Goal: Task Accomplishment & Management: Use online tool/utility

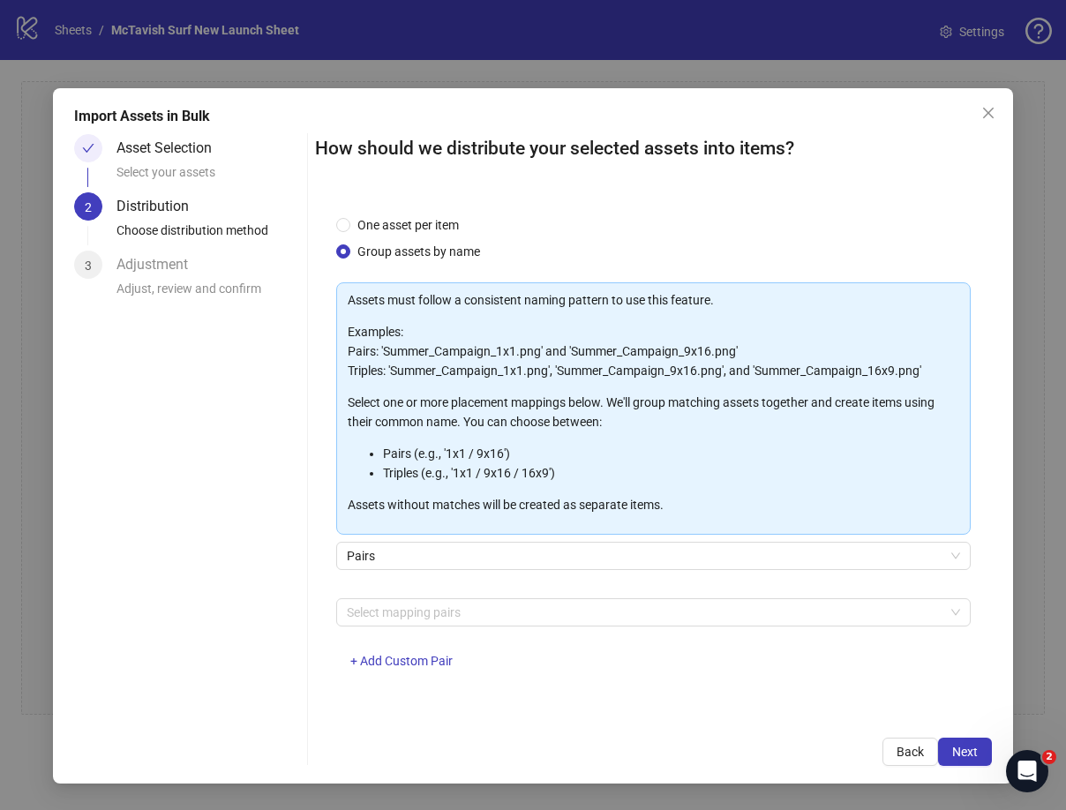
click at [662, 229] on div "One asset per item Group assets by name" at bounding box center [653, 238] width 634 height 46
click at [488, 550] on span "Pairs" at bounding box center [653, 555] width 613 height 26
drag, startPoint x: 545, startPoint y: 699, endPoint x: 531, endPoint y: 687, distance: 18.2
click at [545, 699] on div "One asset per item Group assets by name Assets must follow a consistent naming …" at bounding box center [653, 455] width 677 height 523
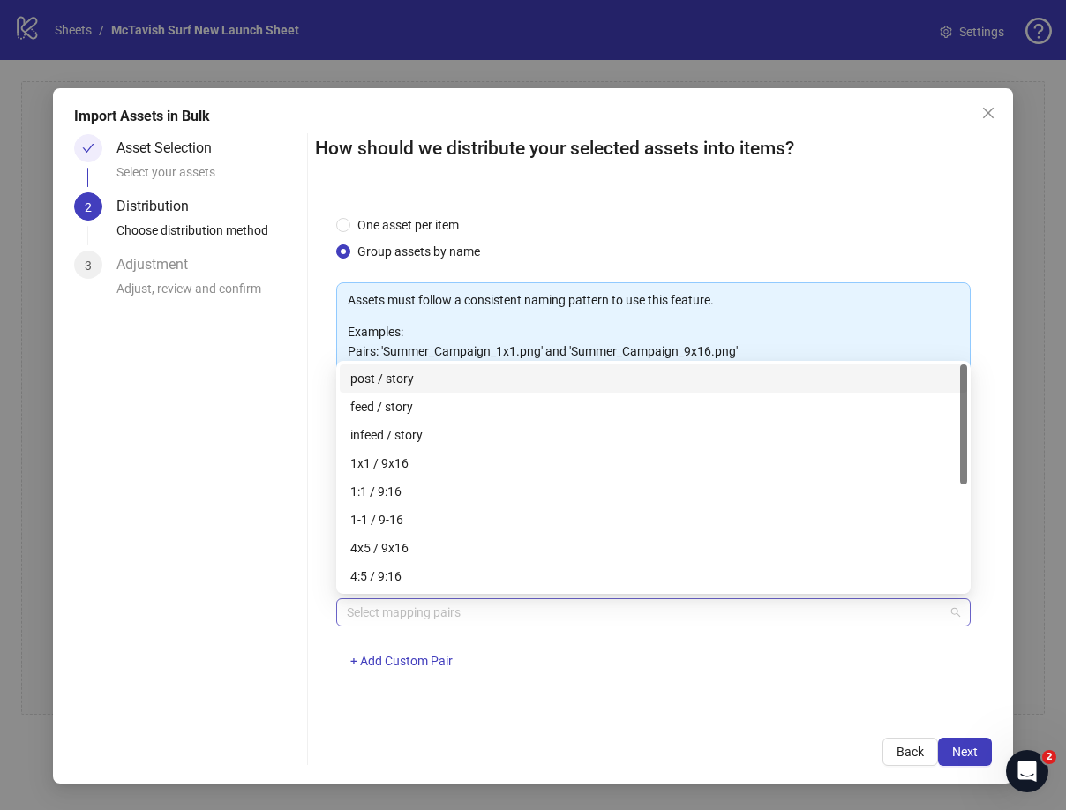
click at [483, 605] on div at bounding box center [644, 612] width 609 height 25
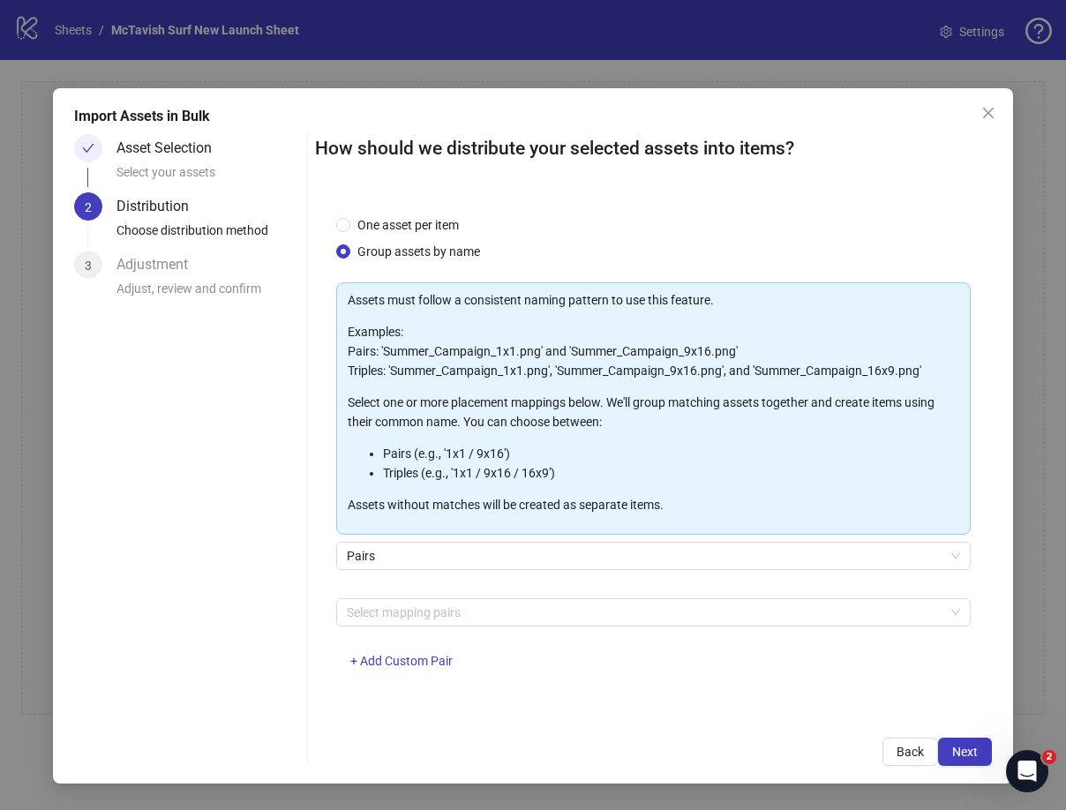
click at [552, 680] on div "Select mapping pairs + Add Custom Pair" at bounding box center [653, 644] width 634 height 92
click at [433, 618] on div at bounding box center [644, 612] width 609 height 25
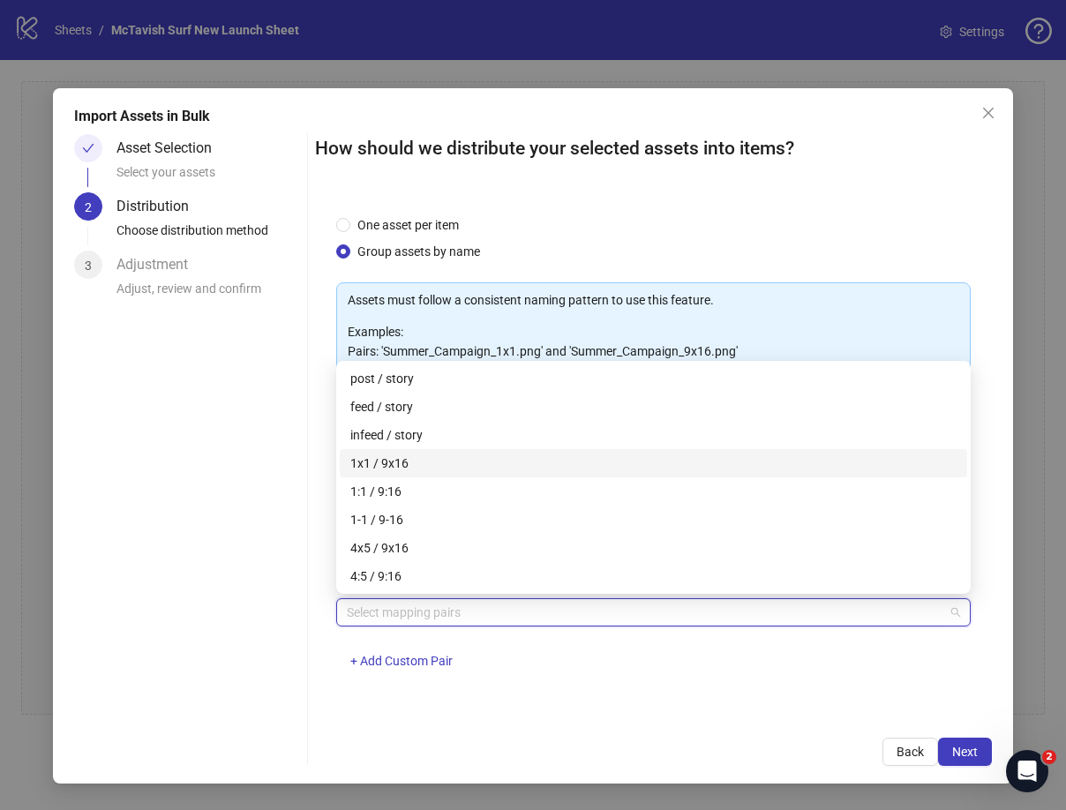
click at [451, 463] on div "1x1 / 9x16" at bounding box center [653, 462] width 606 height 19
click at [704, 744] on div "Back Next" at bounding box center [653, 751] width 677 height 28
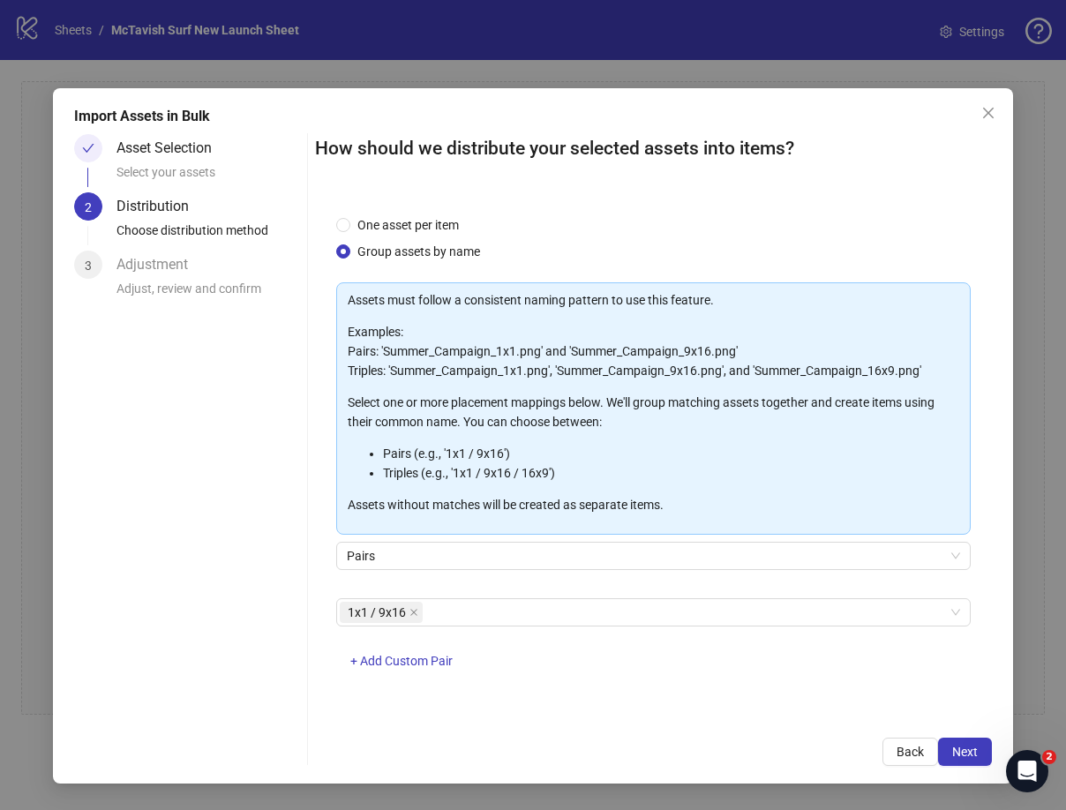
drag, startPoint x: 737, startPoint y: 737, endPoint x: 768, endPoint y: 737, distance: 31.8
click at [741, 737] on div "Back Next" at bounding box center [653, 751] width 677 height 28
click at [960, 748] on span "Next" at bounding box center [965, 751] width 26 height 14
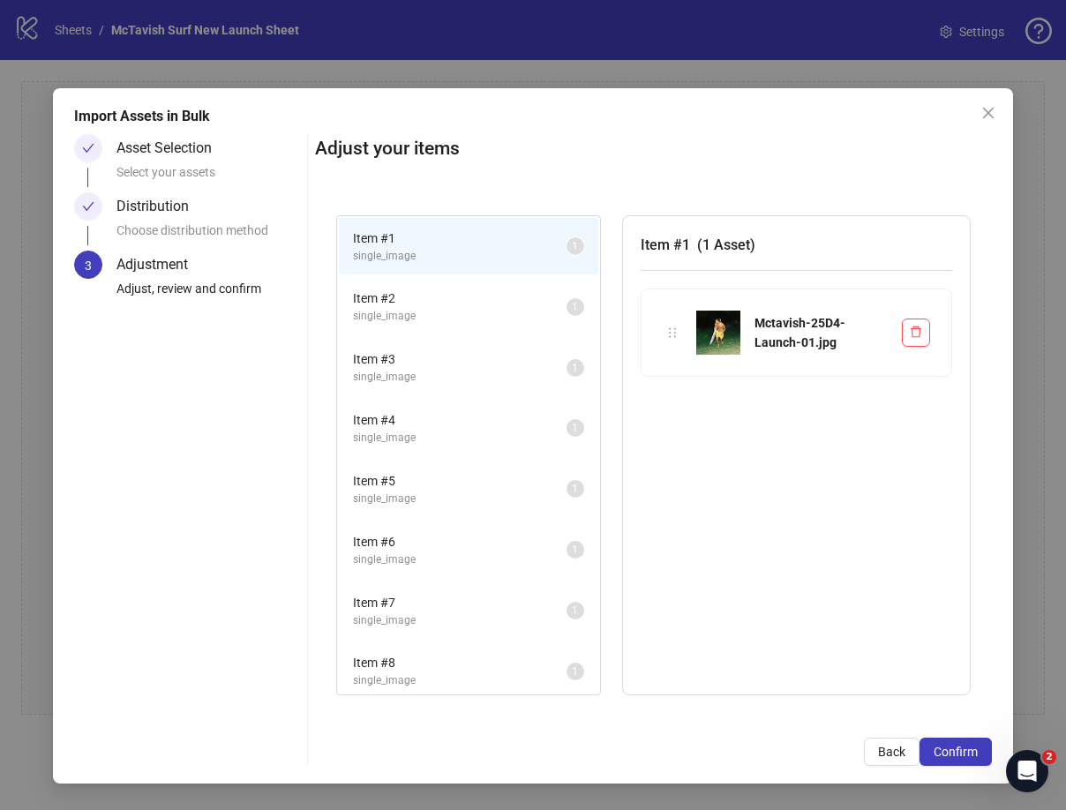
click at [483, 325] on li "Item # 2 single_image 1" at bounding box center [468, 306] width 259 height 57
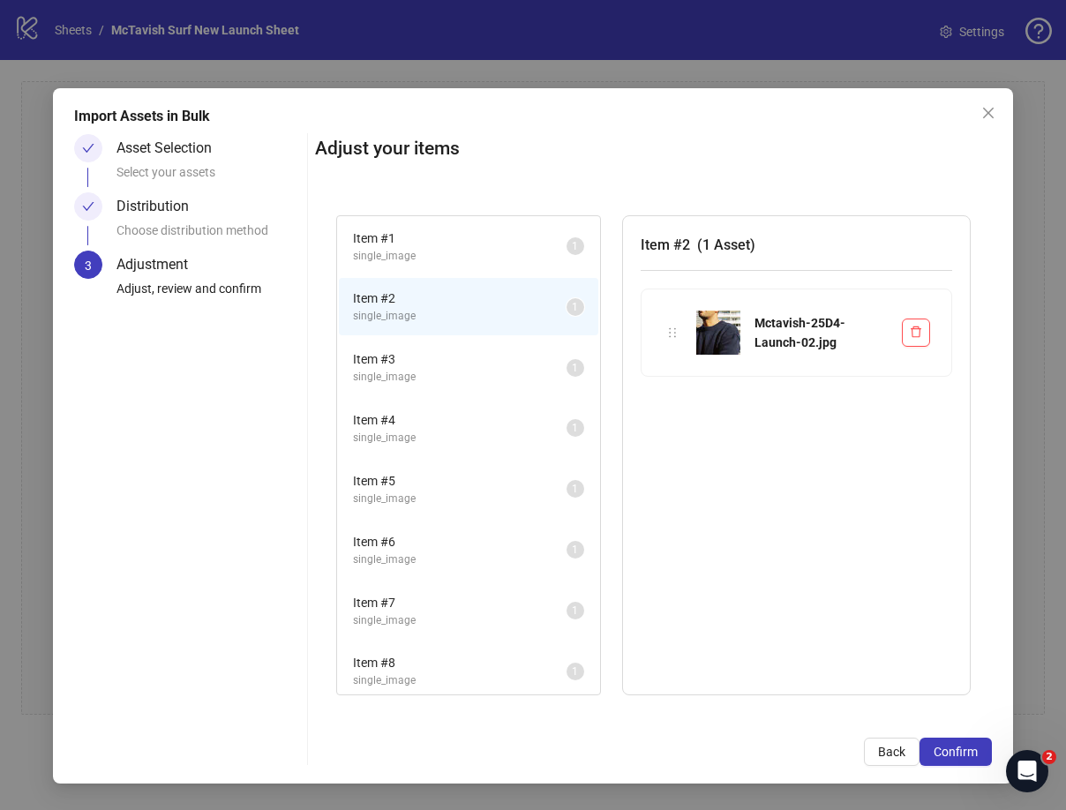
click at [494, 381] on span "single_image" at bounding box center [459, 377] width 213 height 17
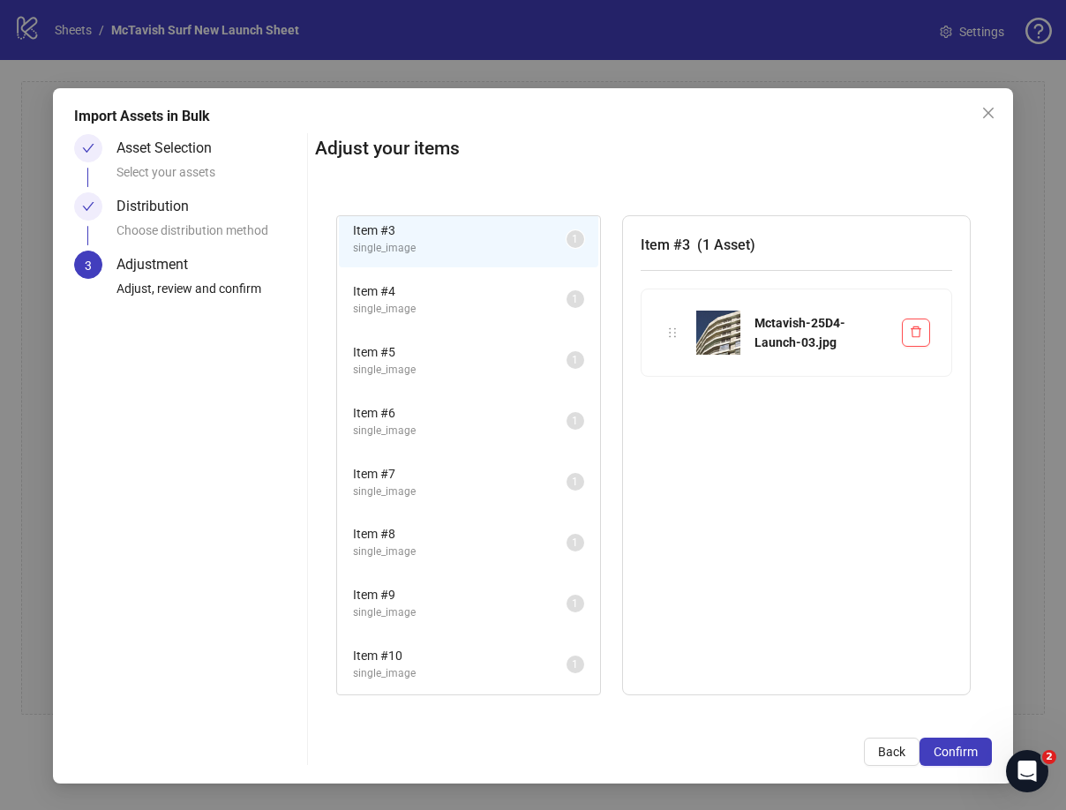
scroll to position [131, 0]
click at [491, 315] on li "Item # 4 single_image 1" at bounding box center [468, 296] width 259 height 57
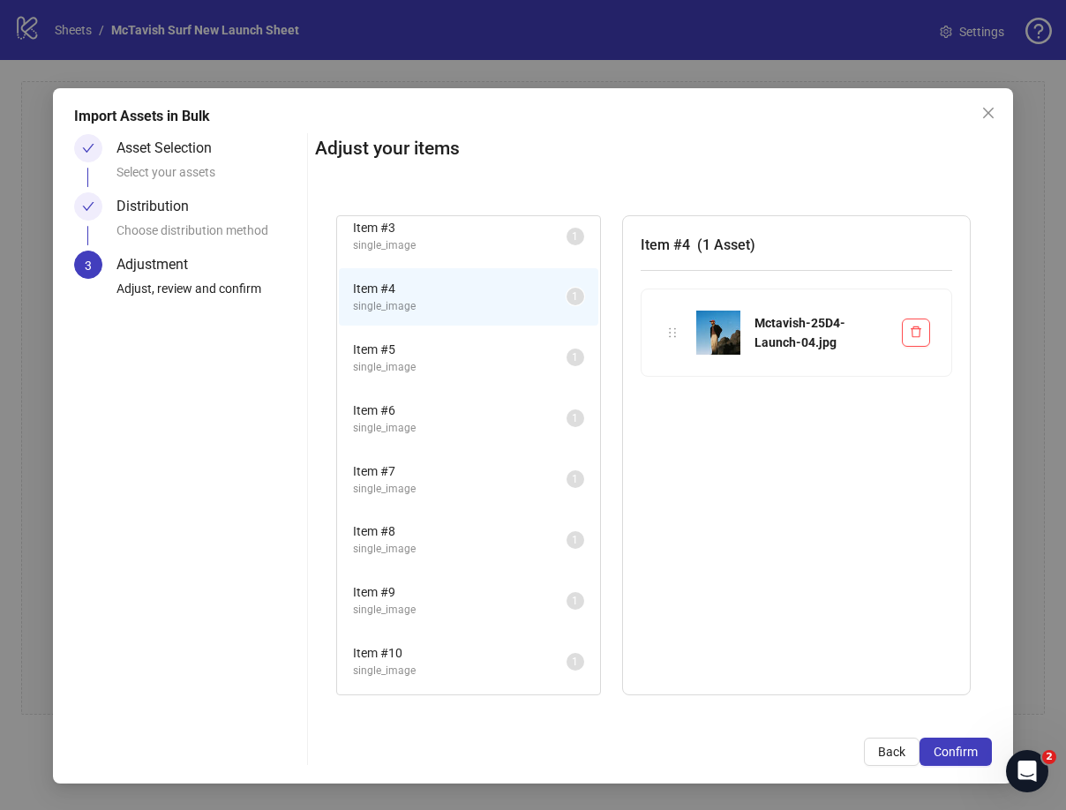
click at [482, 356] on span "Item # 5" at bounding box center [459, 349] width 213 height 19
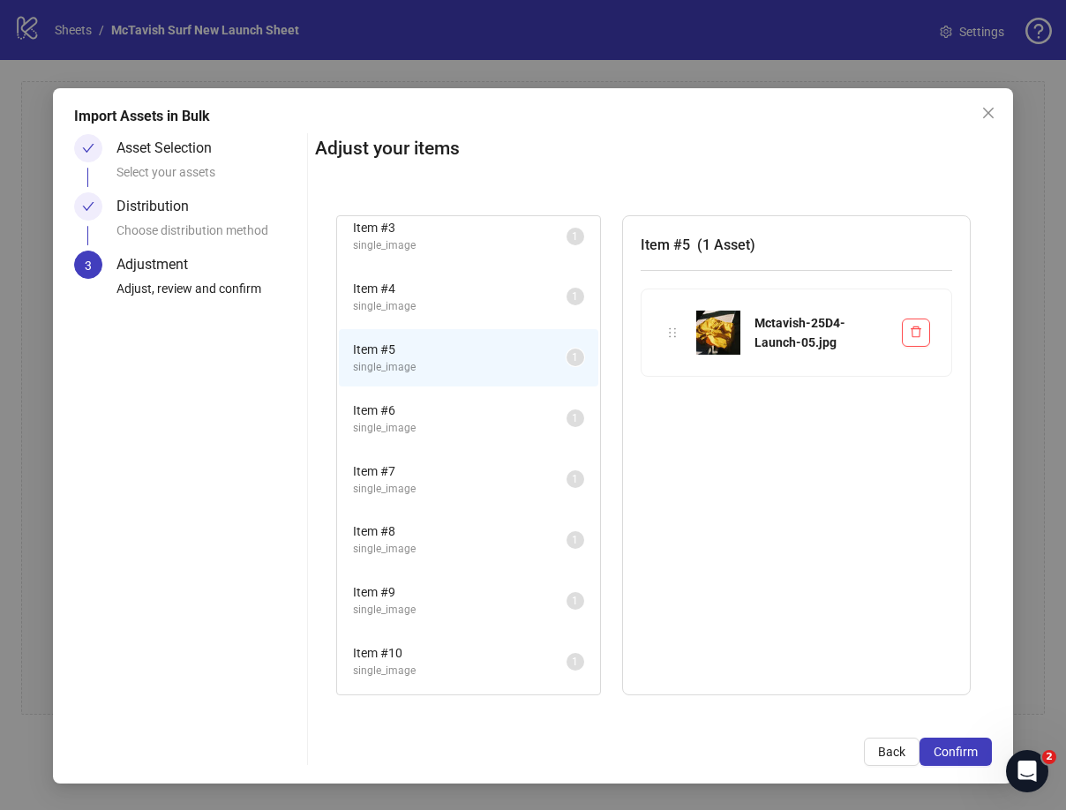
click at [479, 408] on span "Item # 6" at bounding box center [459, 409] width 213 height 19
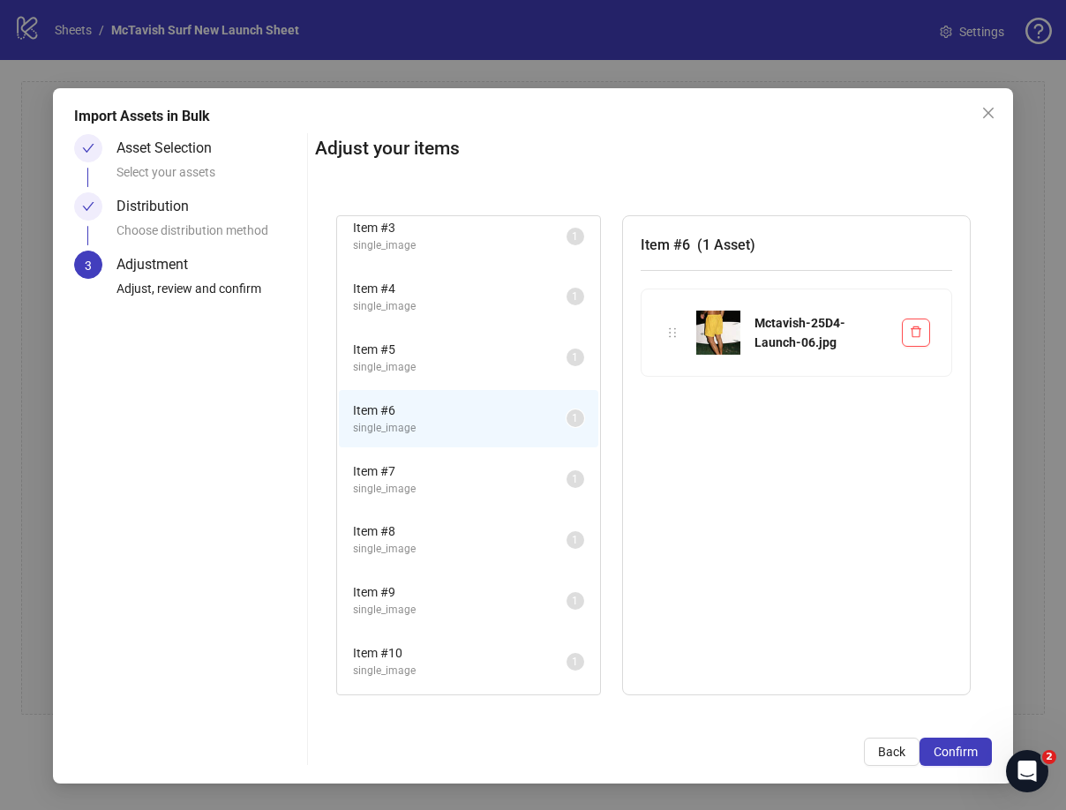
click at [469, 462] on span "Item # 7" at bounding box center [459, 470] width 213 height 19
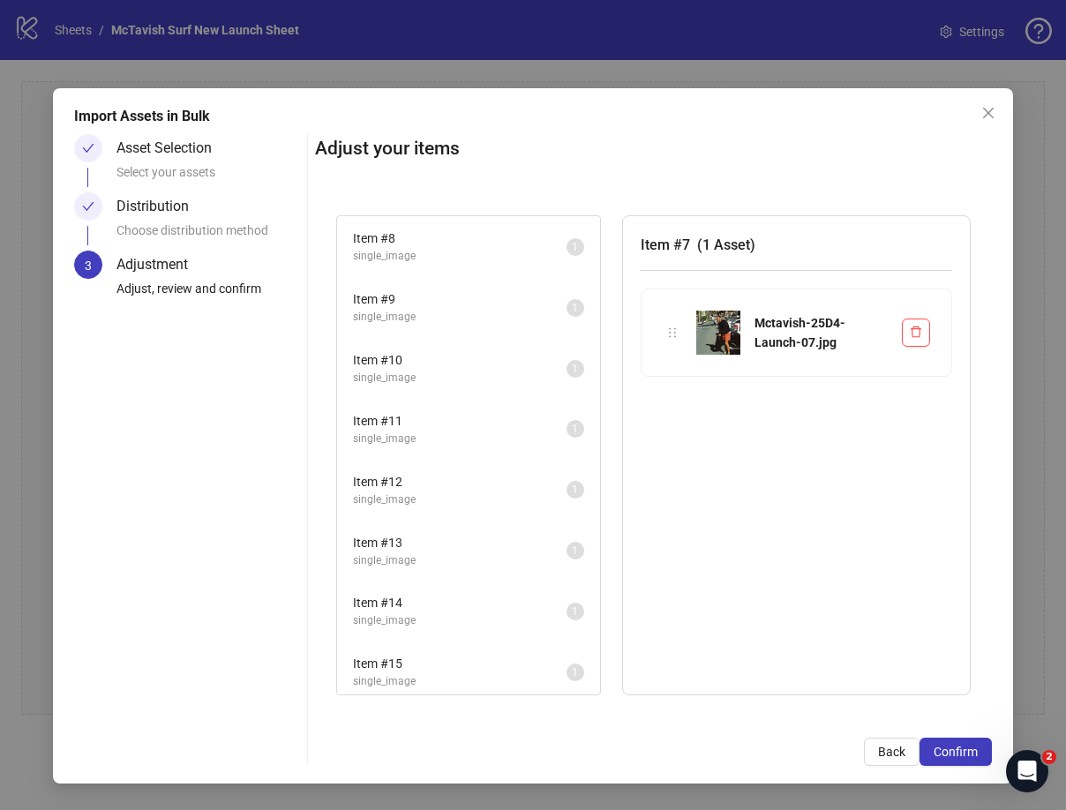
scroll to position [348, 0]
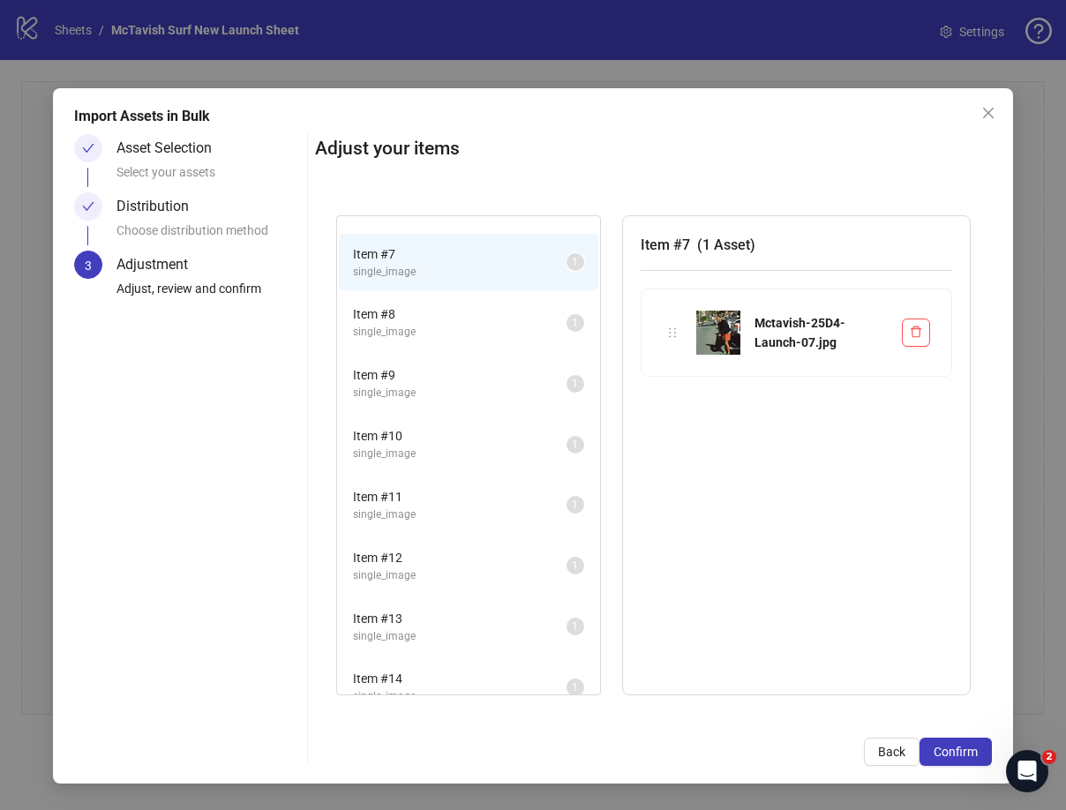
click at [467, 328] on span "single_image" at bounding box center [459, 332] width 213 height 17
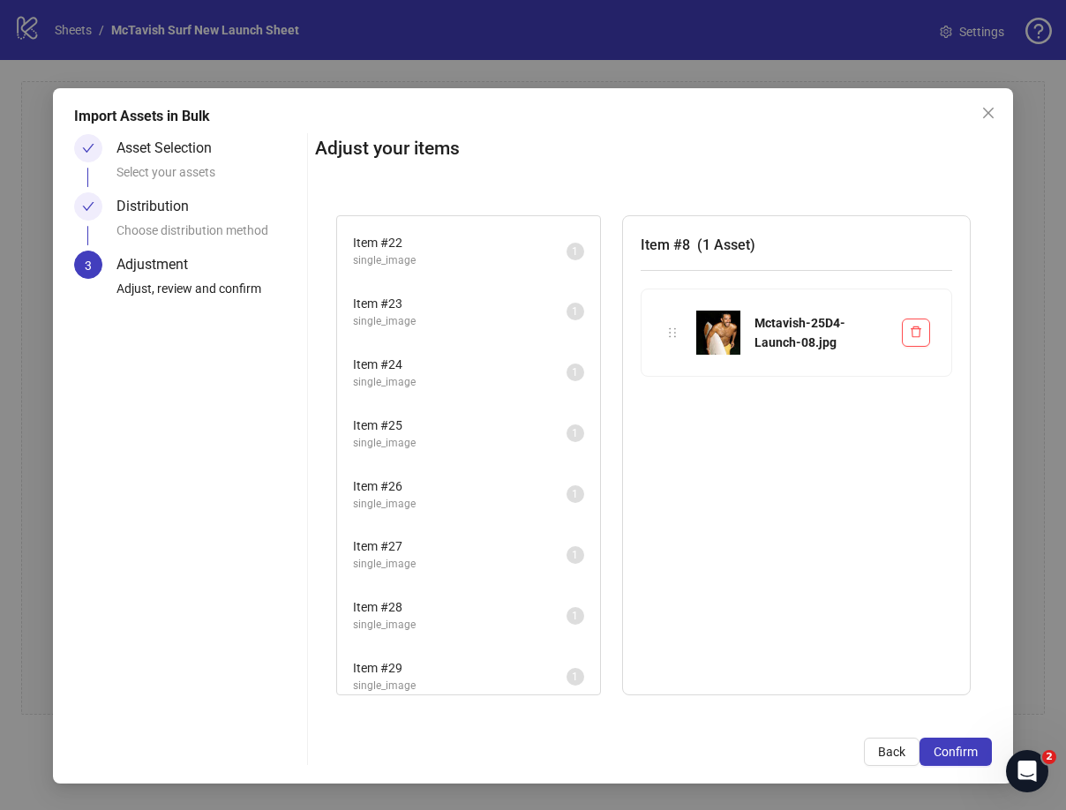
scroll to position [1525, 0]
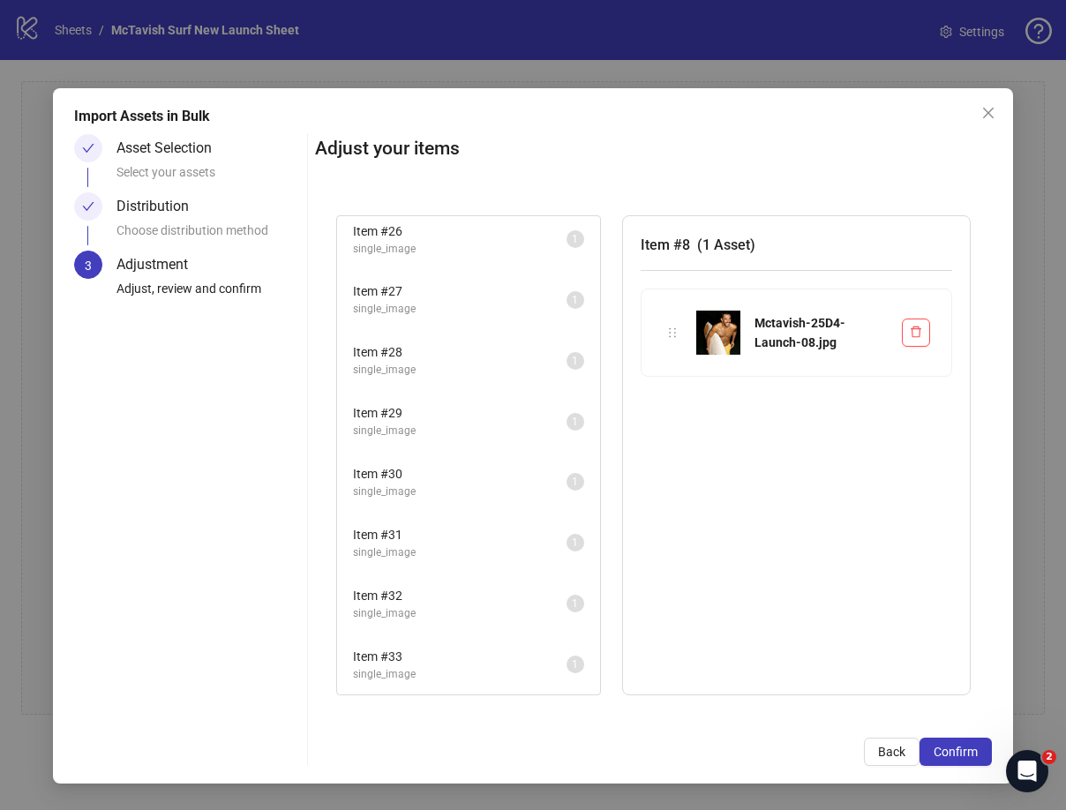
click at [468, 655] on span "Item # 33" at bounding box center [459, 656] width 213 height 19
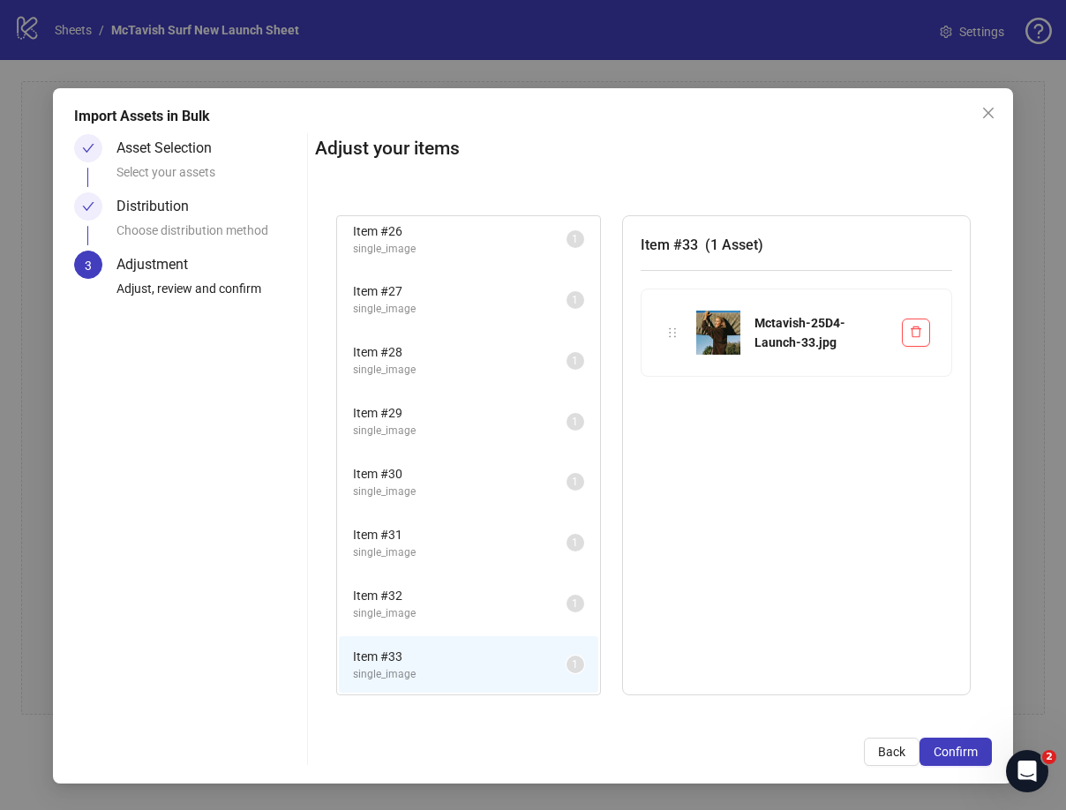
click at [477, 603] on span "Item # 32" at bounding box center [459, 595] width 213 height 19
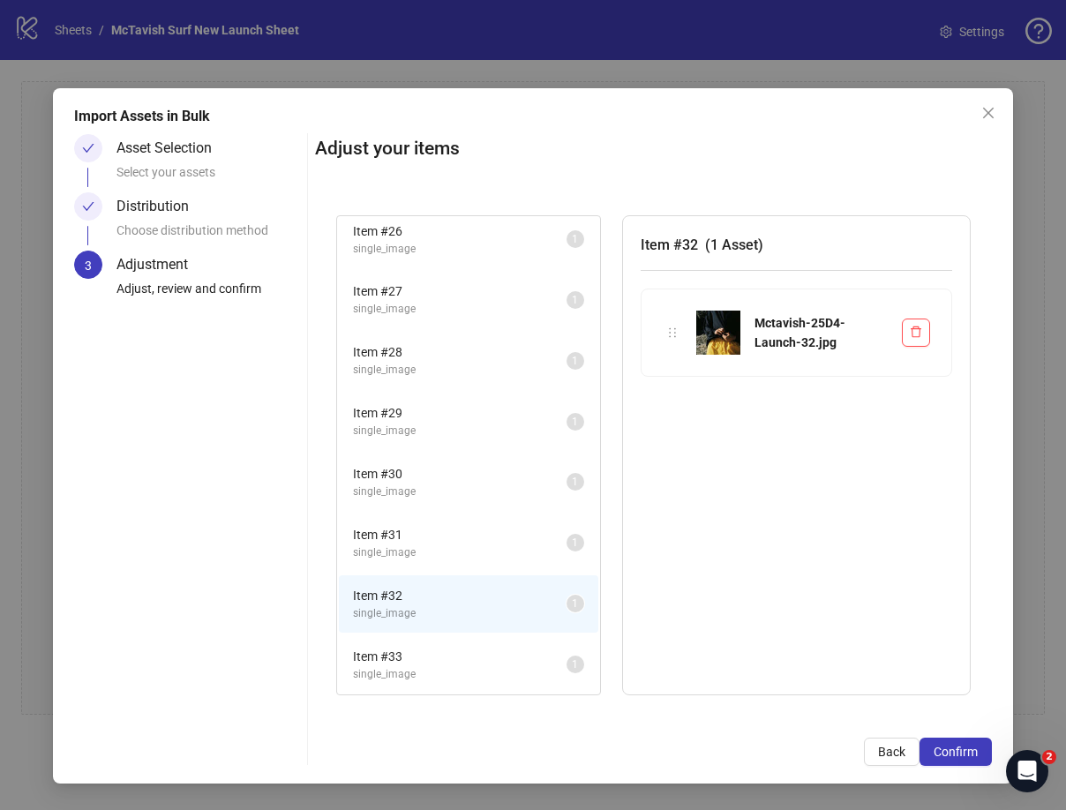
click at [476, 560] on li "Item # 31 single_image 1" at bounding box center [468, 542] width 259 height 57
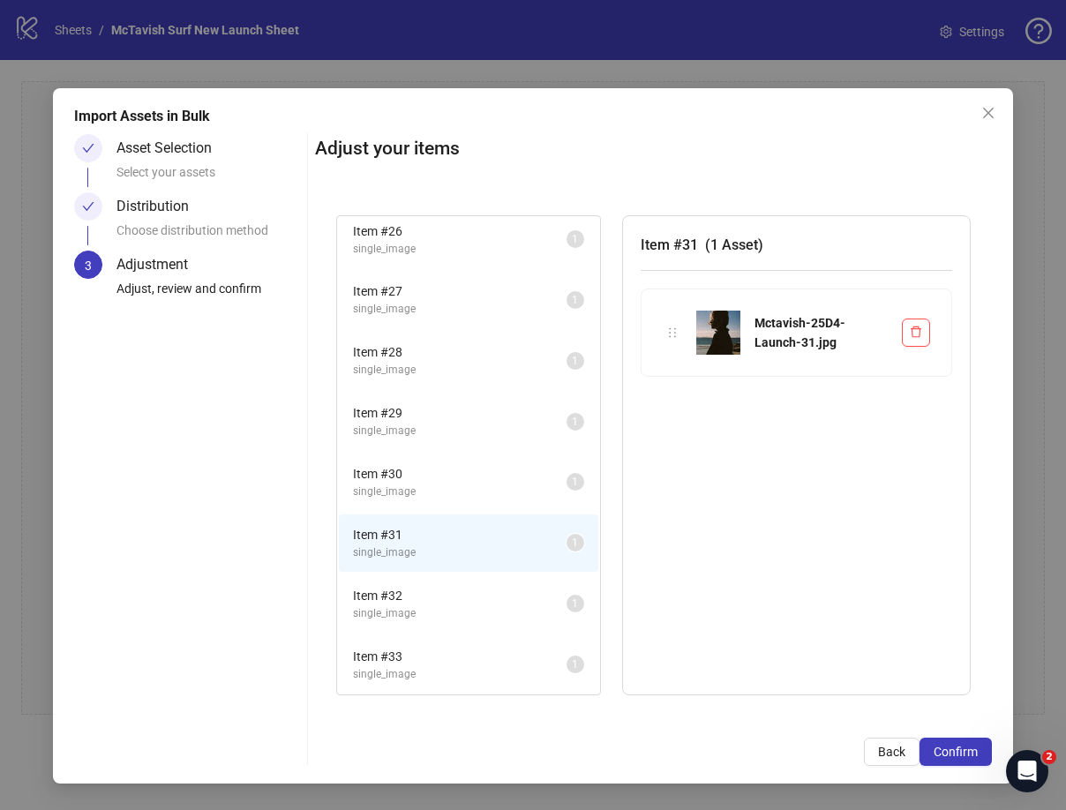
click at [433, 488] on span "single_image" at bounding box center [459, 491] width 213 height 17
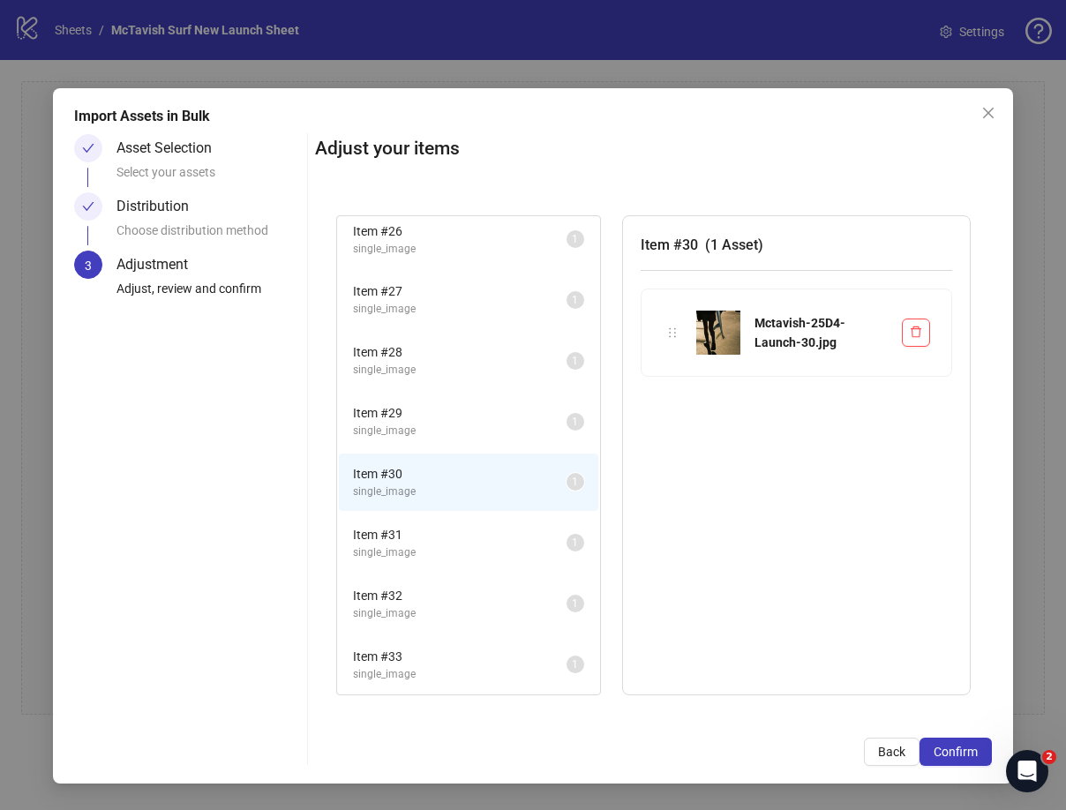
click at [449, 428] on span "single_image" at bounding box center [459, 431] width 213 height 17
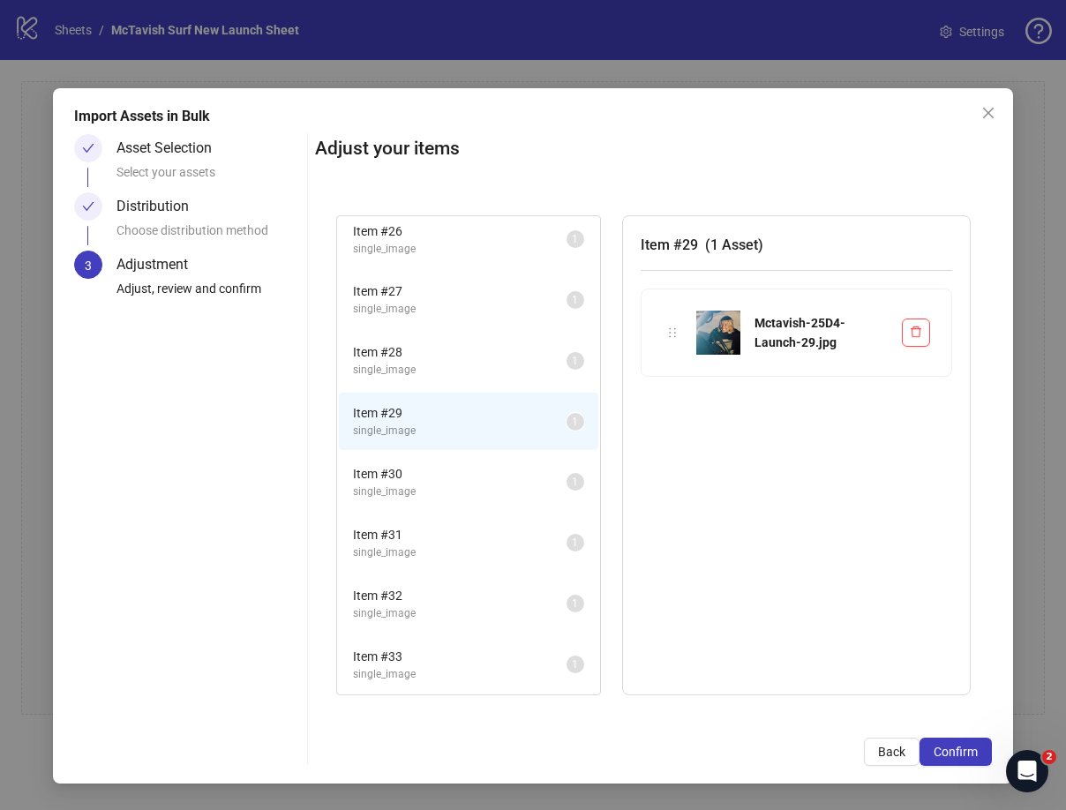
click at [198, 144] on div "Asset Selection" at bounding box center [170, 148] width 109 height 28
click at [892, 753] on span "Back" at bounding box center [891, 751] width 27 height 14
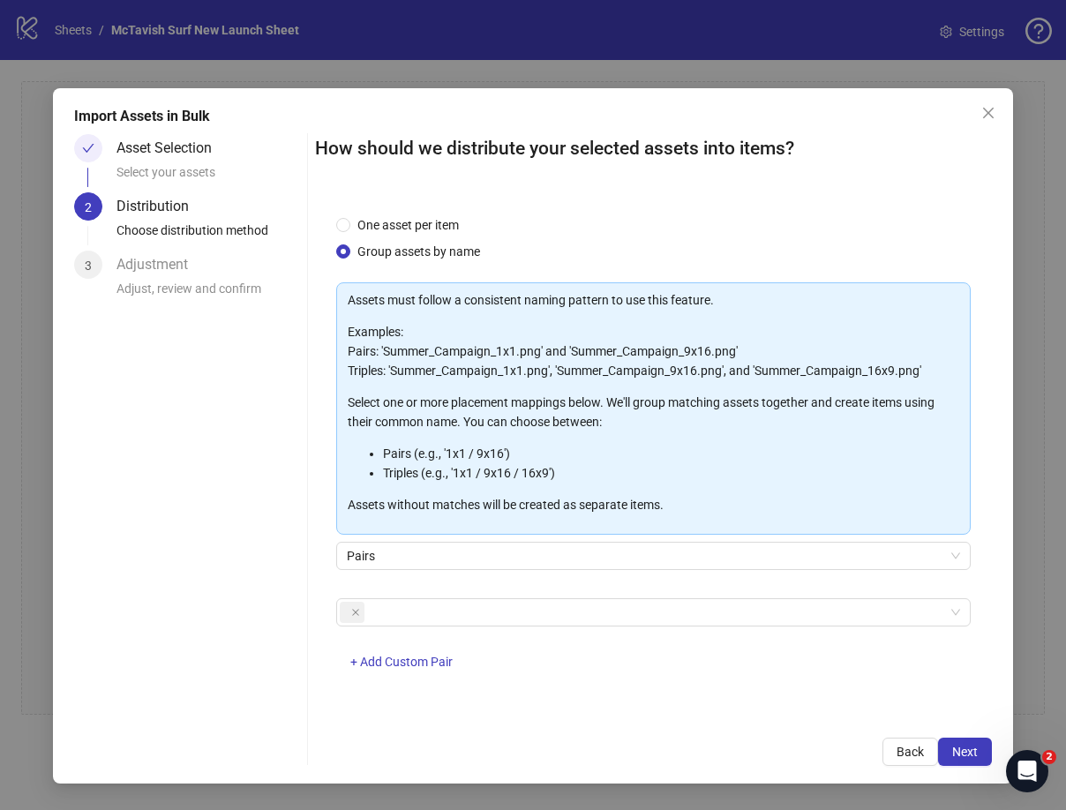
click at [892, 753] on button "Back" at bounding box center [910, 751] width 56 height 28
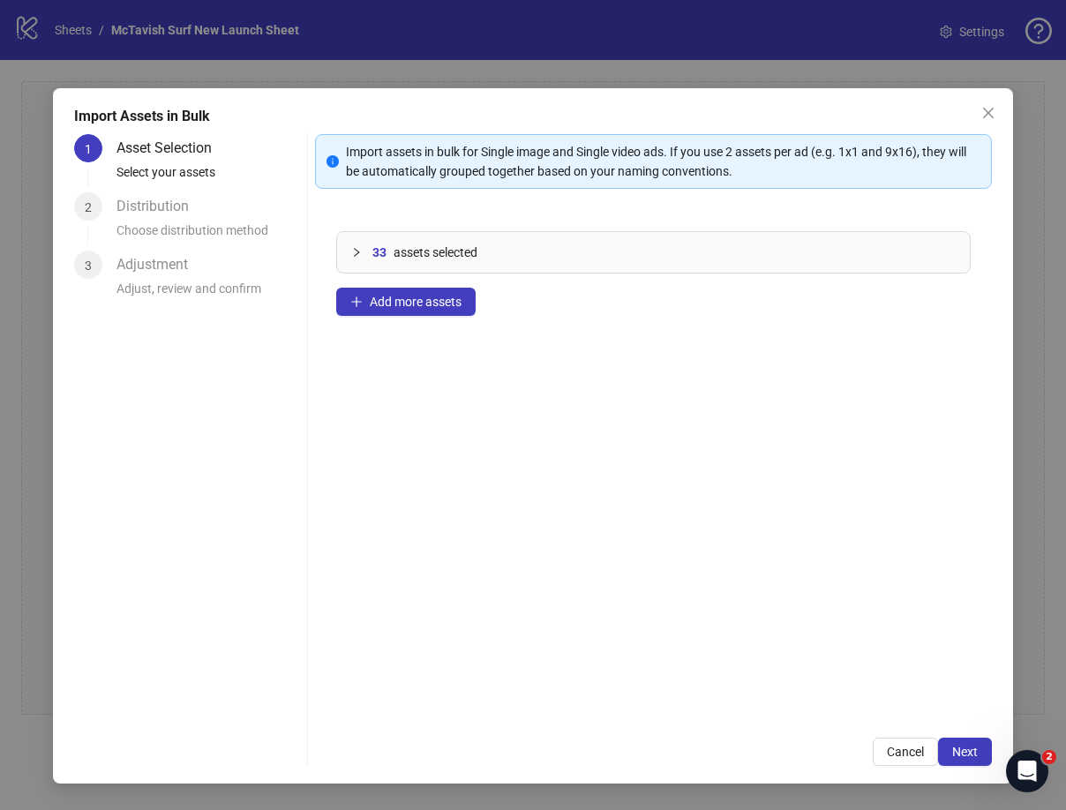
click at [374, 251] on span "33" at bounding box center [379, 252] width 14 height 19
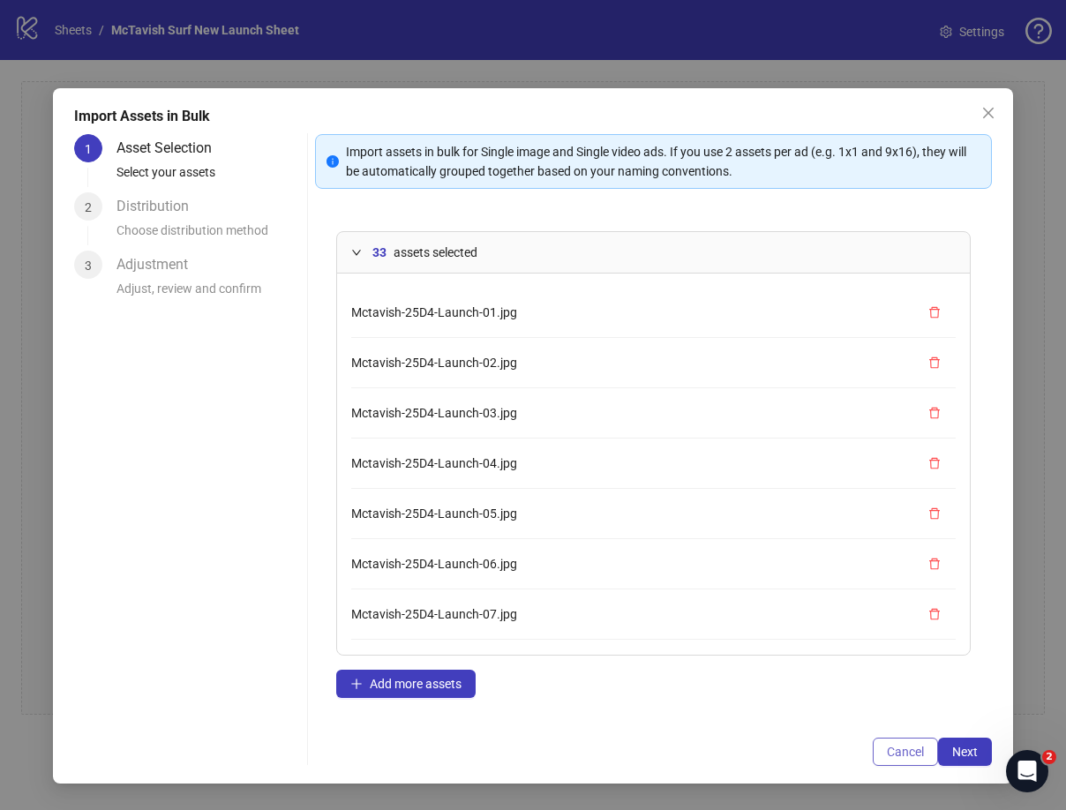
click at [928, 749] on button "Cancel" at bounding box center [904, 751] width 65 height 28
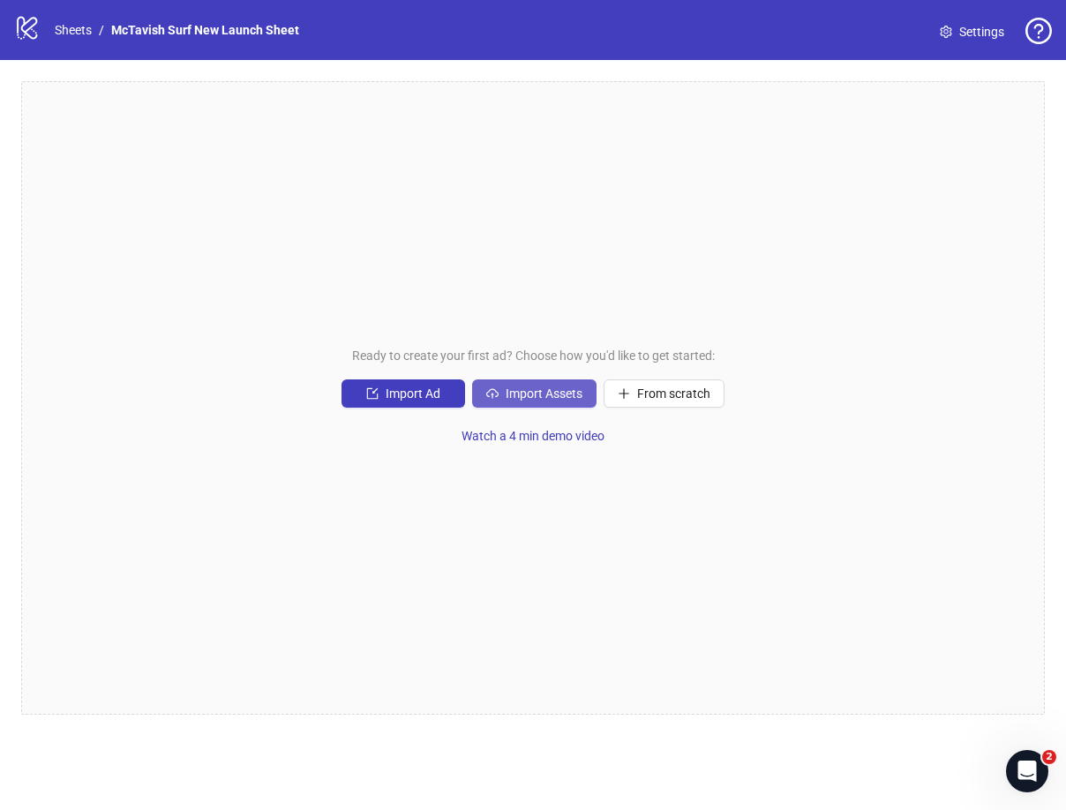
click at [552, 393] on span "Import Assets" at bounding box center [543, 393] width 77 height 14
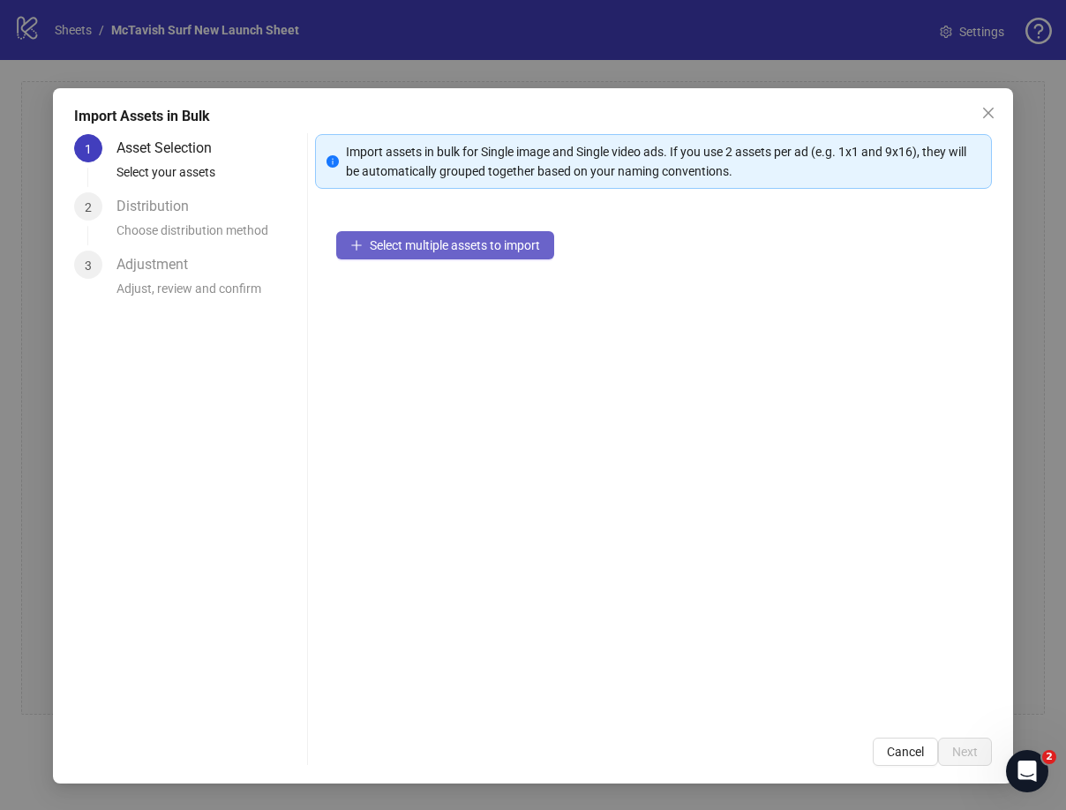
click at [423, 250] on span "Select multiple assets to import" at bounding box center [455, 245] width 170 height 14
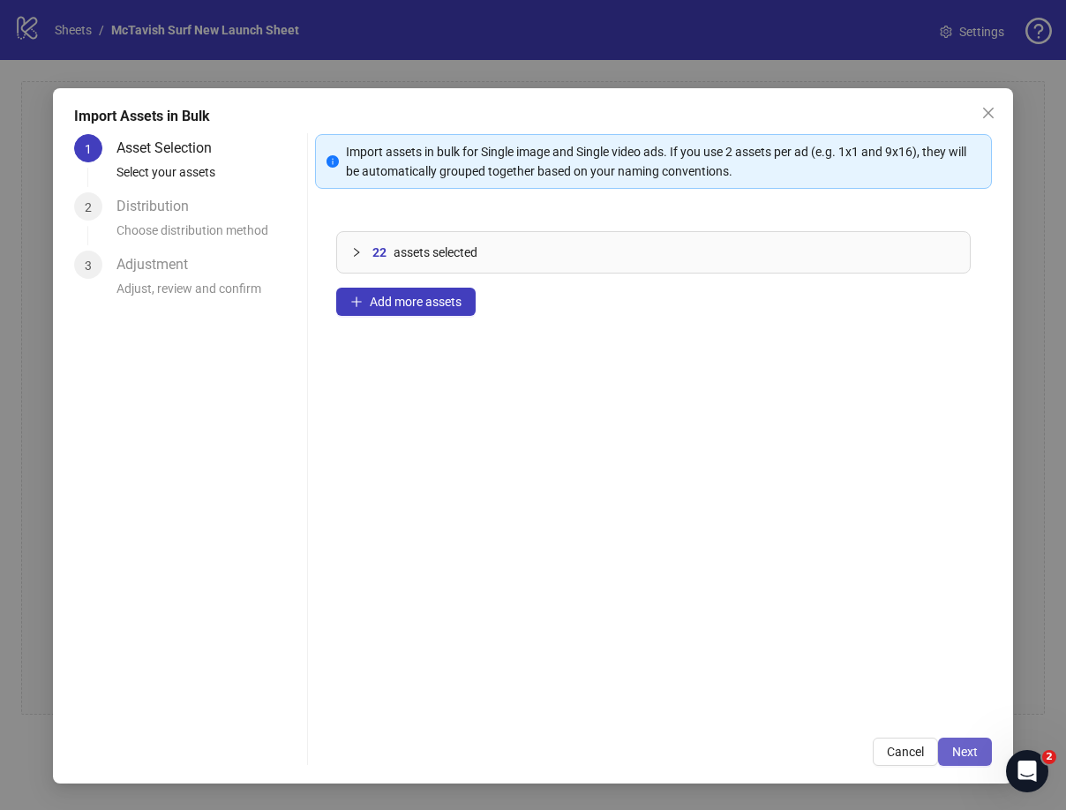
click at [956, 750] on span "Next" at bounding box center [965, 751] width 26 height 14
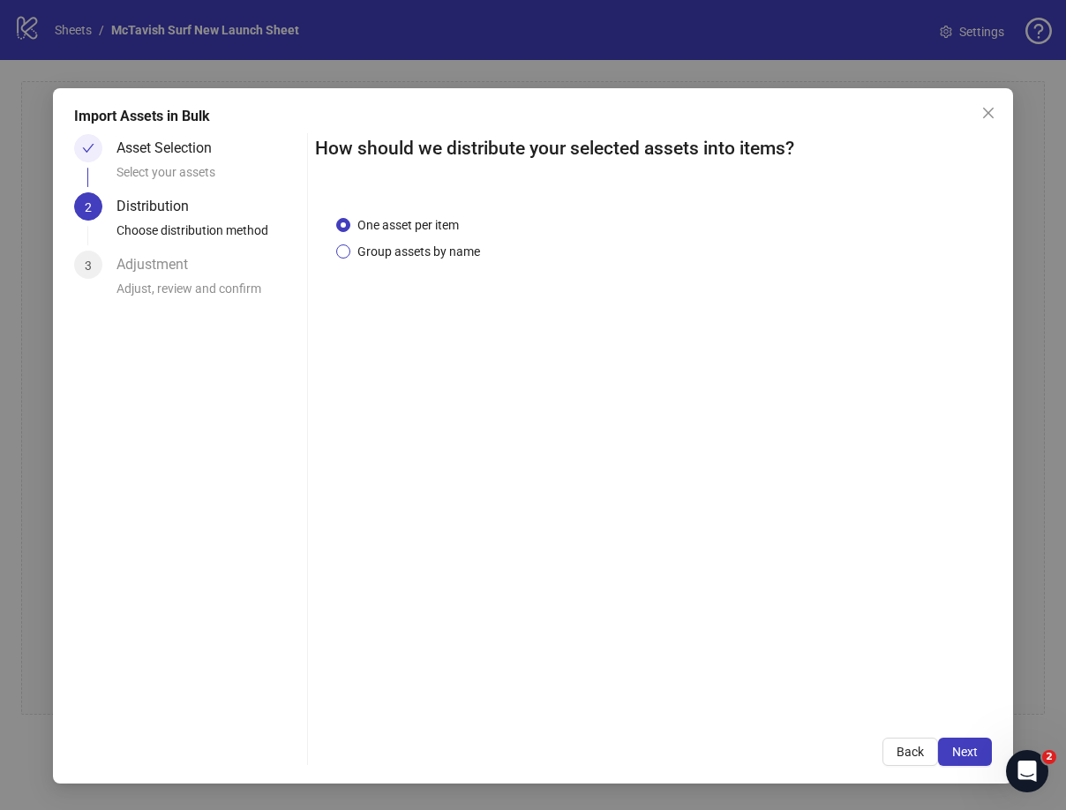
click at [408, 249] on span "Group assets by name" at bounding box center [418, 251] width 137 height 19
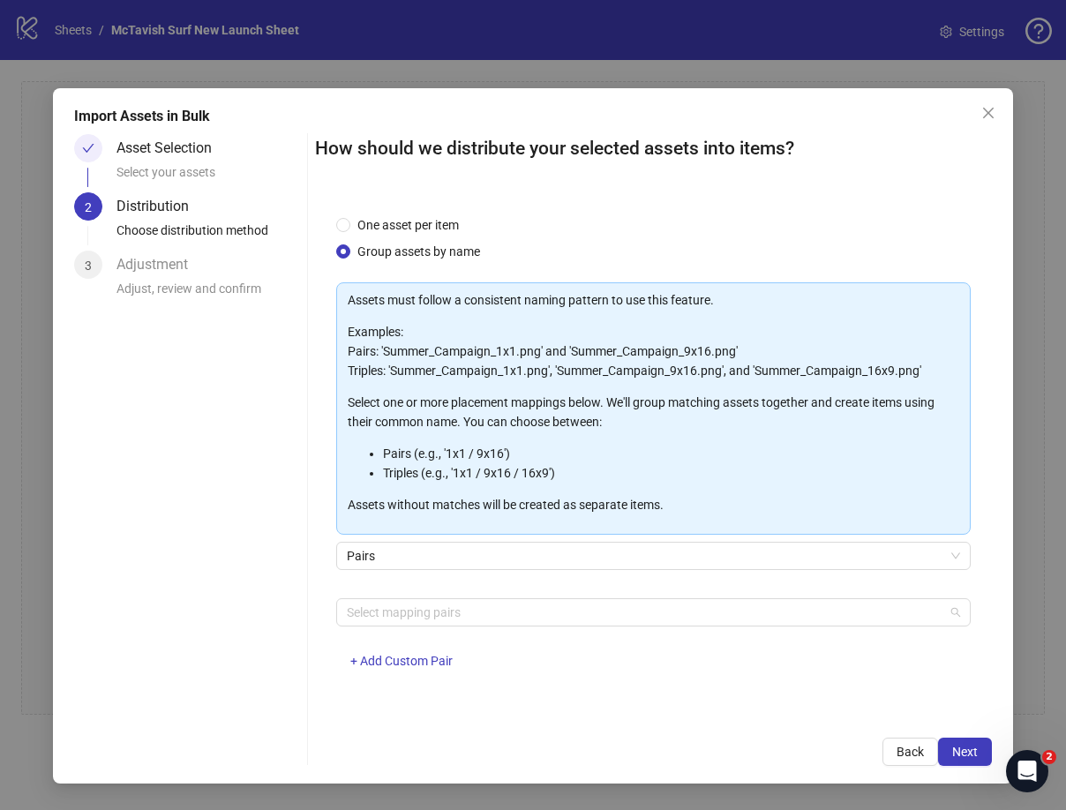
drag, startPoint x: 554, startPoint y: 612, endPoint x: 546, endPoint y: 640, distance: 28.5
click at [556, 613] on div at bounding box center [644, 612] width 609 height 25
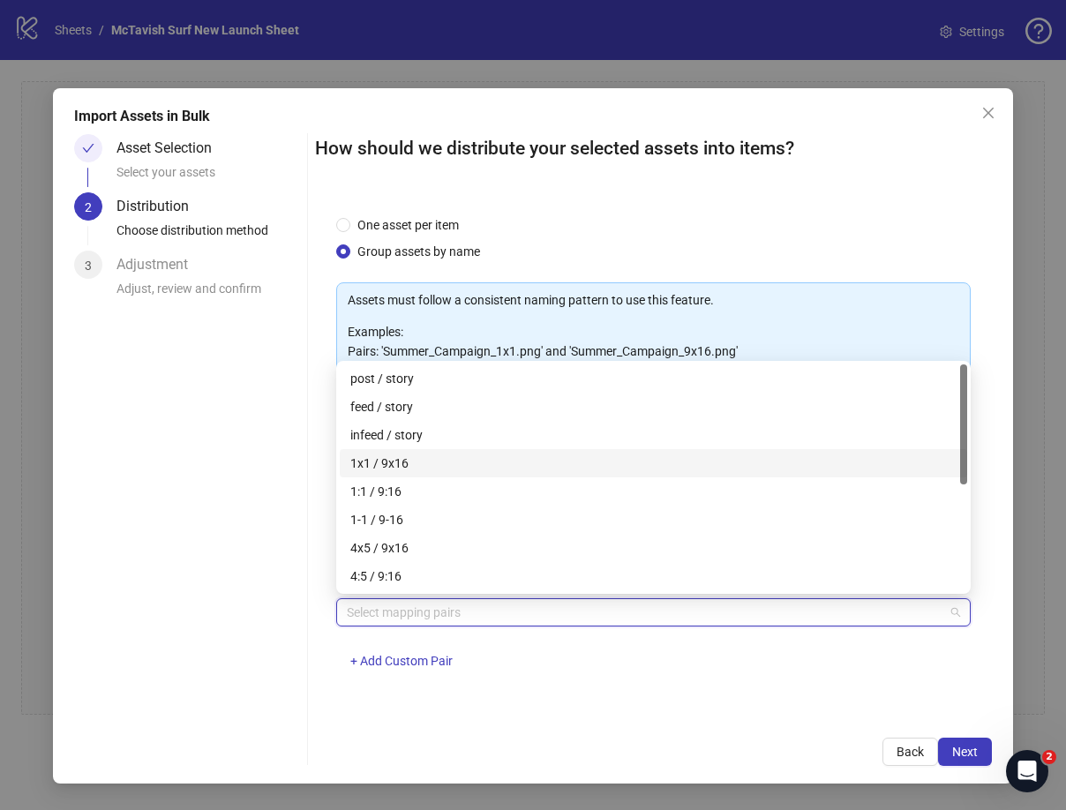
click at [535, 463] on div "1x1 / 9x16" at bounding box center [653, 462] width 606 height 19
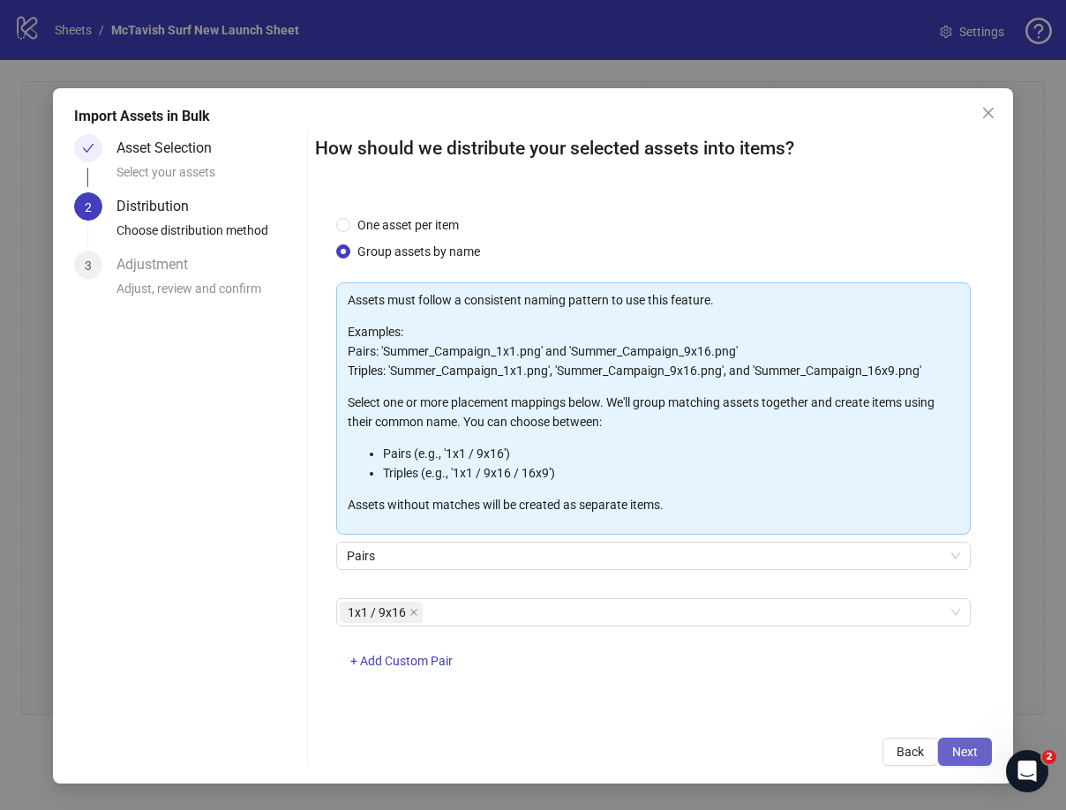
click at [962, 743] on button "Next" at bounding box center [965, 751] width 54 height 28
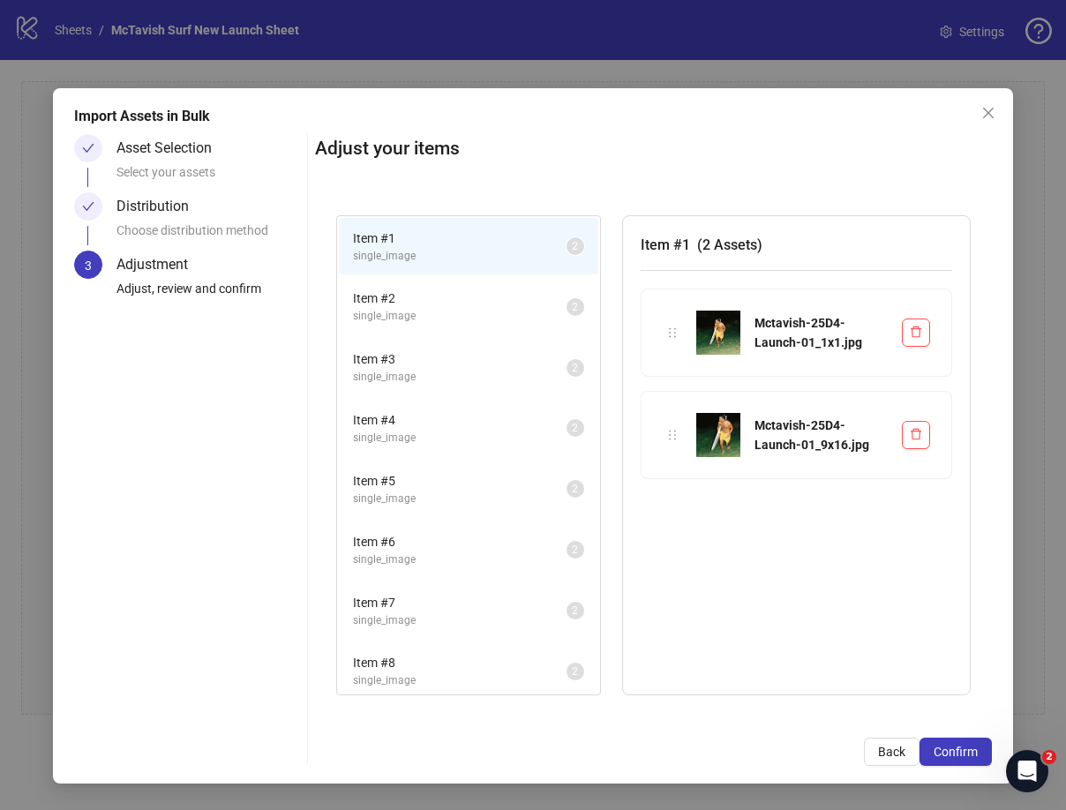
scroll to position [190, 0]
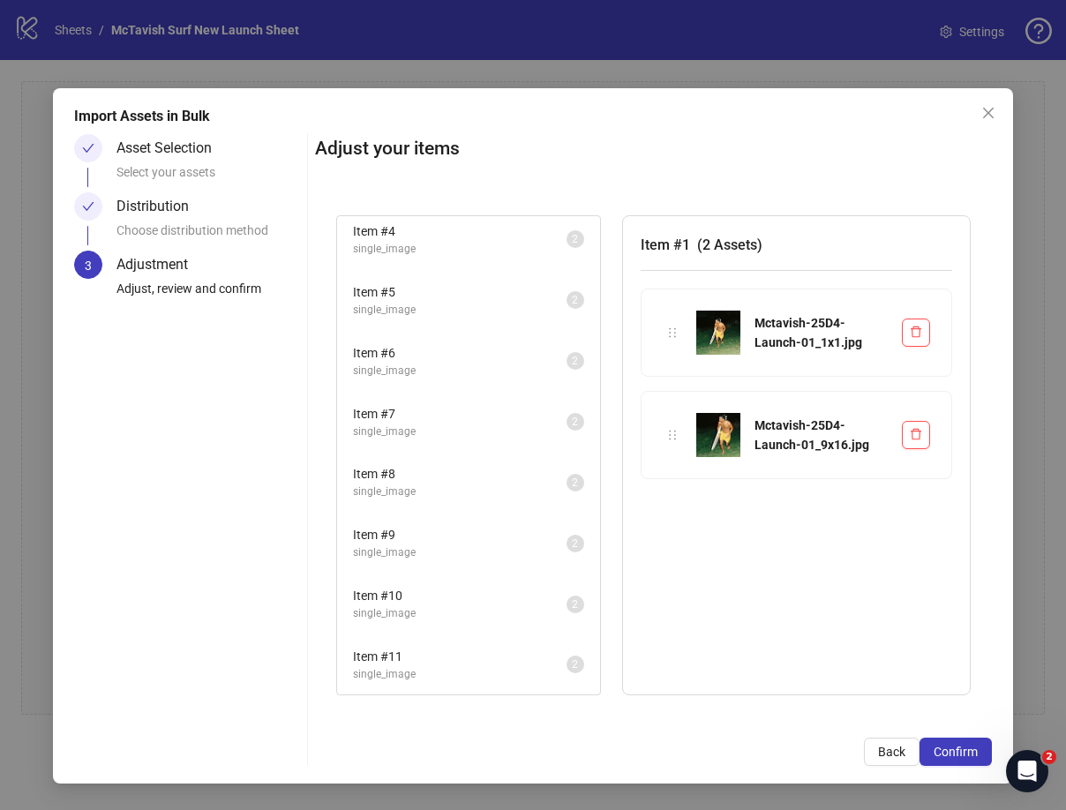
click at [467, 647] on span "Item # 11" at bounding box center [459, 656] width 213 height 19
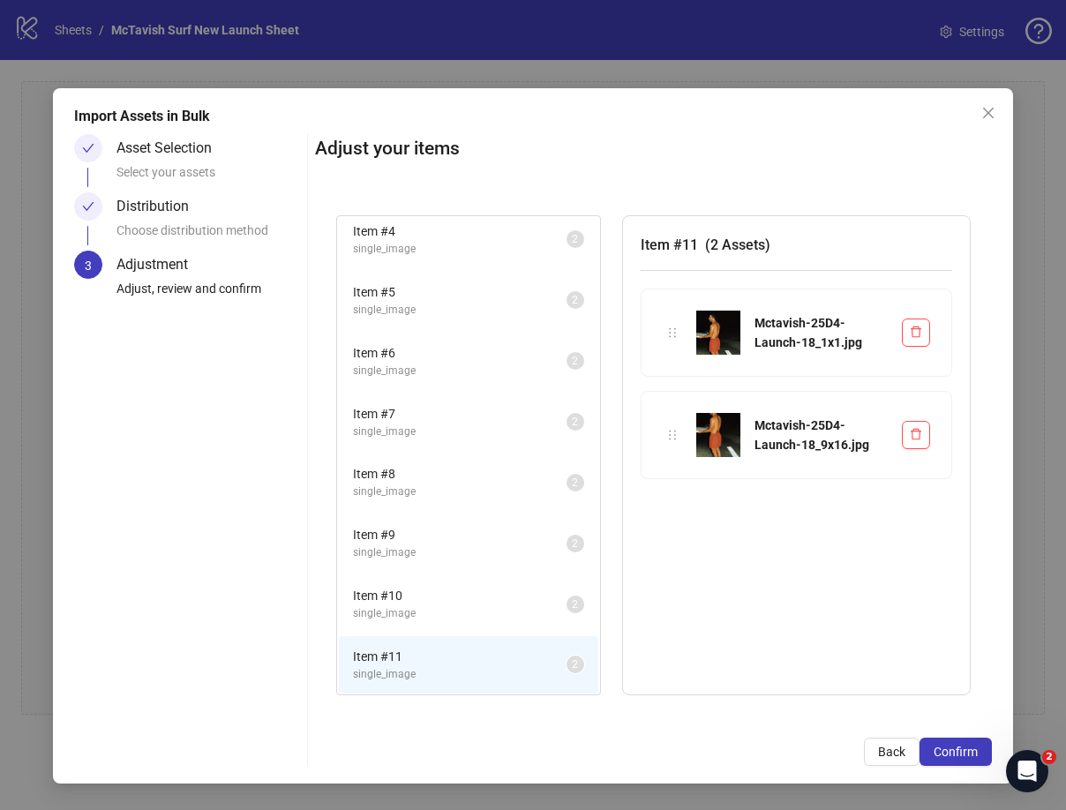
click at [453, 611] on span "single_image" at bounding box center [459, 613] width 213 height 17
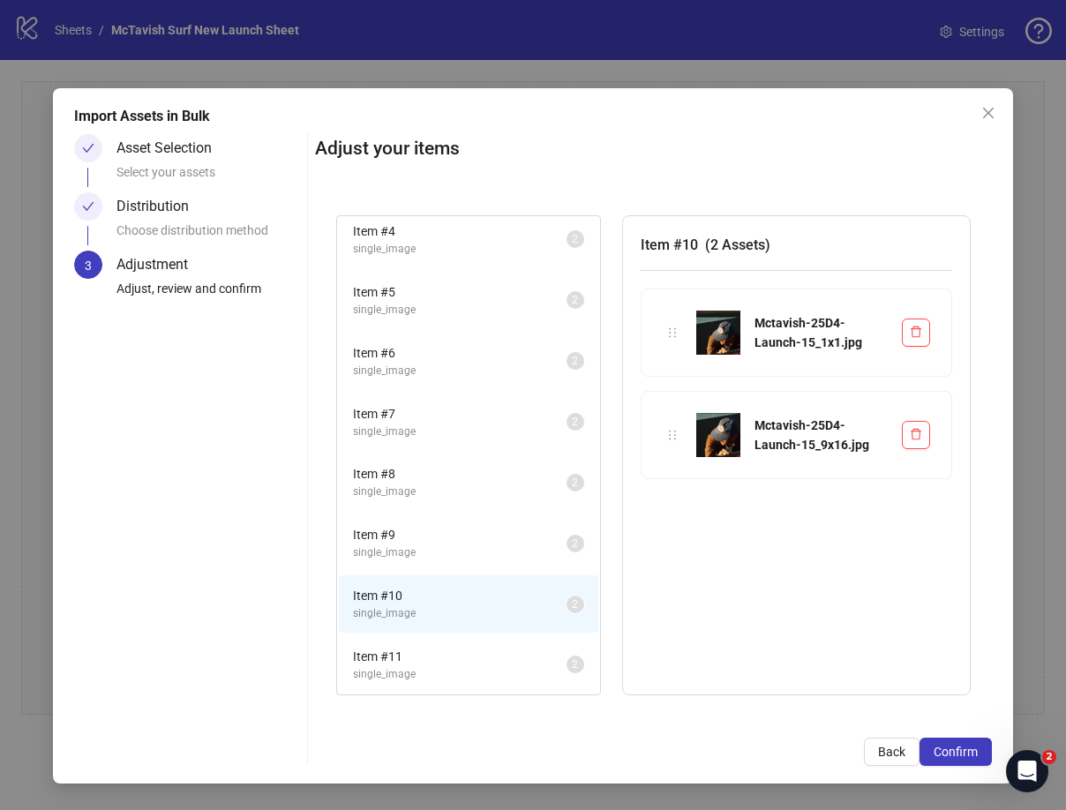
click at [442, 565] on li "Item # 9 single_image 2" at bounding box center [468, 542] width 259 height 57
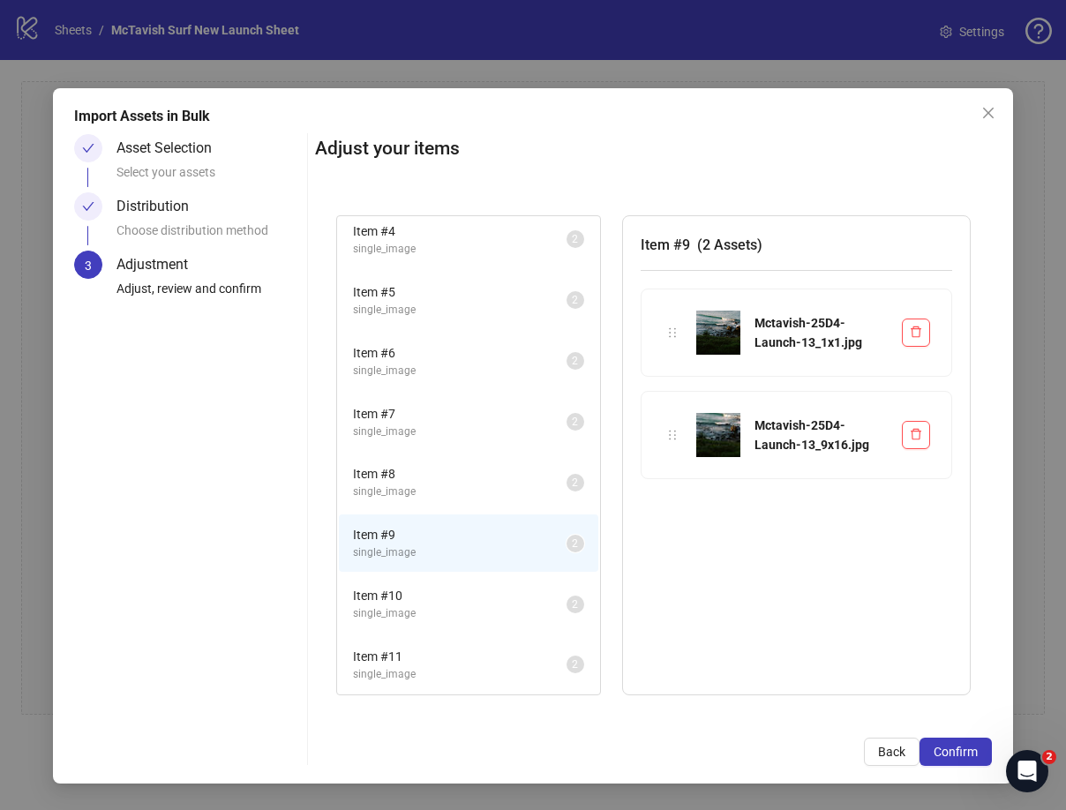
click at [451, 497] on span "single_image" at bounding box center [459, 491] width 213 height 17
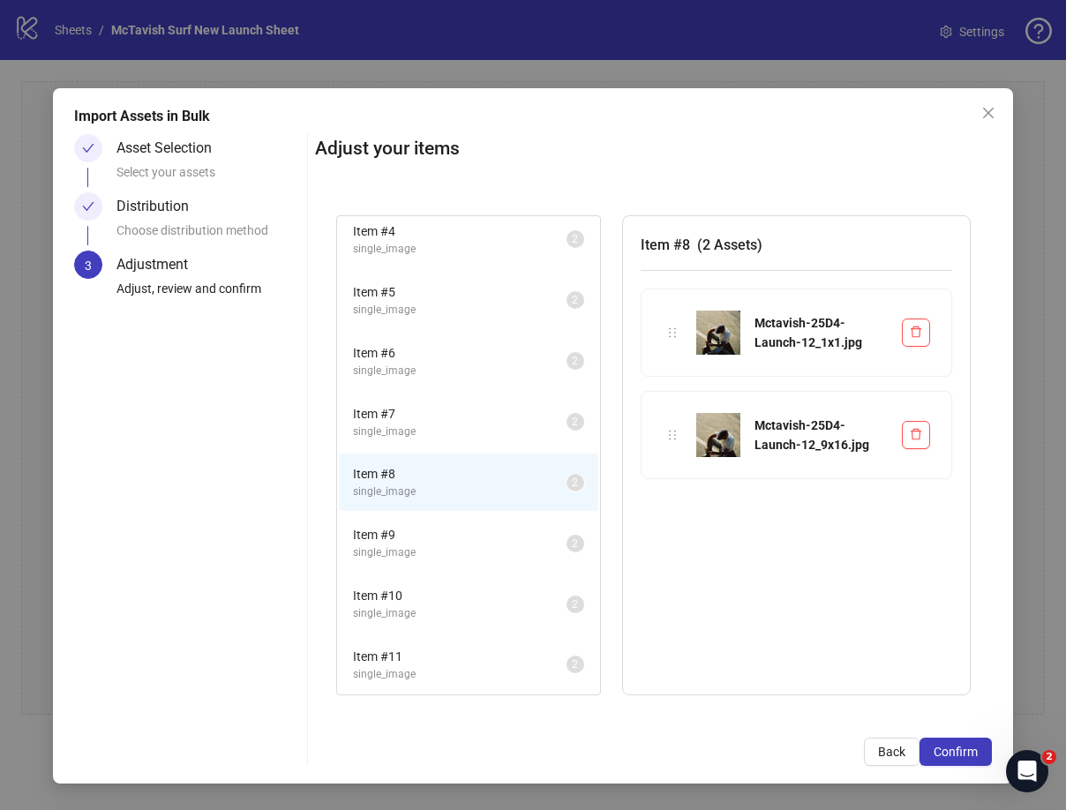
click at [451, 420] on span "Item # 7" at bounding box center [459, 413] width 213 height 19
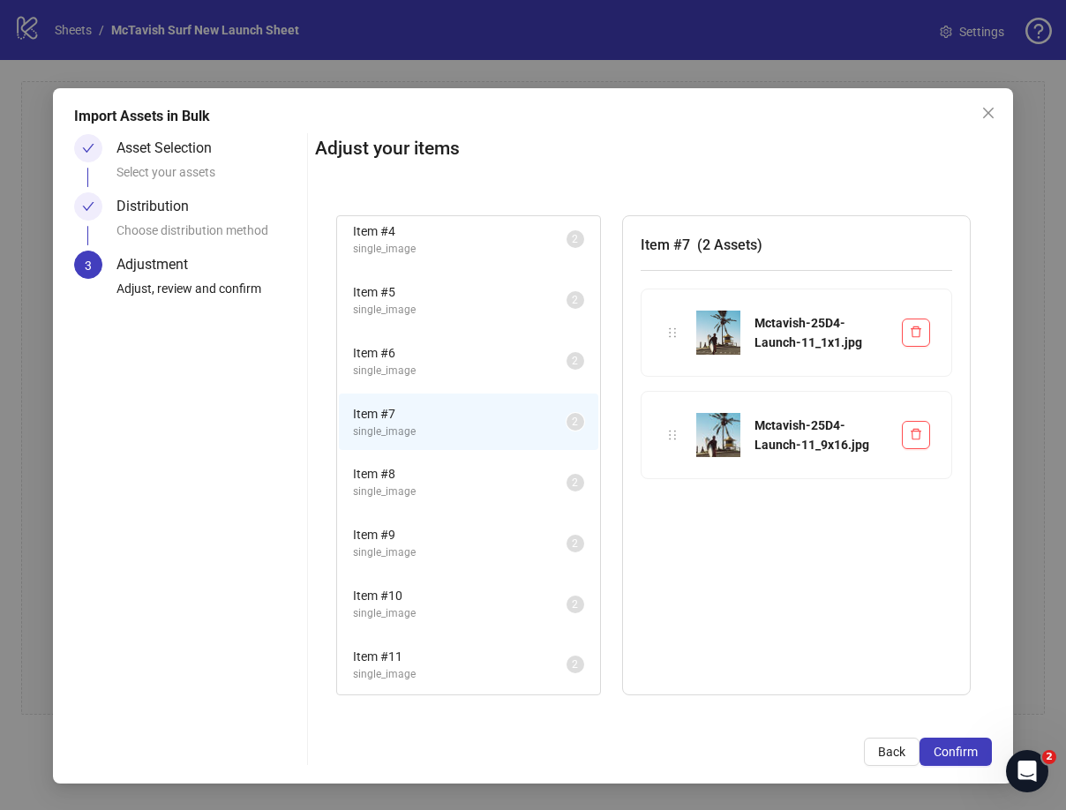
click at [442, 363] on span "single_image" at bounding box center [459, 371] width 213 height 17
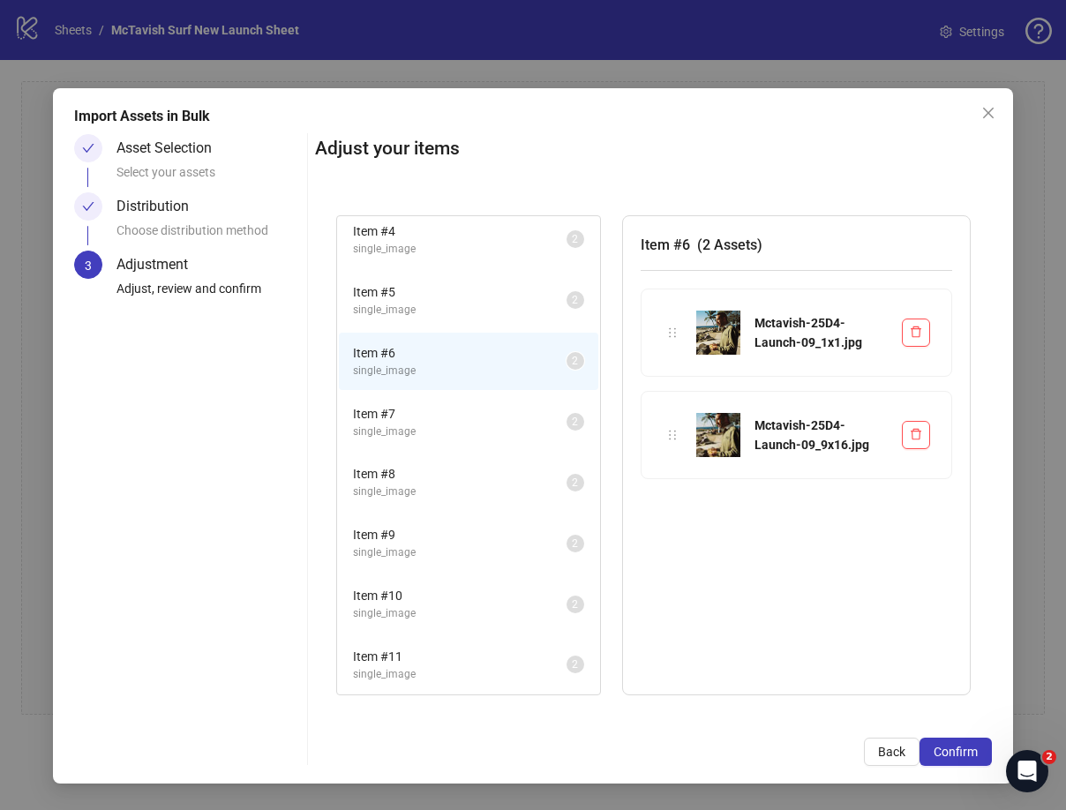
click at [434, 288] on span "Item # 5" at bounding box center [459, 291] width 213 height 19
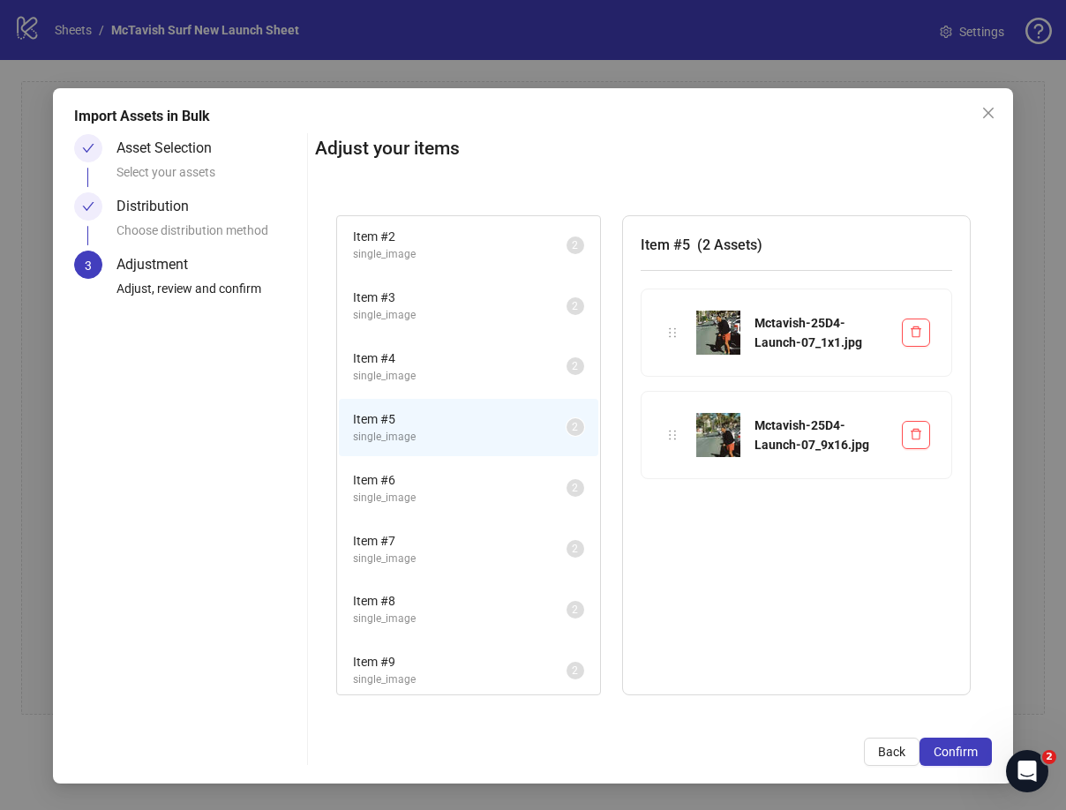
scroll to position [38, 0]
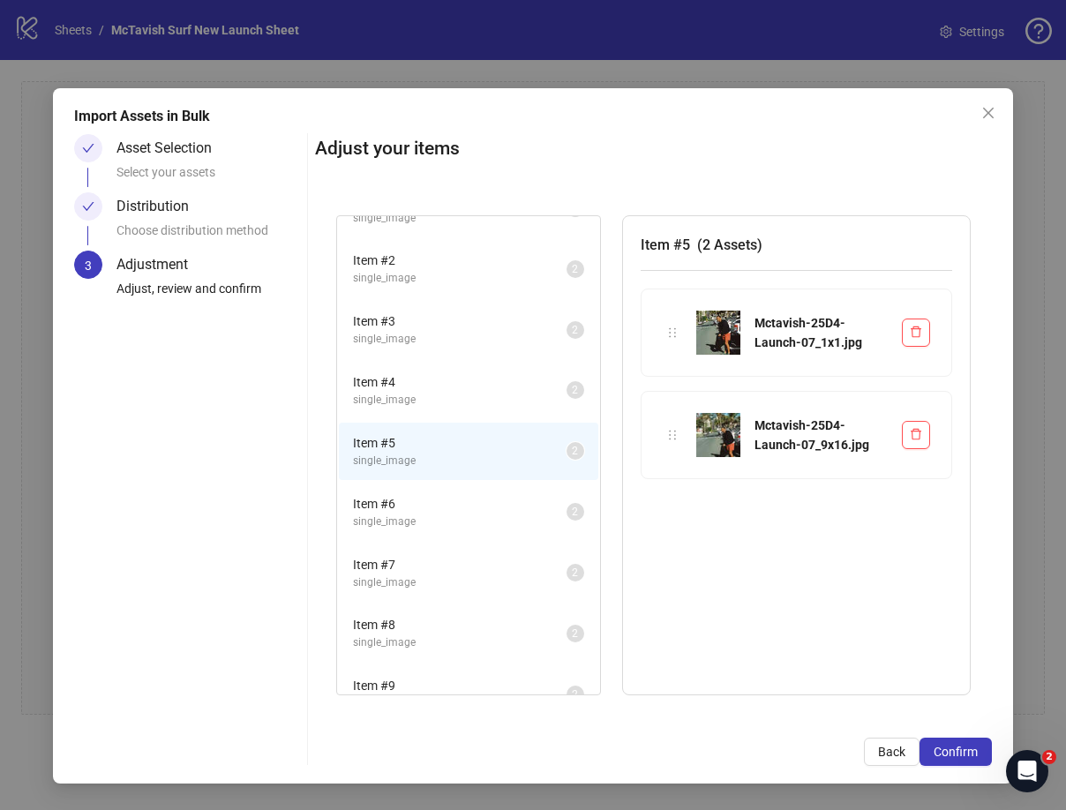
click at [430, 390] on span "Item # 4" at bounding box center [459, 381] width 213 height 19
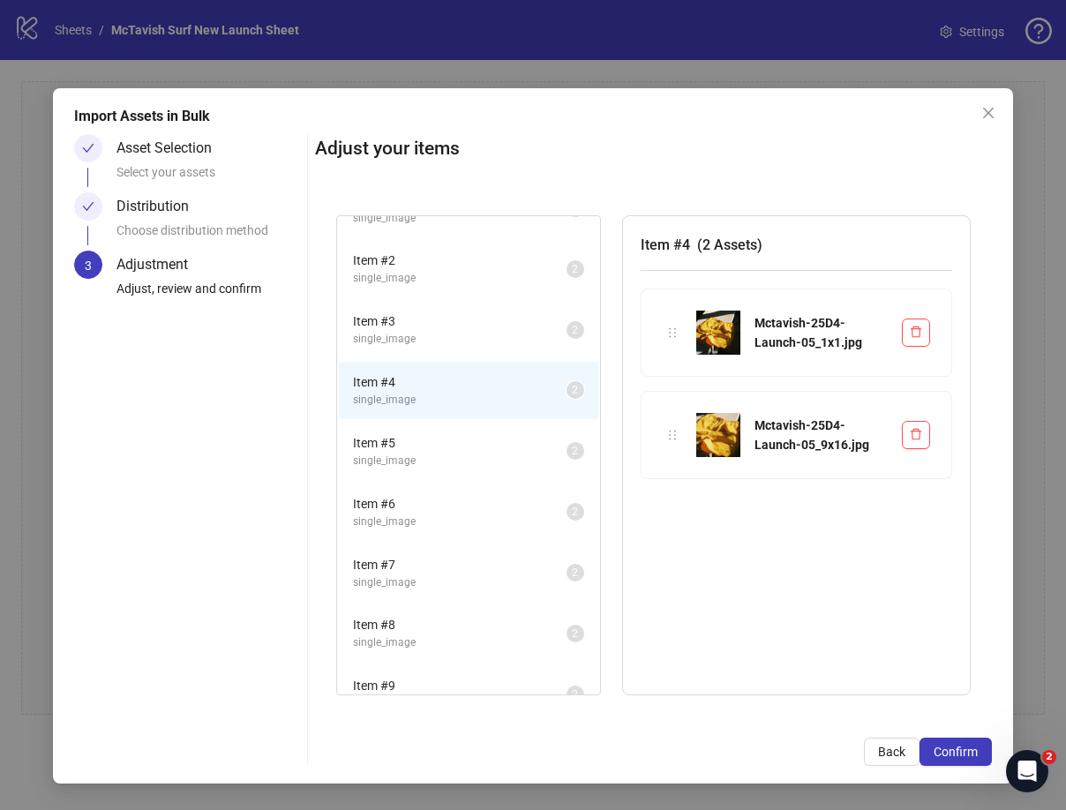
click at [442, 341] on span "single_image" at bounding box center [459, 339] width 213 height 17
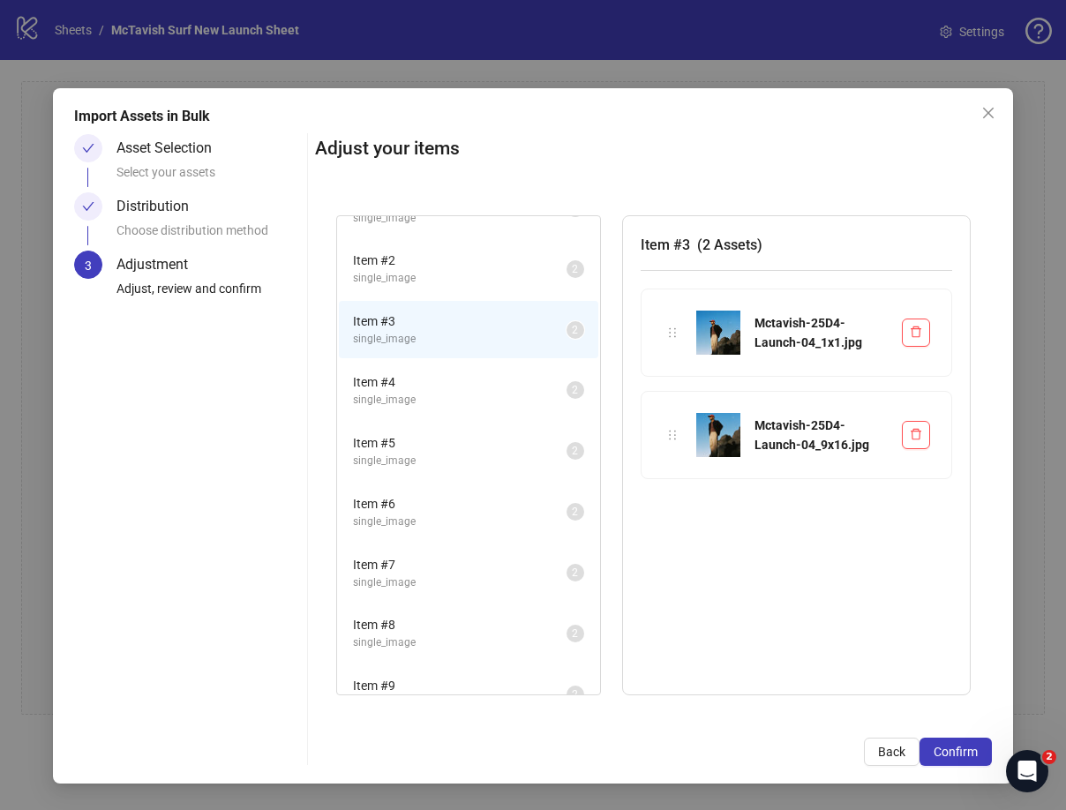
click at [439, 290] on li "Item # 2 single_image 2" at bounding box center [468, 268] width 259 height 57
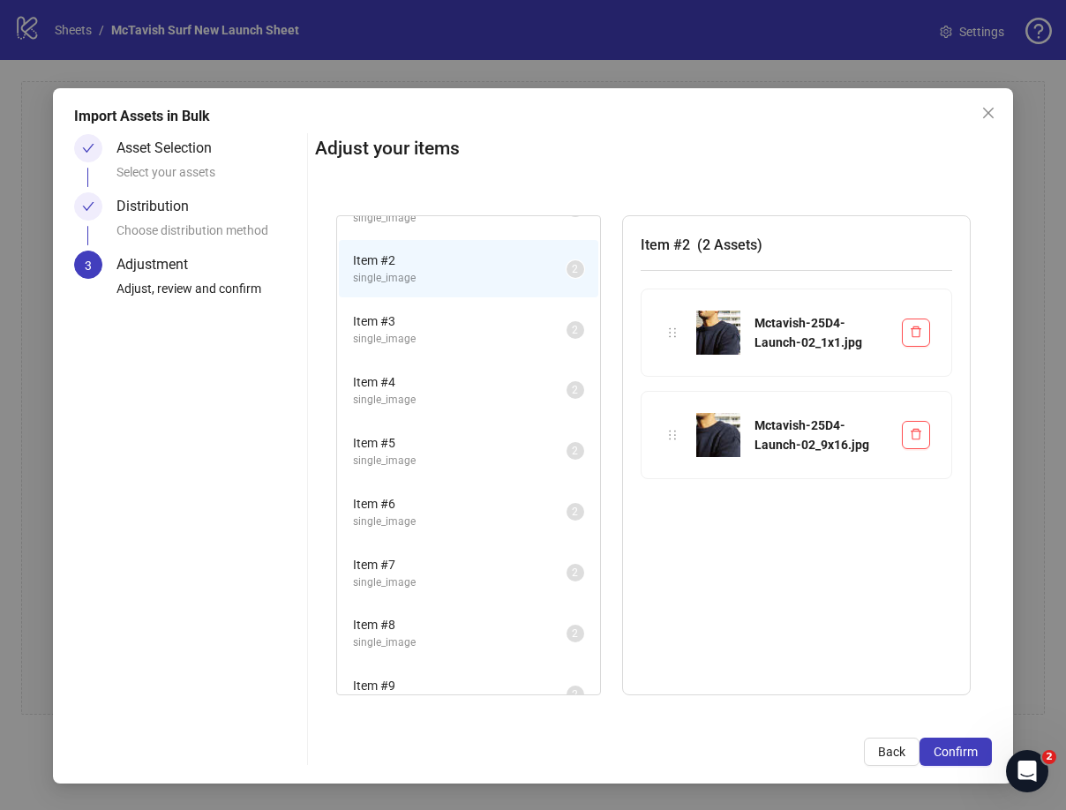
scroll to position [0, 0]
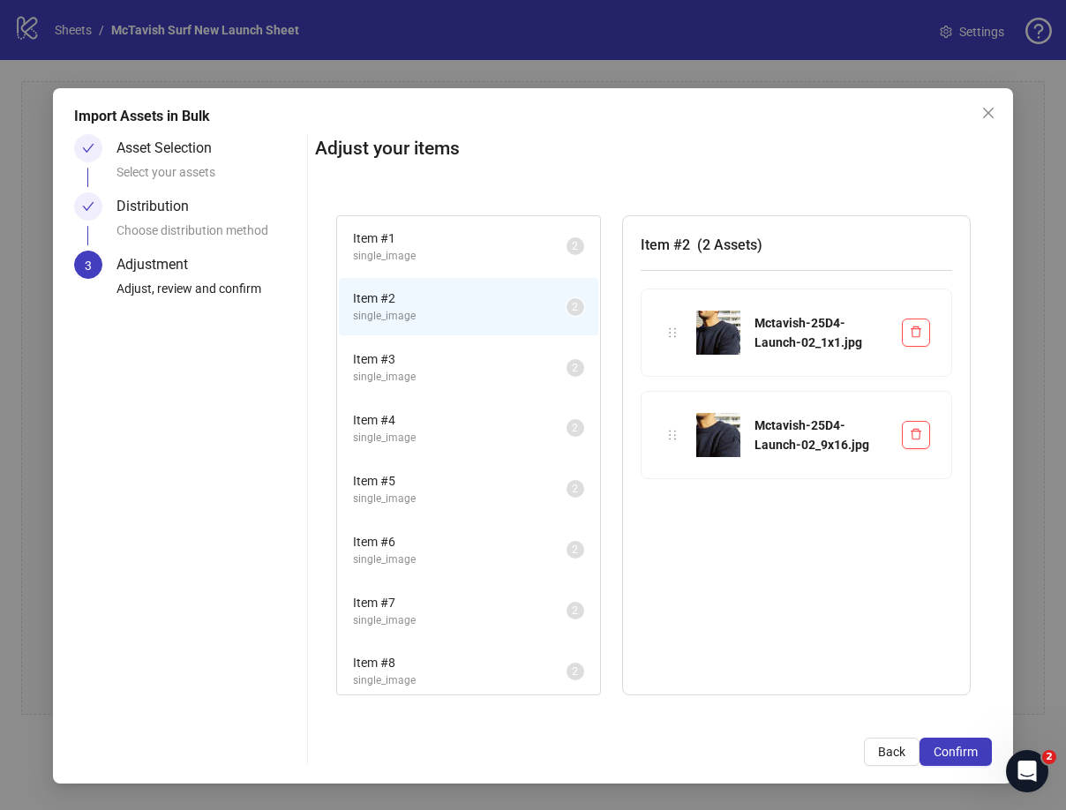
click at [438, 239] on span "Item # 1" at bounding box center [459, 237] width 213 height 19
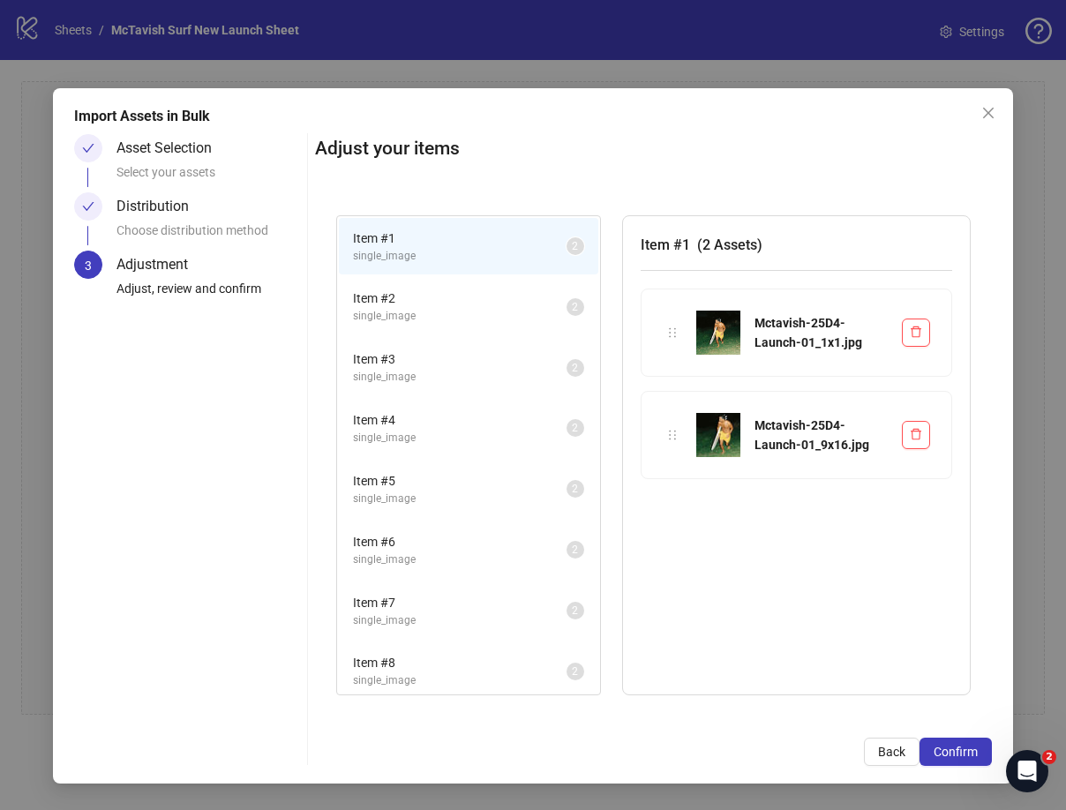
scroll to position [190, 0]
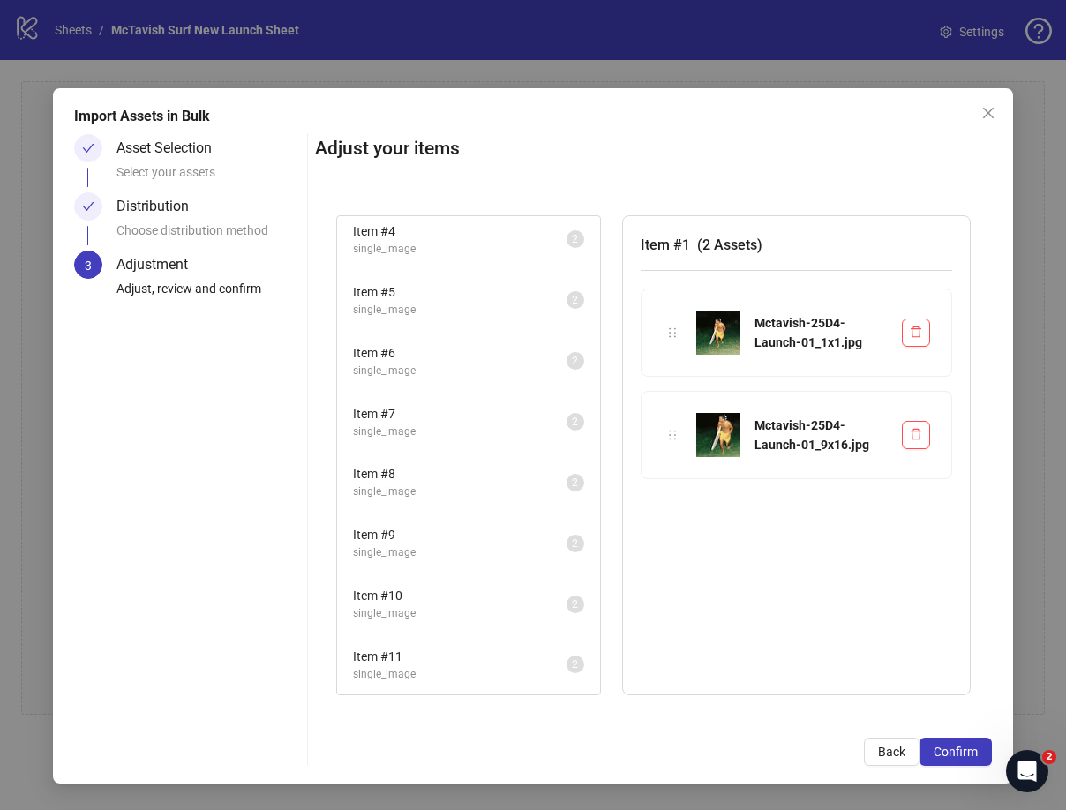
click at [461, 475] on span "Item # 8" at bounding box center [459, 473] width 213 height 19
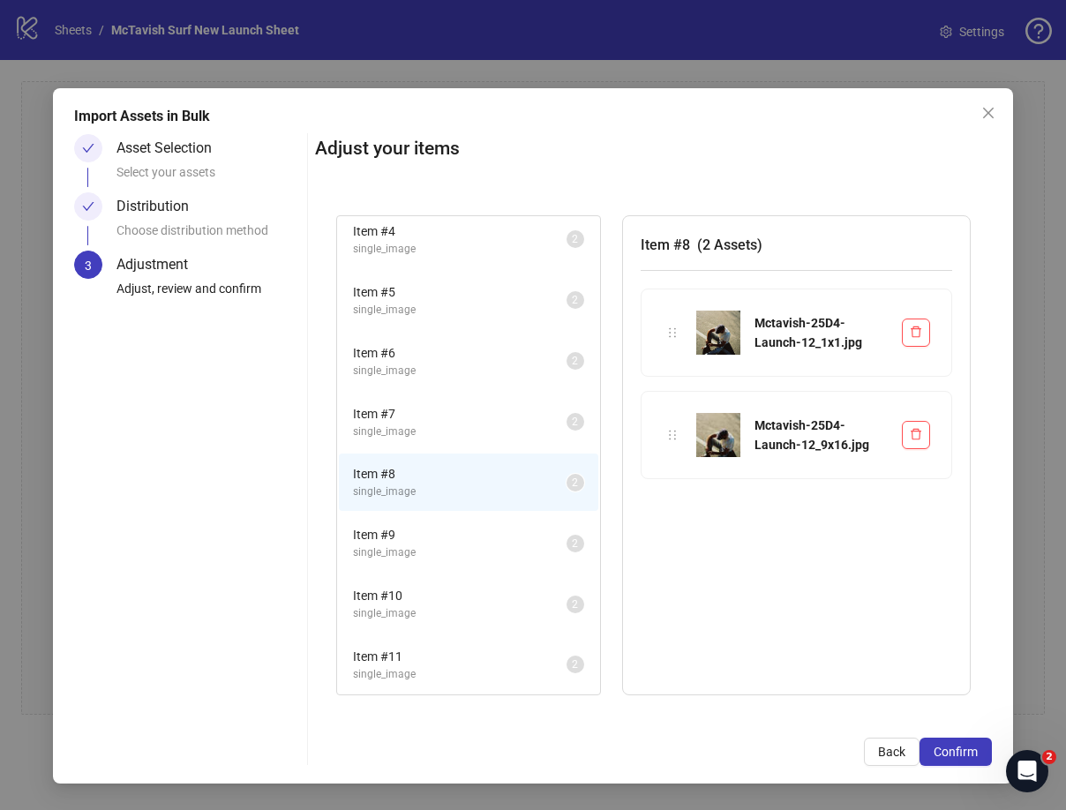
click at [460, 420] on span "Item # 7" at bounding box center [459, 413] width 213 height 19
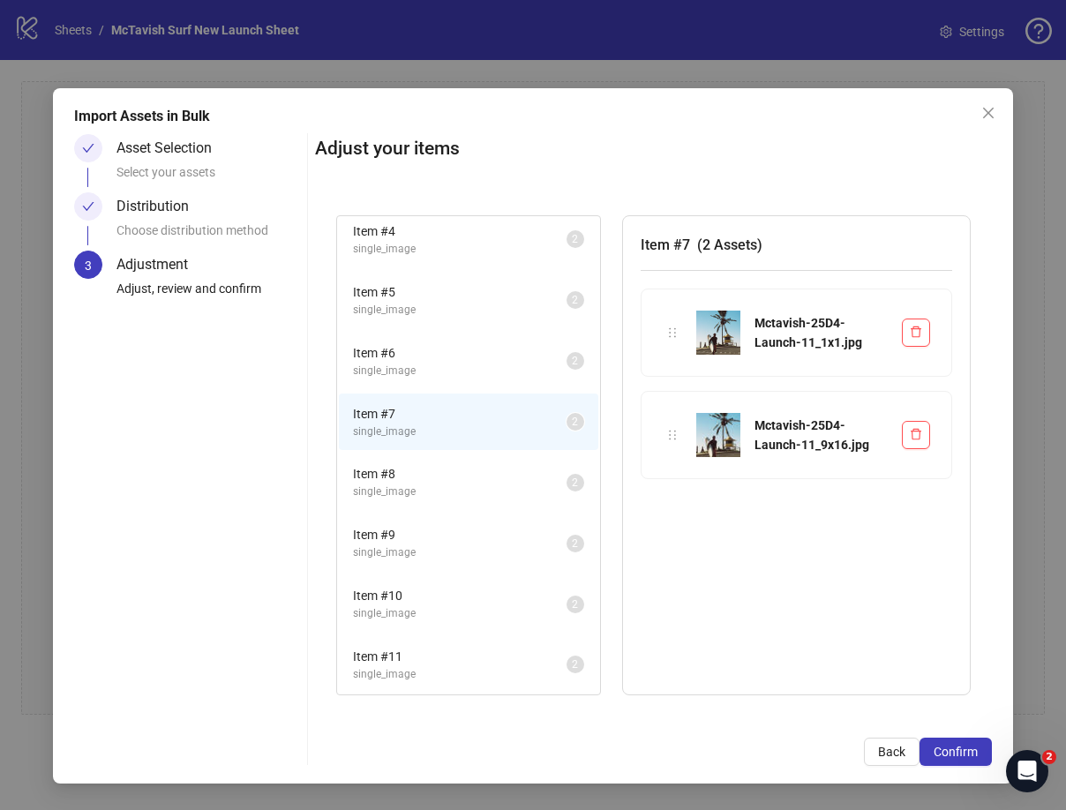
click at [472, 542] on span "Item # 9" at bounding box center [459, 534] width 213 height 19
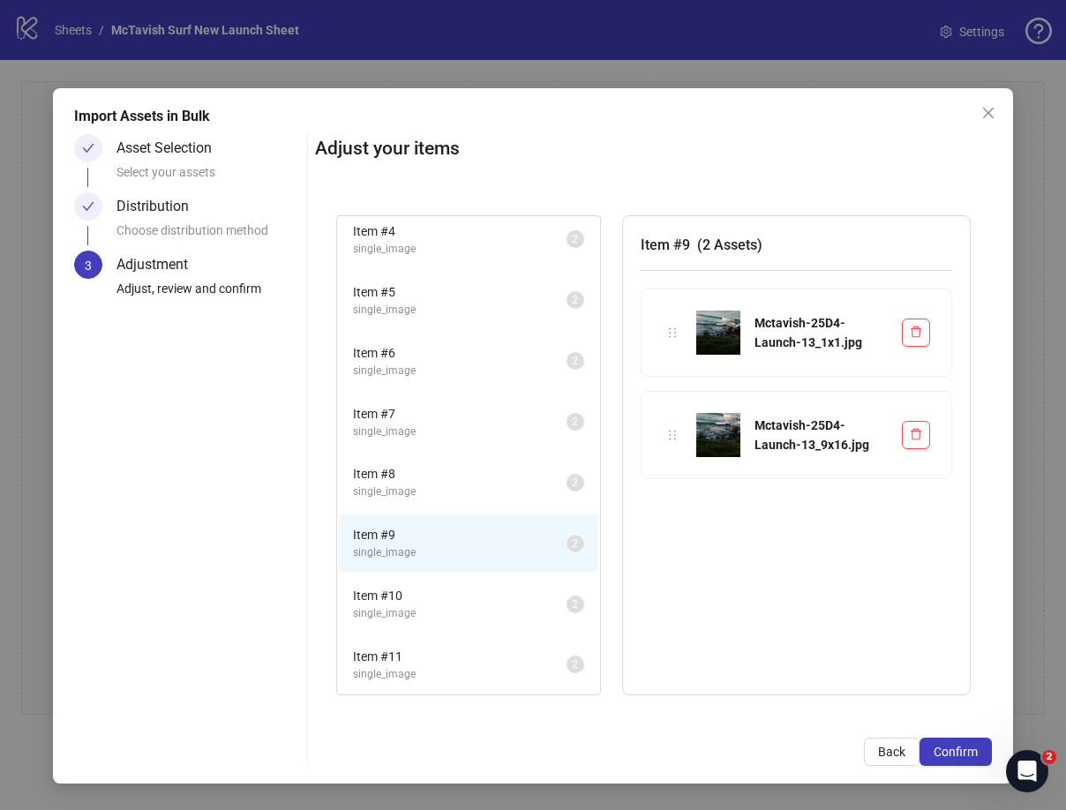
click at [538, 548] on span "single_image" at bounding box center [459, 552] width 213 height 17
click at [920, 432] on icon "delete" at bounding box center [915, 434] width 12 height 12
click at [470, 537] on span "Item # 9" at bounding box center [459, 534] width 213 height 19
click at [917, 331] on icon "delete" at bounding box center [915, 331] width 12 height 12
click at [396, 535] on span "Item # 9" at bounding box center [459, 534] width 213 height 19
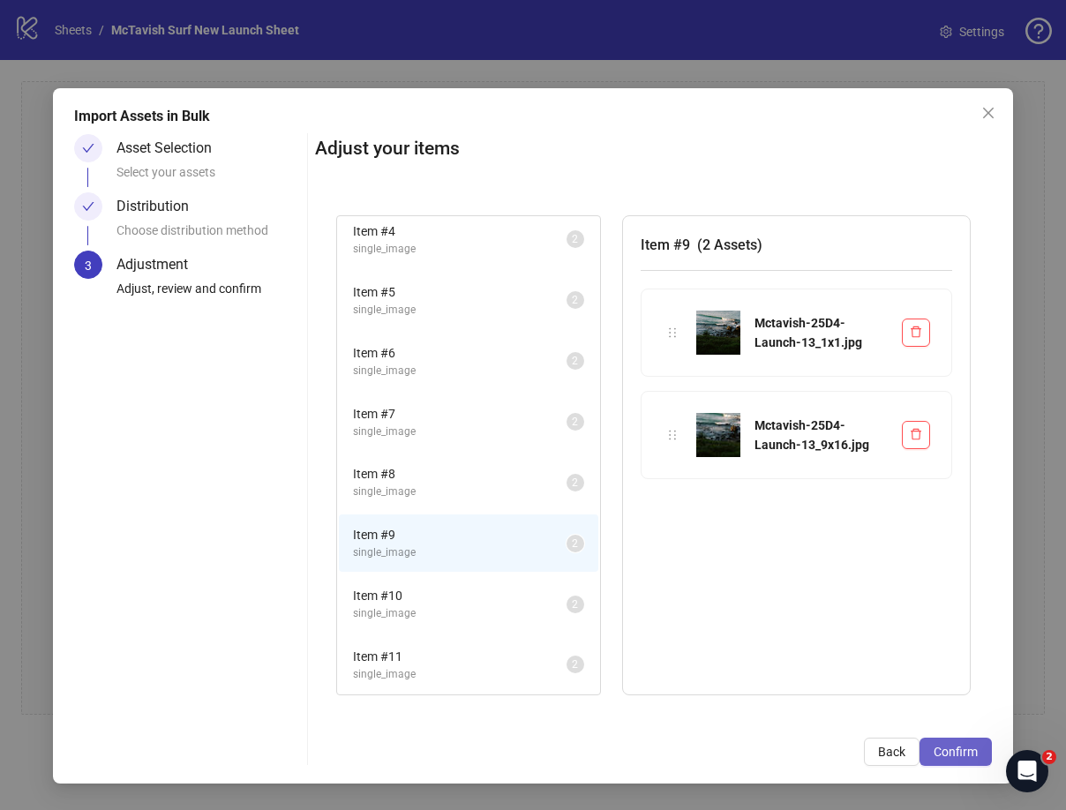
click at [970, 751] on span "Confirm" at bounding box center [955, 751] width 44 height 14
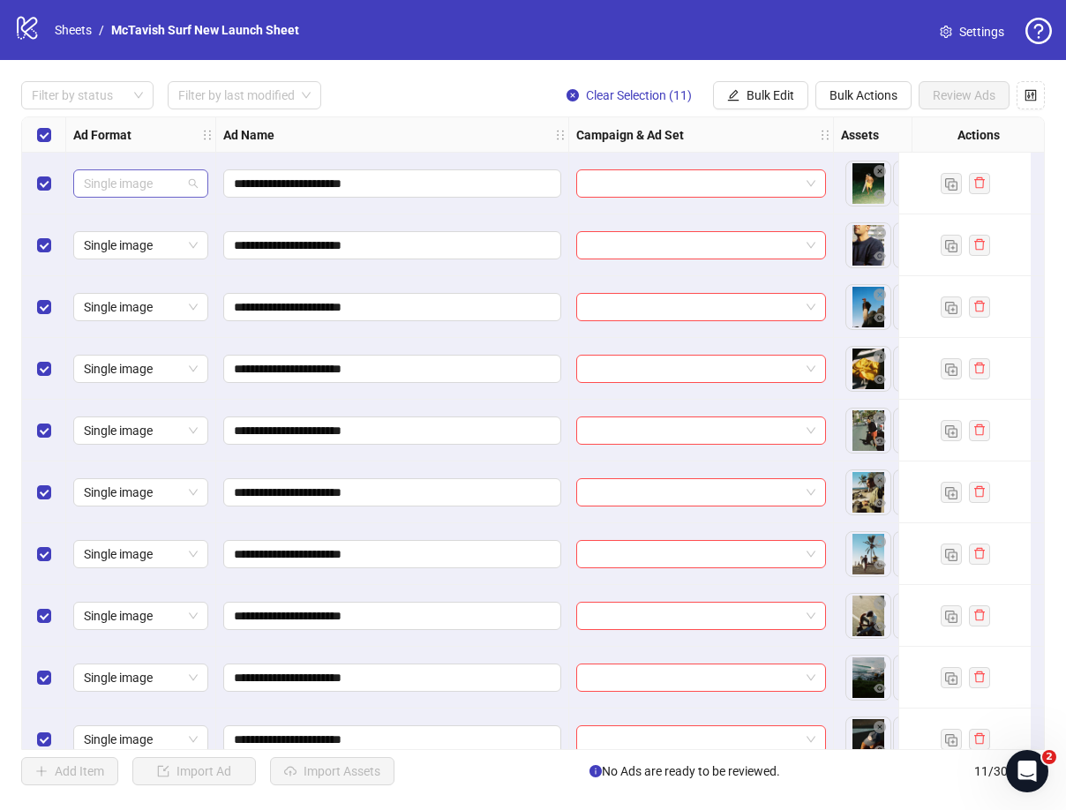
click at [157, 182] on span "Single image" at bounding box center [141, 183] width 114 height 26
click at [148, 273] on div "Carousel" at bounding box center [140, 275] width 107 height 19
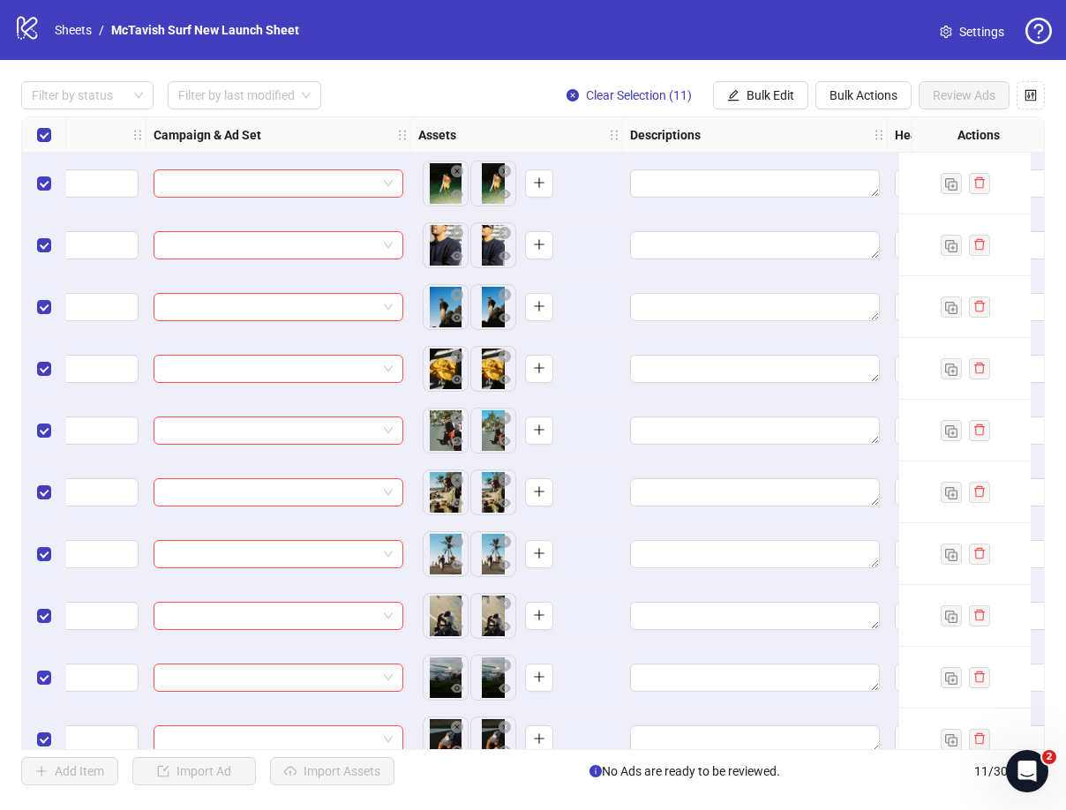
scroll to position [0, 441]
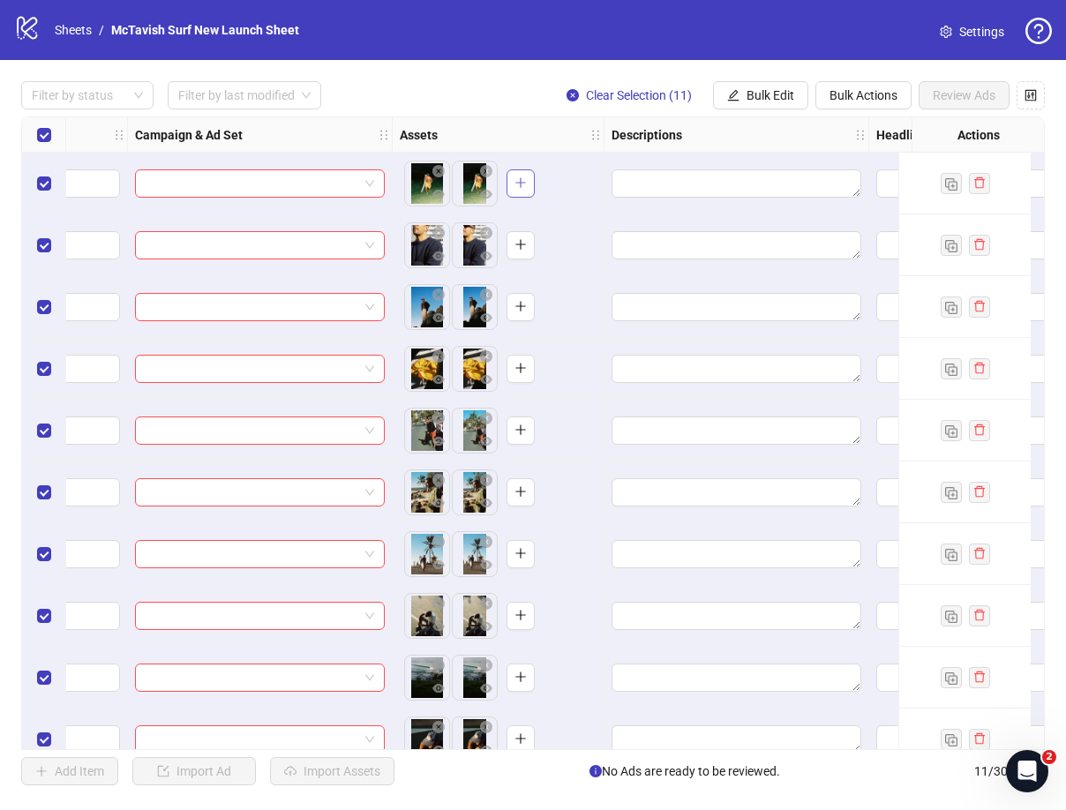
click at [521, 183] on icon "plus" at bounding box center [520, 182] width 12 height 12
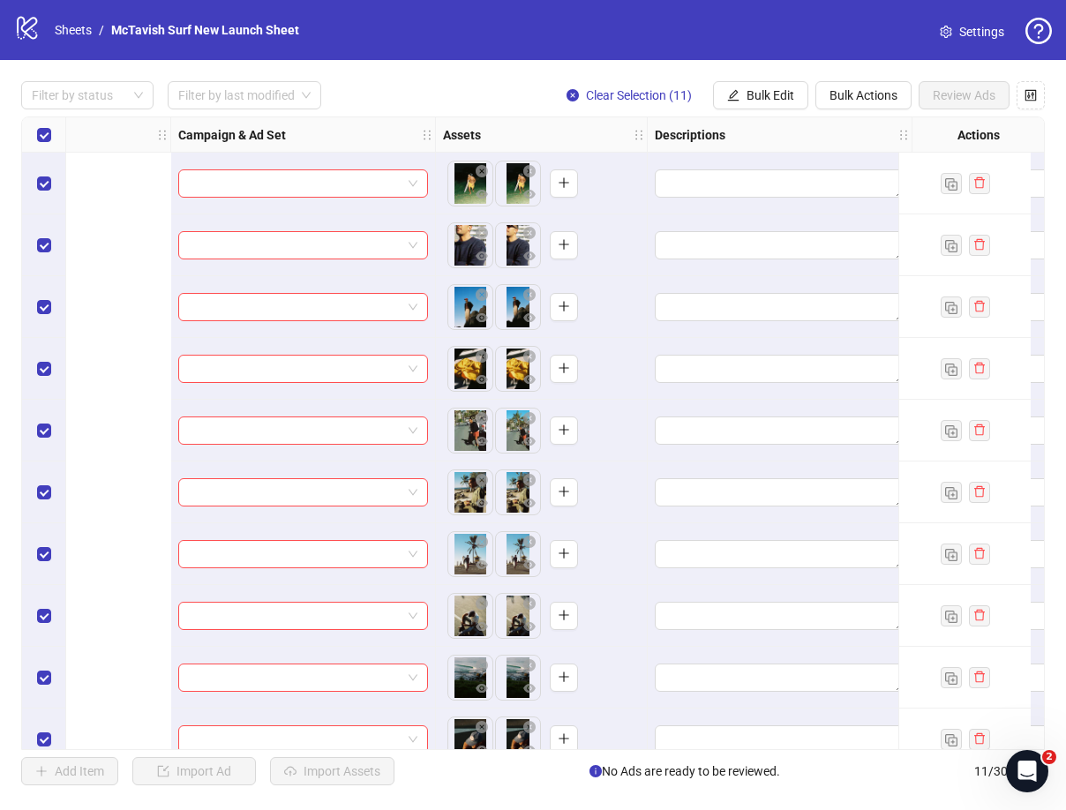
scroll to position [0, 0]
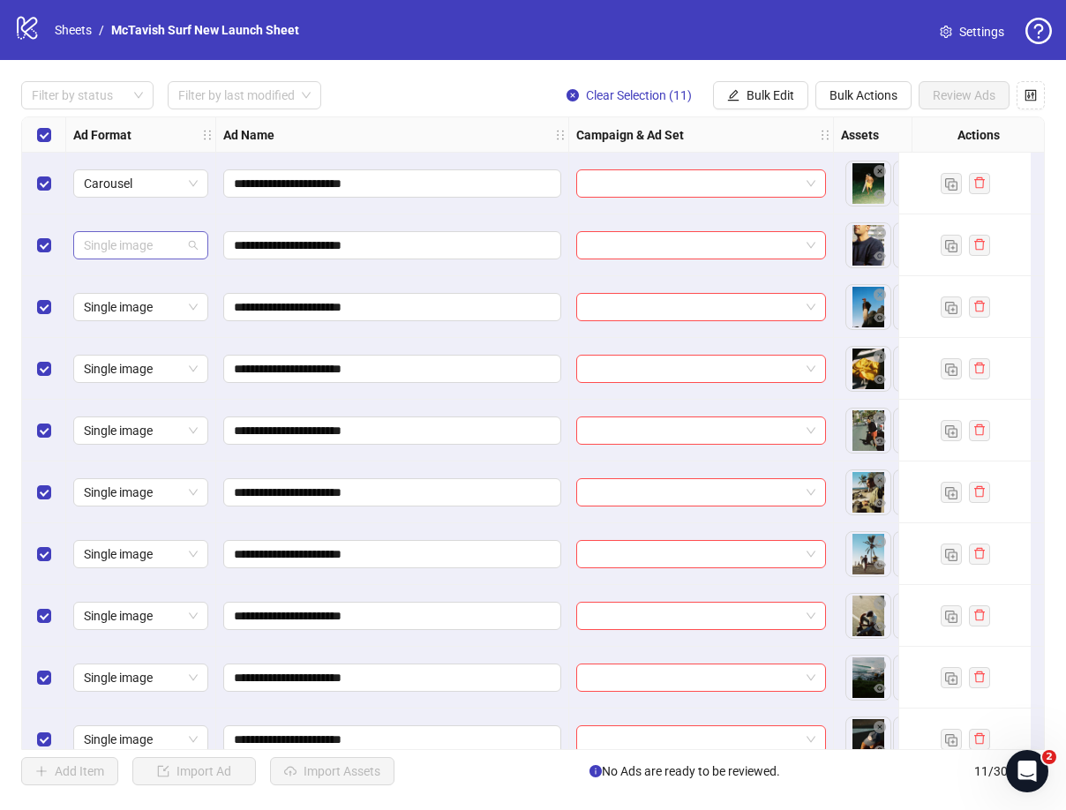
click at [124, 247] on span "Single image" at bounding box center [141, 245] width 114 height 26
click at [153, 336] on div "Carousel" at bounding box center [140, 336] width 107 height 19
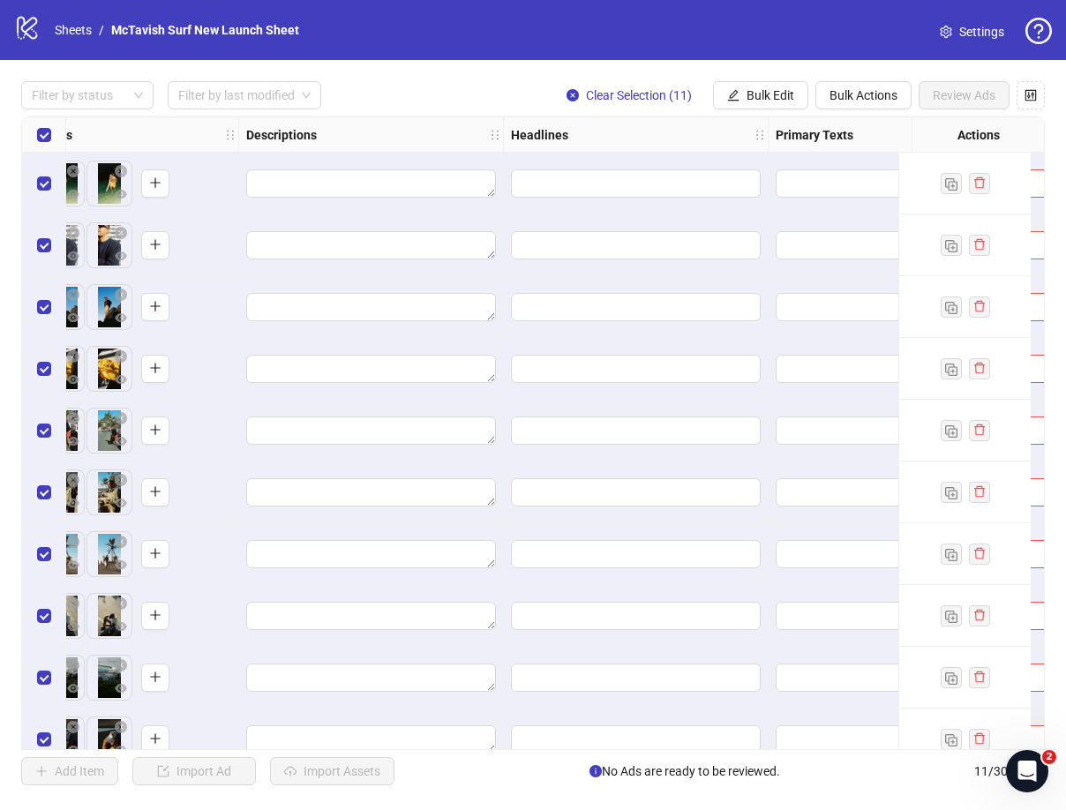
scroll to position [0, 828]
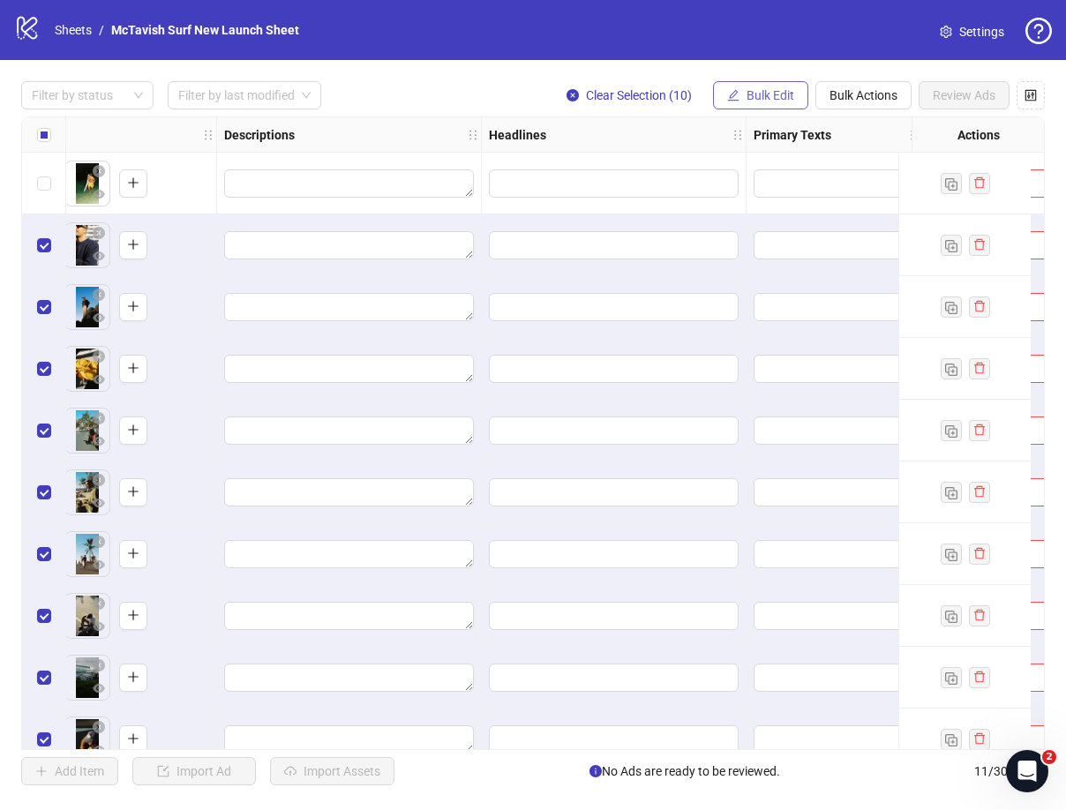
click at [767, 94] on span "Bulk Edit" at bounding box center [770, 95] width 48 height 14
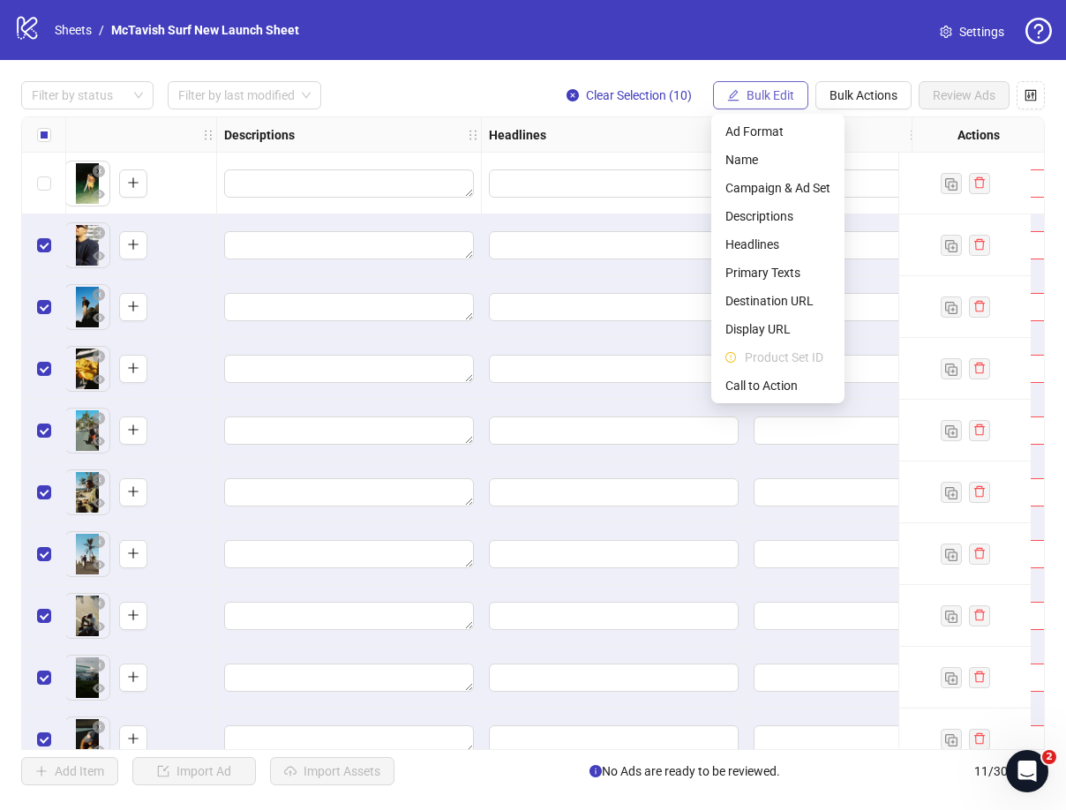
click at [763, 90] on span "Bulk Edit" at bounding box center [770, 95] width 48 height 14
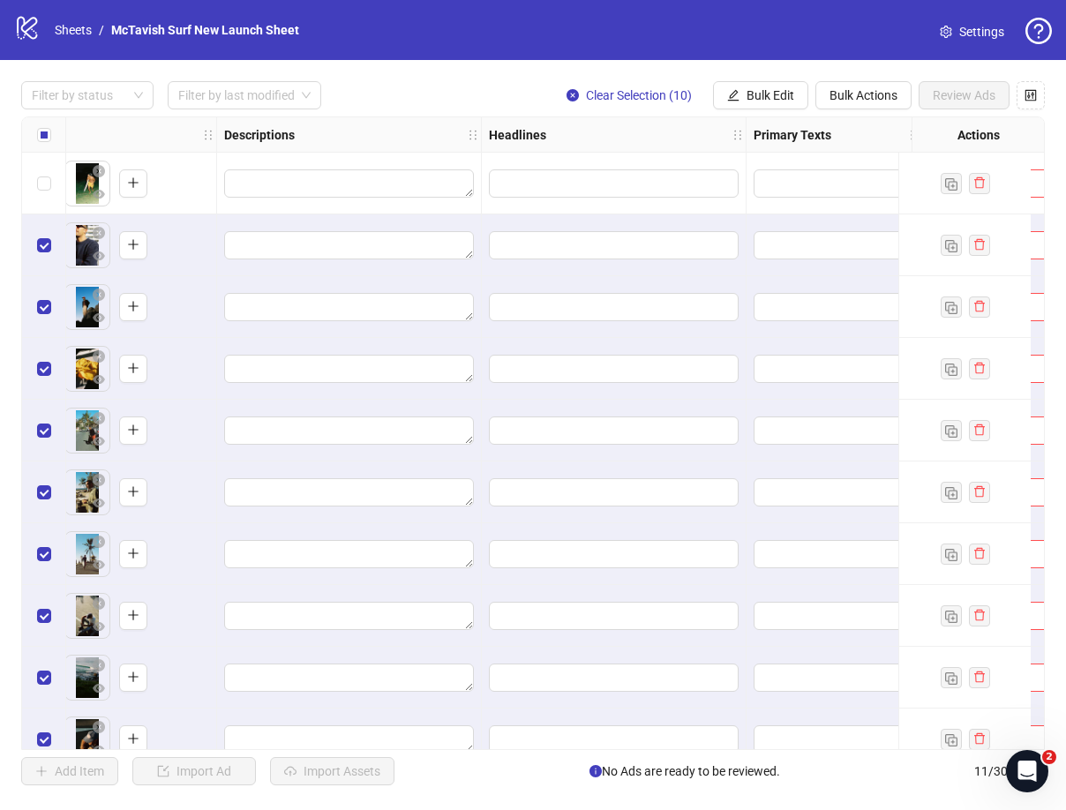
click at [749, 63] on div "Filter by status Filter by last modified Clear Selection (10) Bulk Edit Bulk Ac…" at bounding box center [533, 433] width 1066 height 746
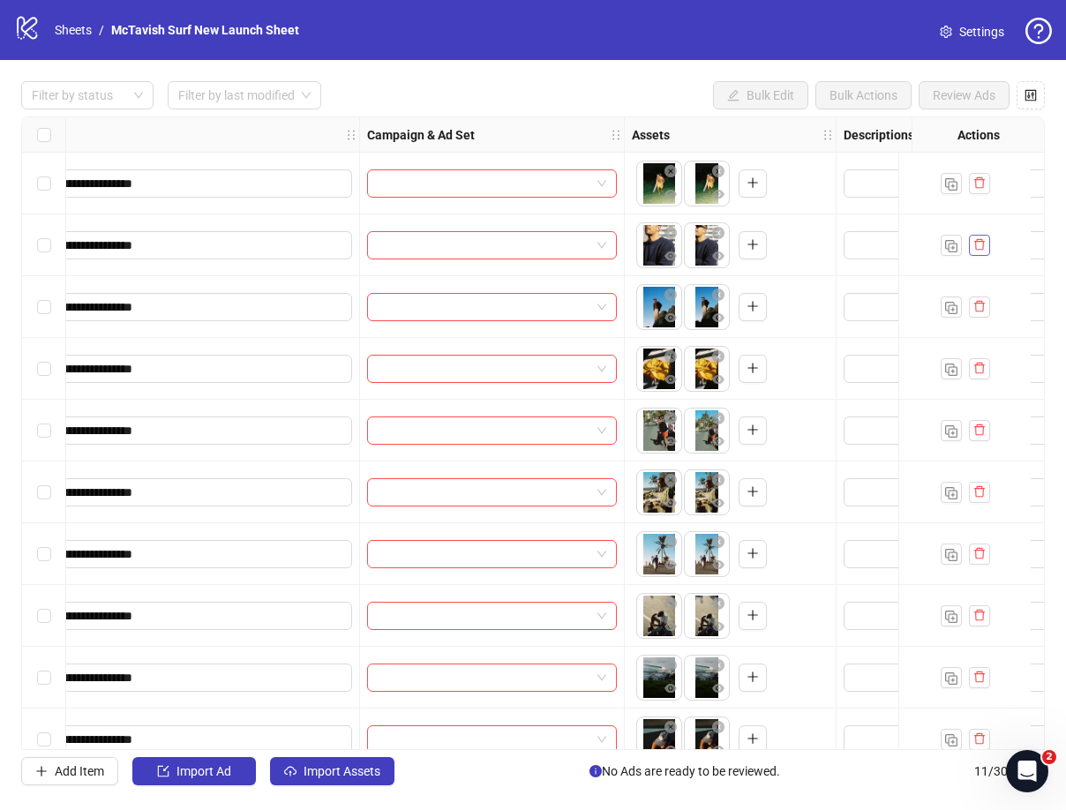
scroll to position [0, 211]
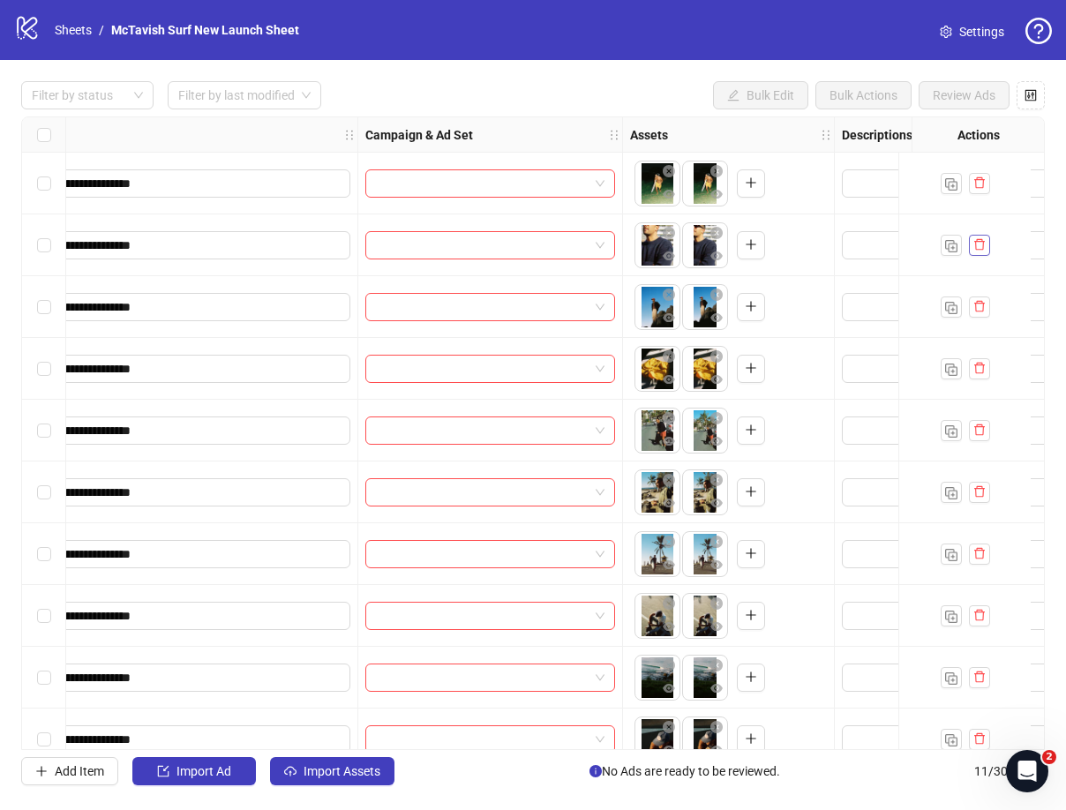
click at [982, 243] on icon "delete" at bounding box center [979, 244] width 11 height 11
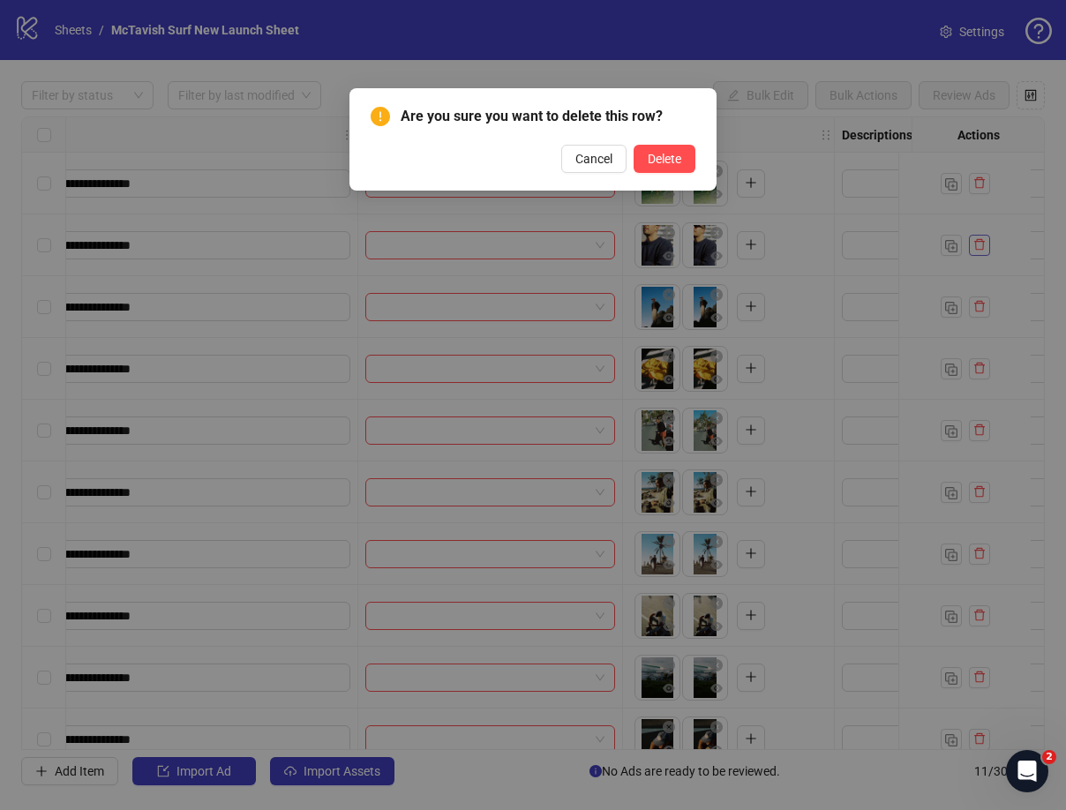
click at [982, 243] on div "Are you sure you want to delete this row? Cancel Delete" at bounding box center [533, 405] width 1066 height 810
click at [685, 153] on button "Delete" at bounding box center [664, 159] width 62 height 28
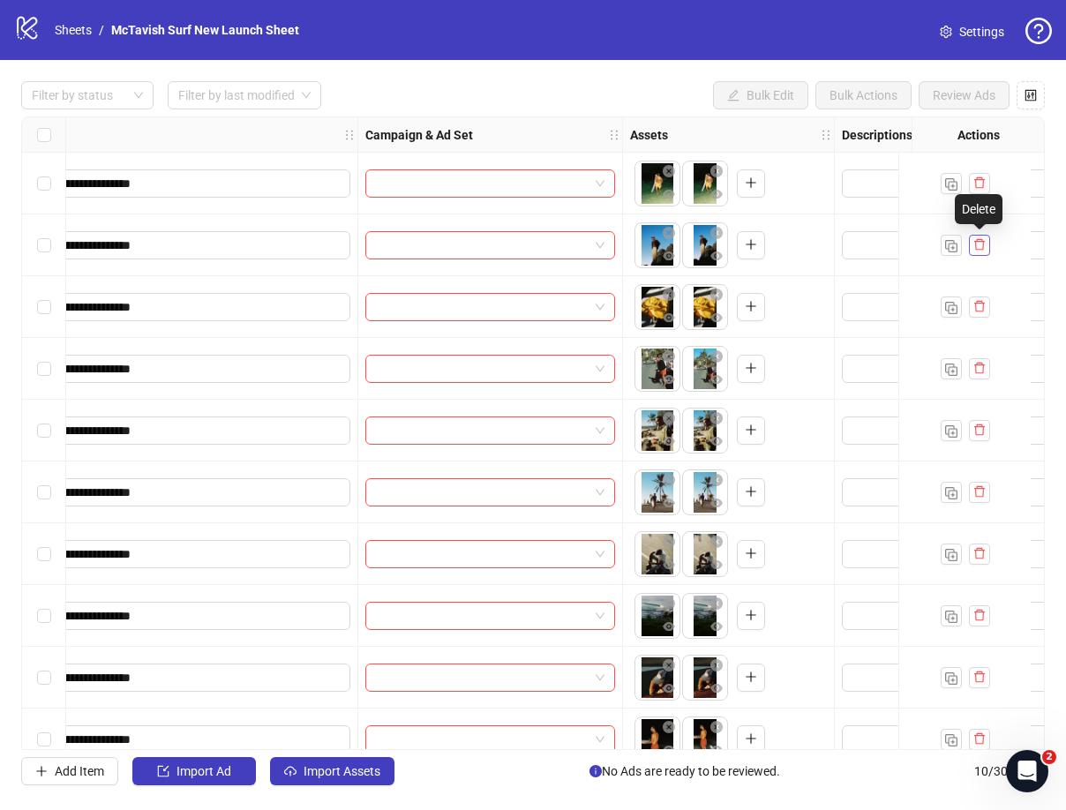
click at [975, 242] on icon "delete" at bounding box center [979, 244] width 11 height 11
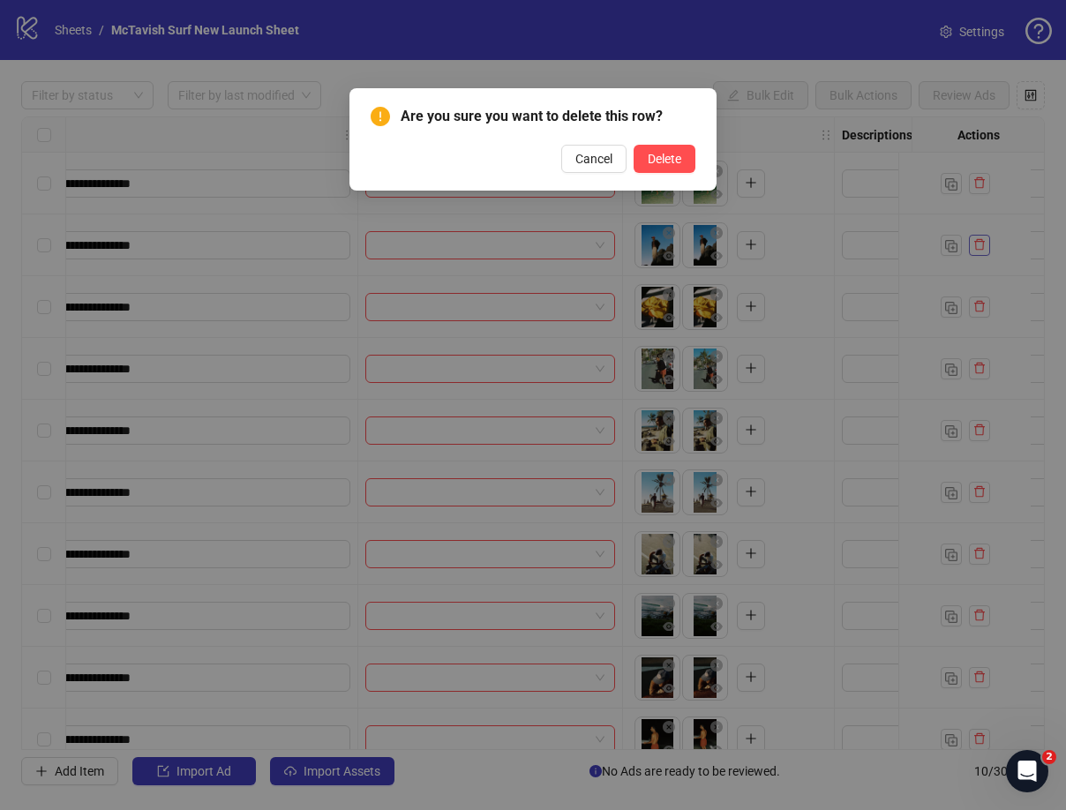
click at [633, 145] on button "Delete" at bounding box center [664, 159] width 62 height 28
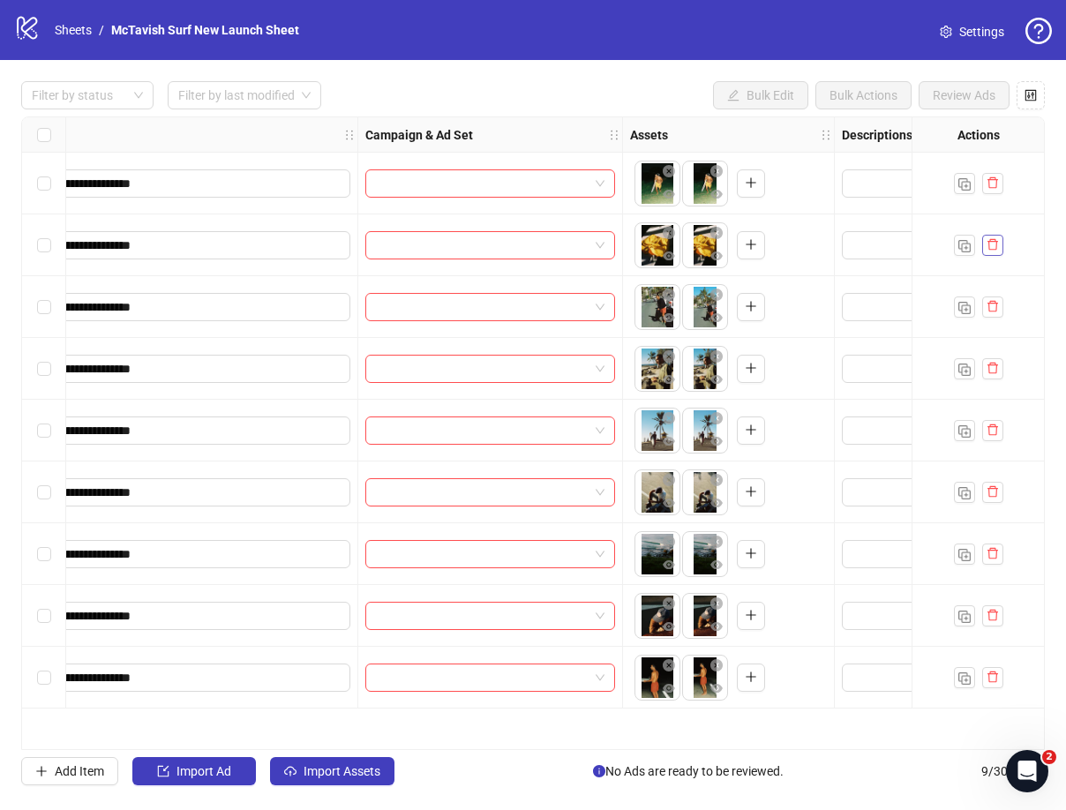
click at [975, 242] on div at bounding box center [978, 245] width 49 height 21
click at [986, 242] on icon "delete" at bounding box center [992, 244] width 12 height 12
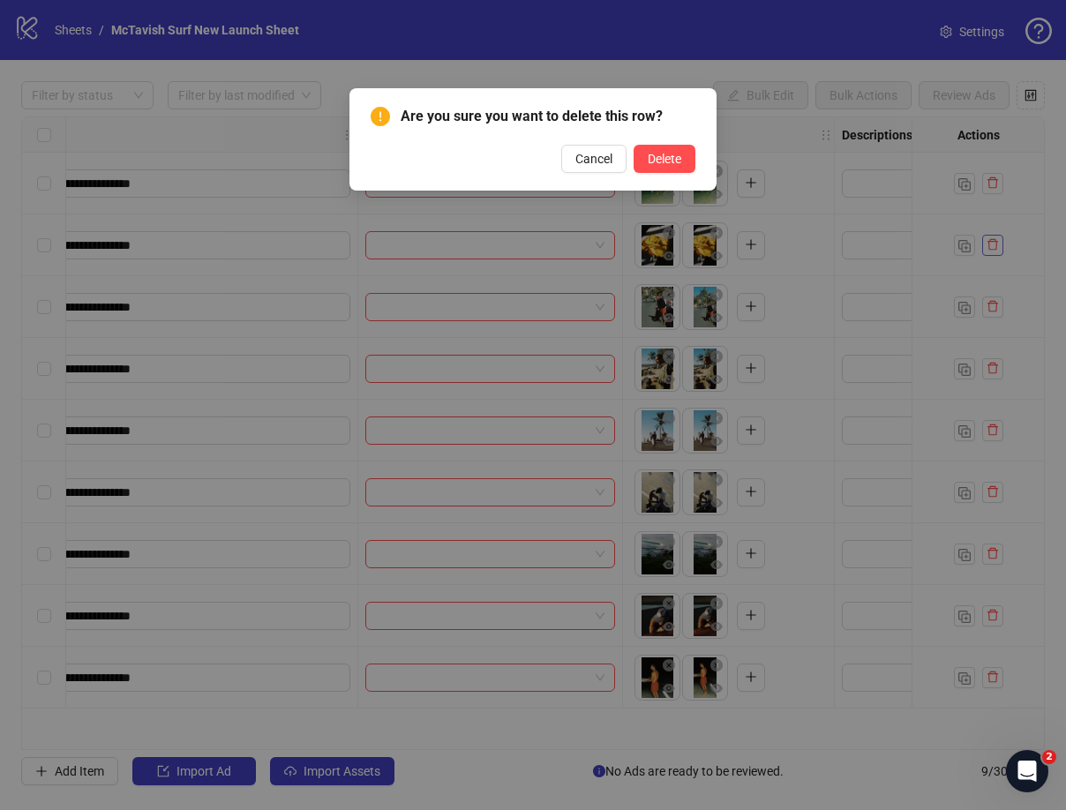
click at [633, 145] on button "Delete" at bounding box center [664, 159] width 62 height 28
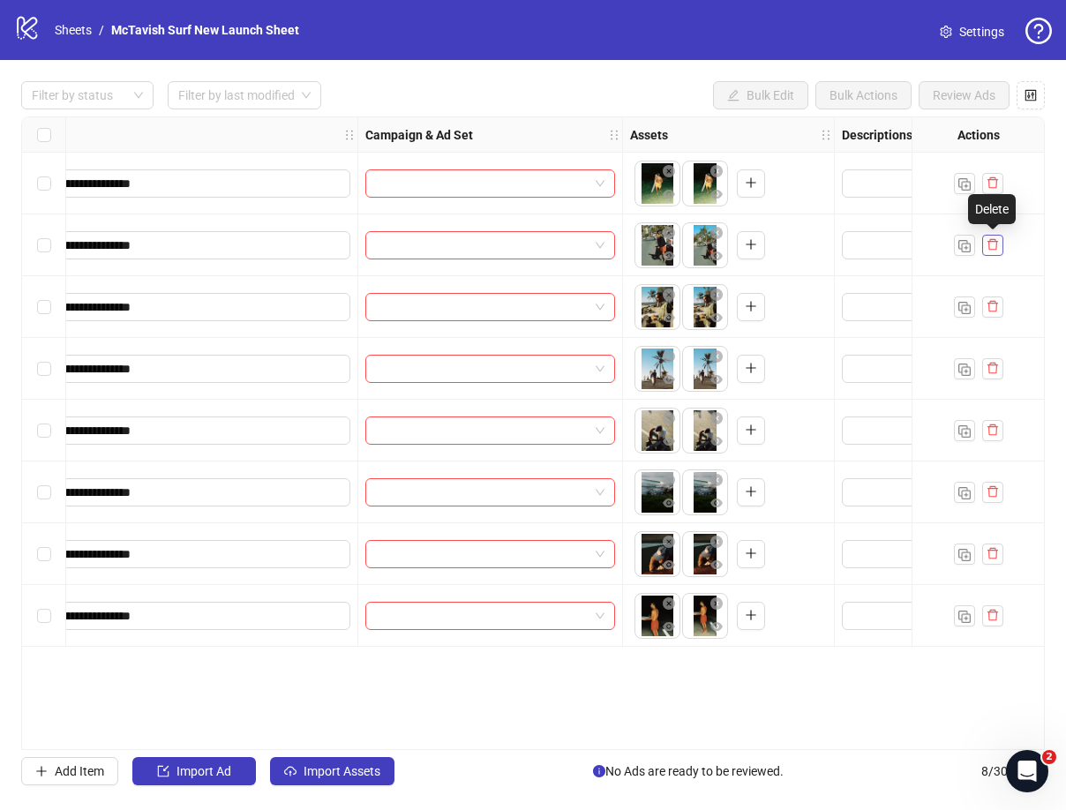
click at [999, 247] on button "button" at bounding box center [992, 245] width 21 height 21
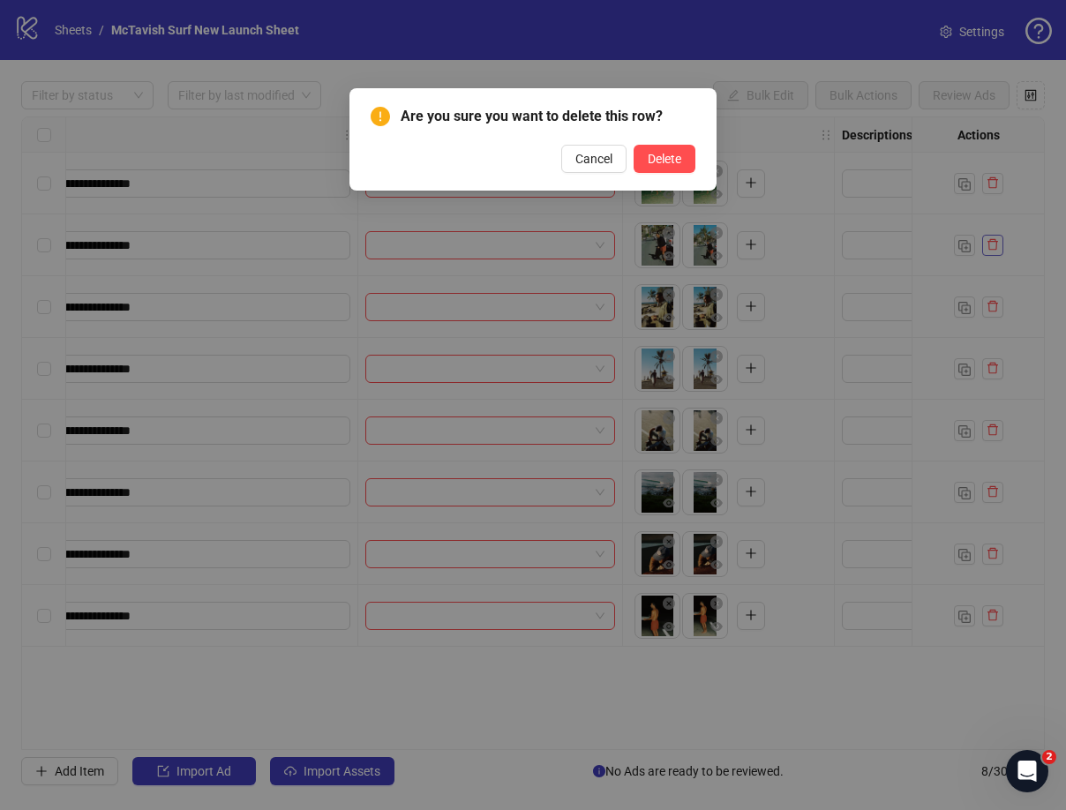
click at [633, 145] on button "Delete" at bounding box center [664, 159] width 62 height 28
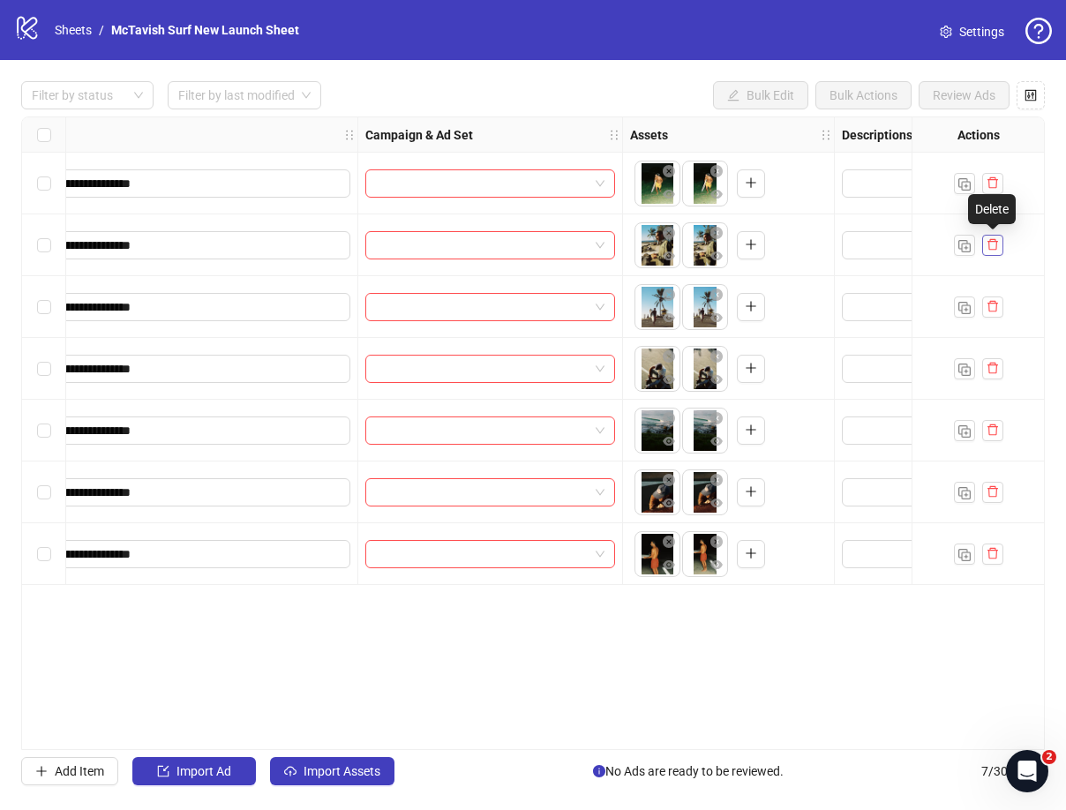
click at [999, 247] on button "button" at bounding box center [992, 245] width 21 height 21
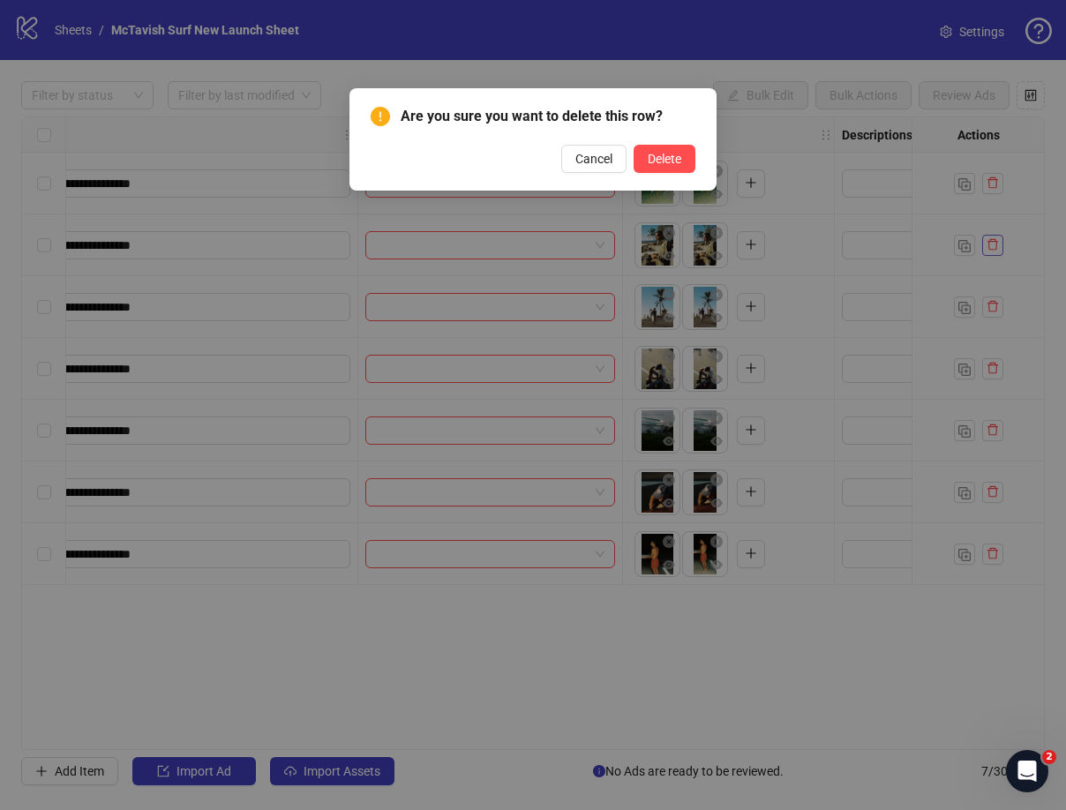
click at [633, 145] on button "Delete" at bounding box center [664, 159] width 62 height 28
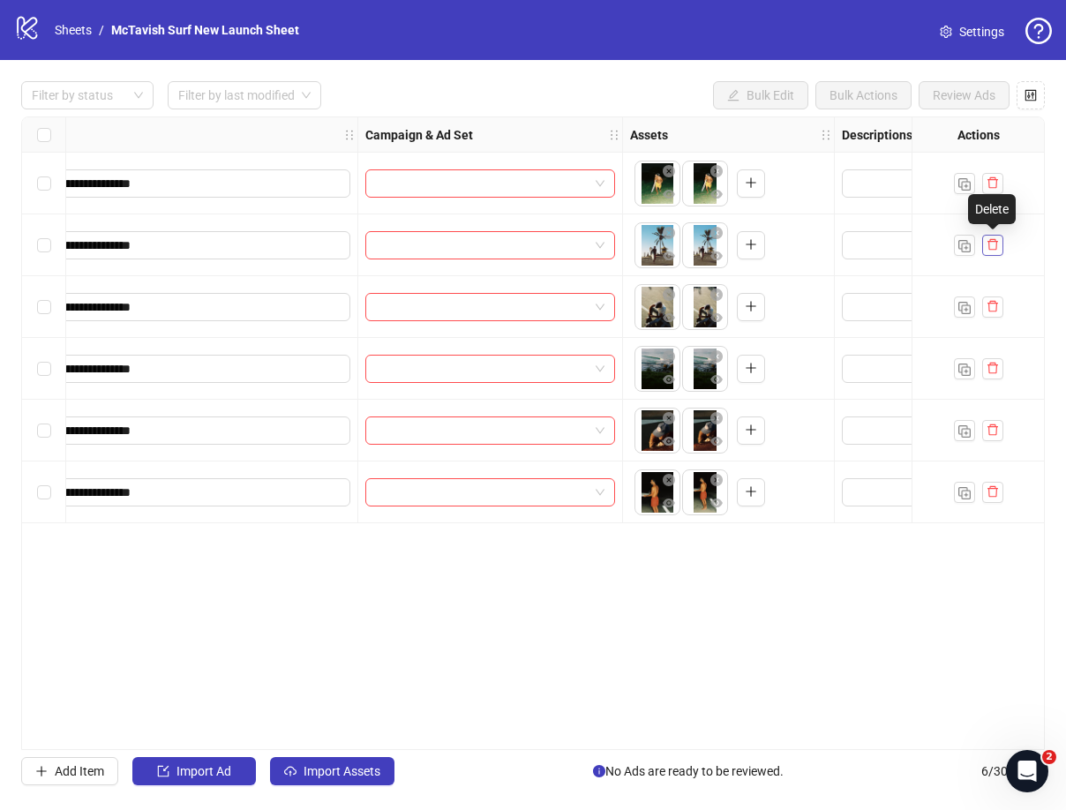
click at [991, 246] on icon "delete" at bounding box center [992, 244] width 12 height 12
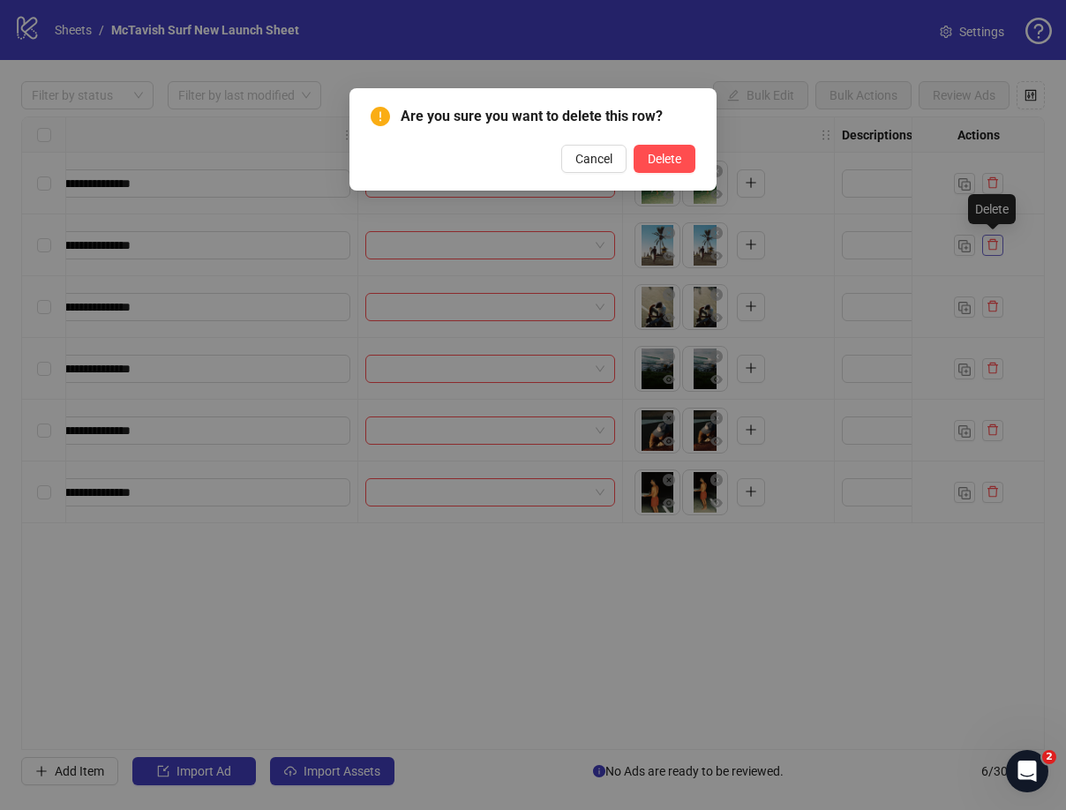
click at [633, 145] on button "Delete" at bounding box center [664, 159] width 62 height 28
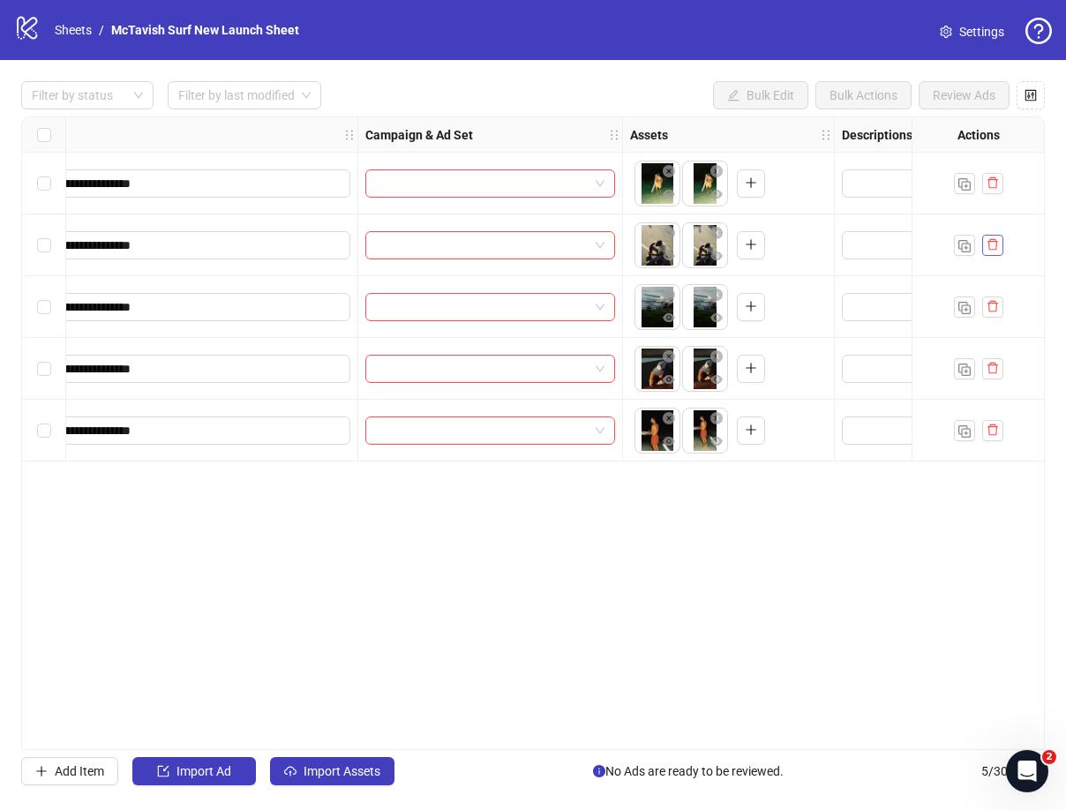
click at [991, 246] on icon "delete" at bounding box center [992, 244] width 12 height 12
click at [633, 145] on button "Delete" at bounding box center [664, 159] width 62 height 28
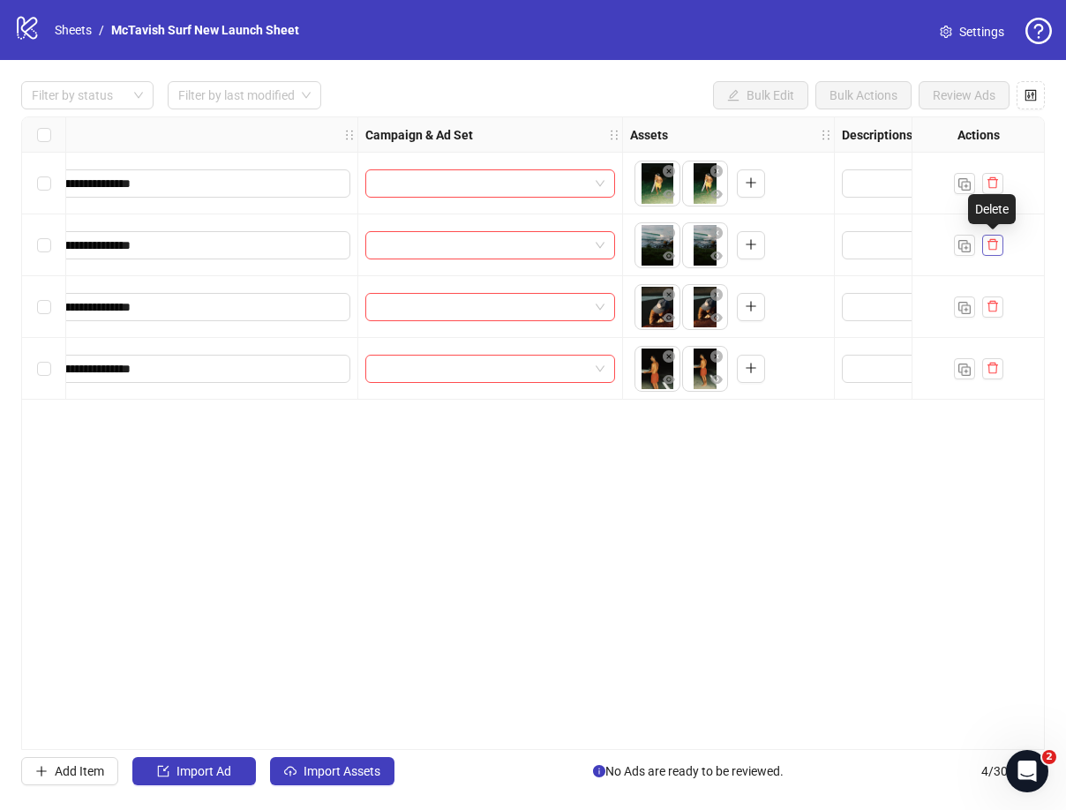
click at [991, 246] on icon "delete" at bounding box center [992, 244] width 12 height 12
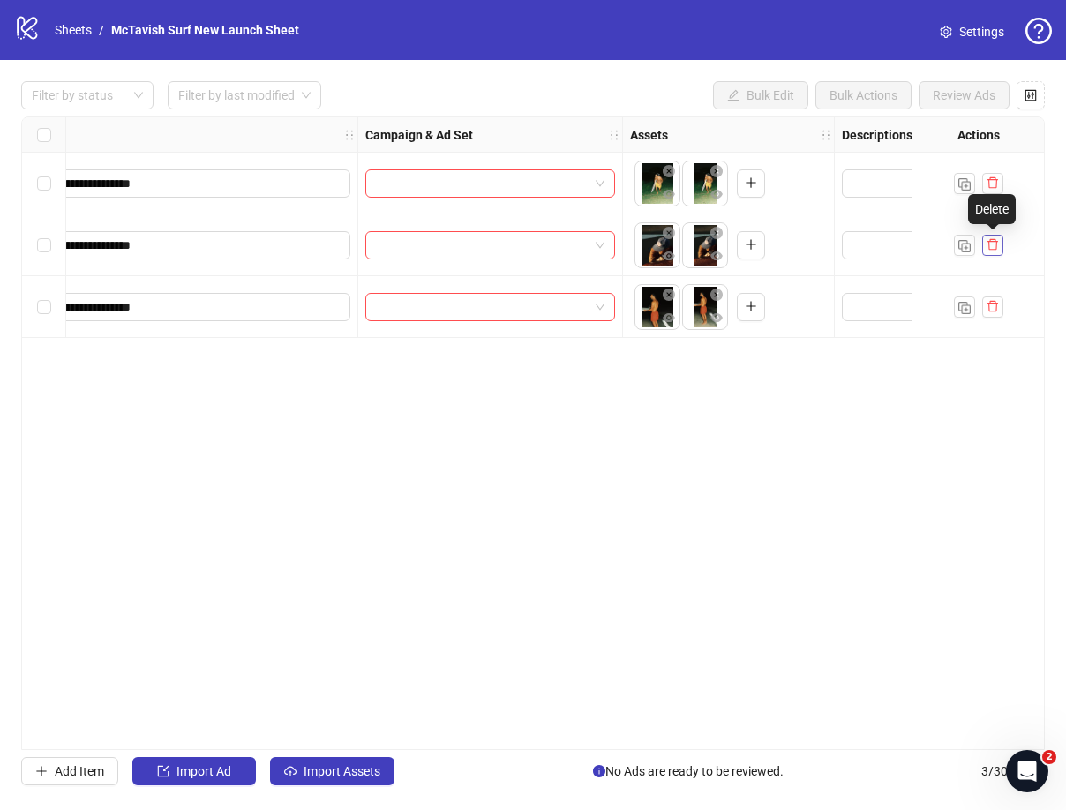
click at [991, 246] on icon "delete" at bounding box center [992, 244] width 12 height 12
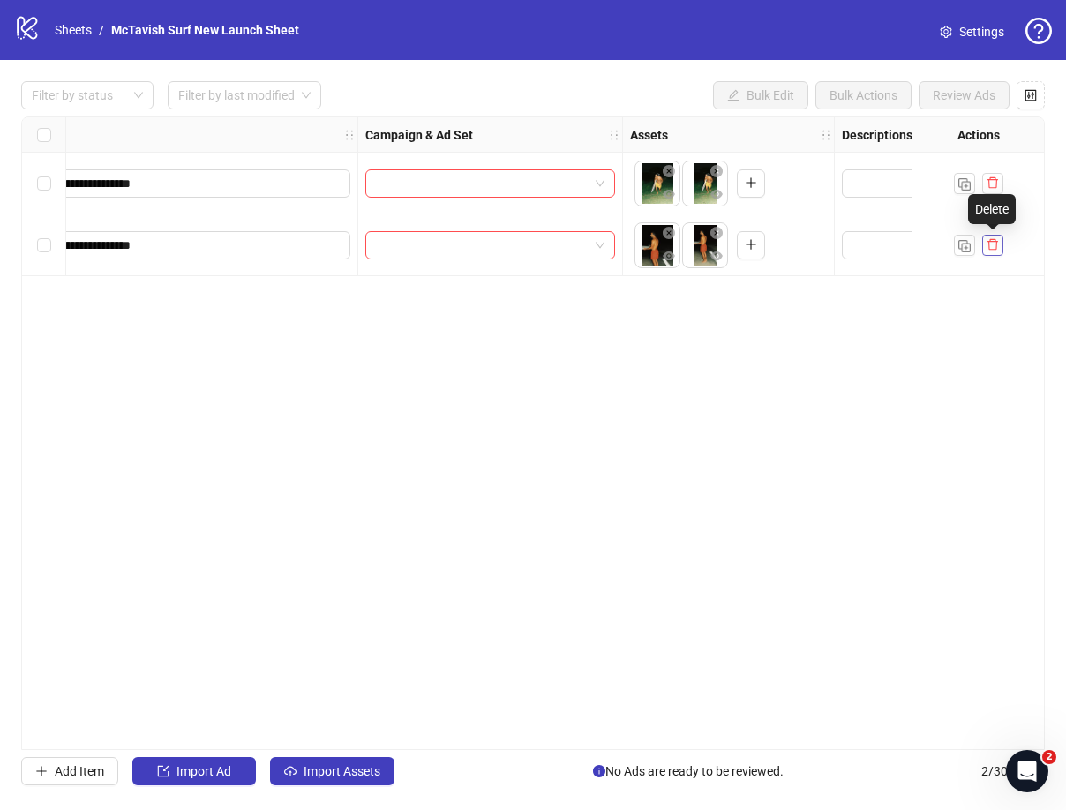
click at [991, 246] on icon "delete" at bounding box center [992, 244] width 12 height 12
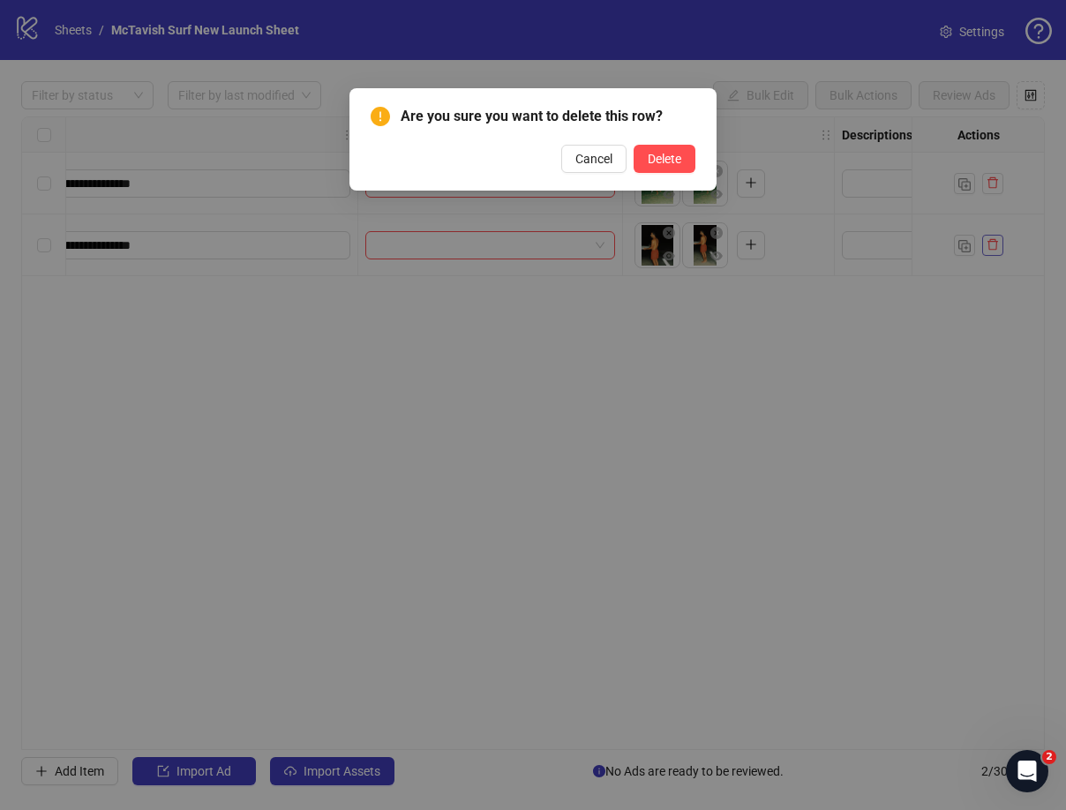
click at [633, 145] on button "Delete" at bounding box center [664, 159] width 62 height 28
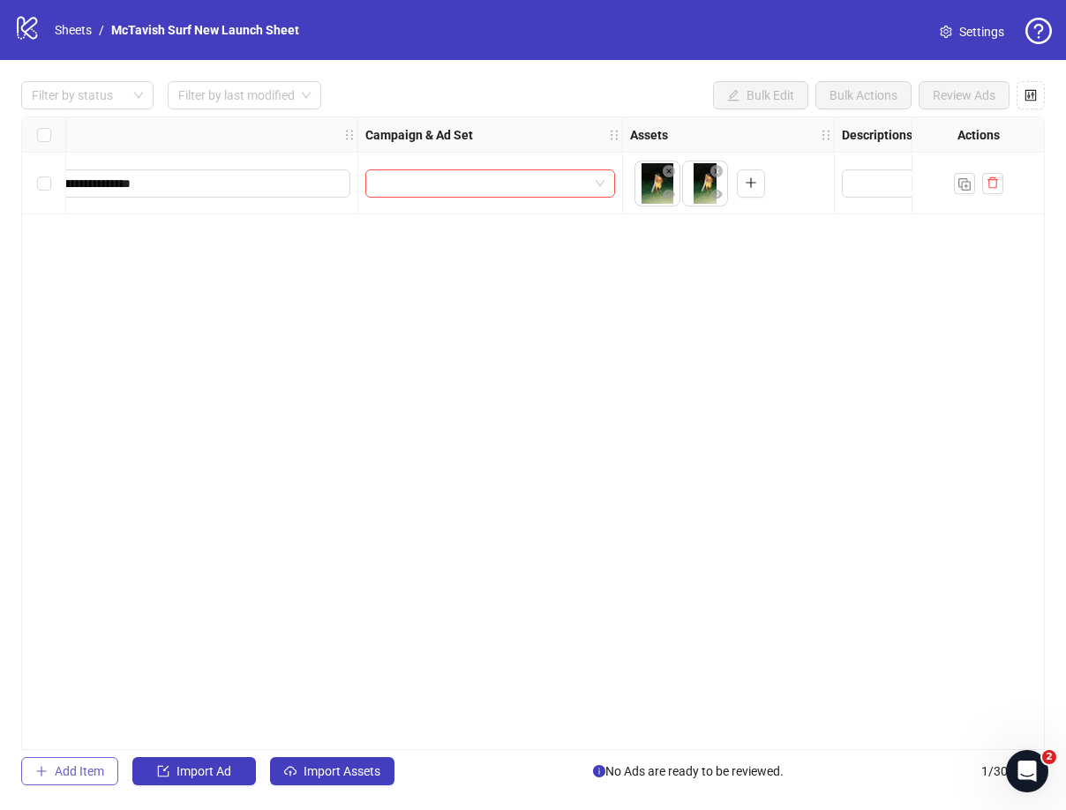
click at [85, 769] on span "Add Item" at bounding box center [79, 771] width 49 height 14
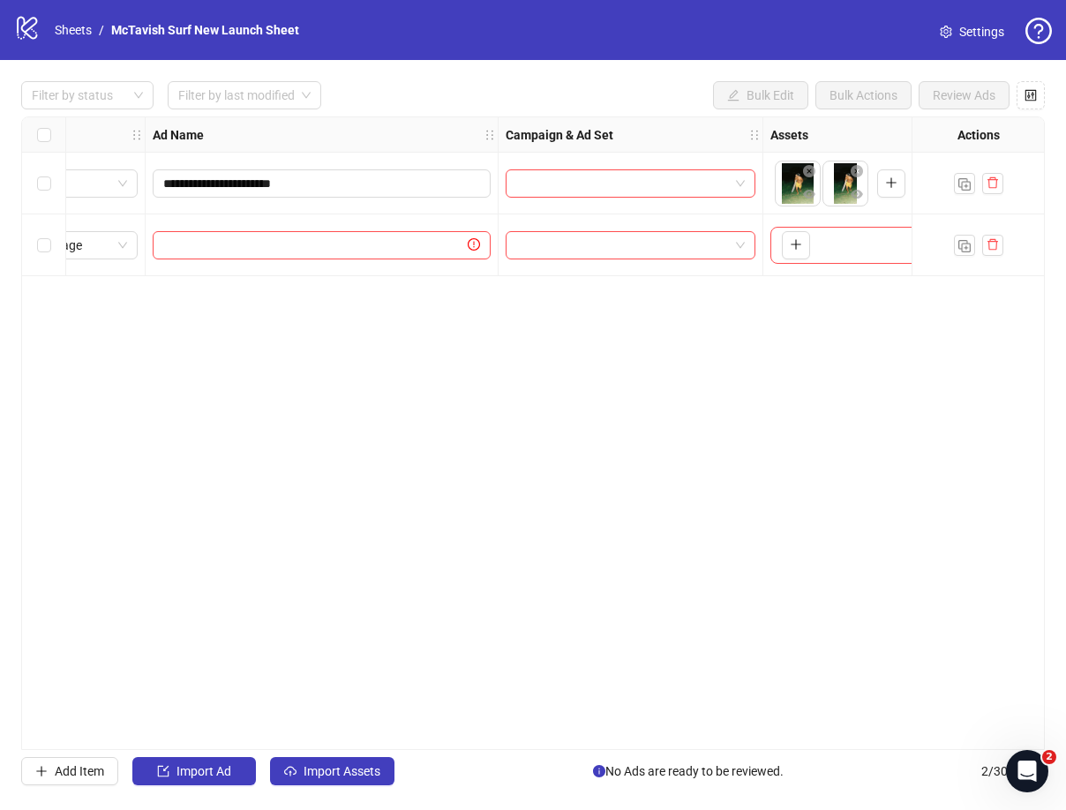
scroll to position [0, 0]
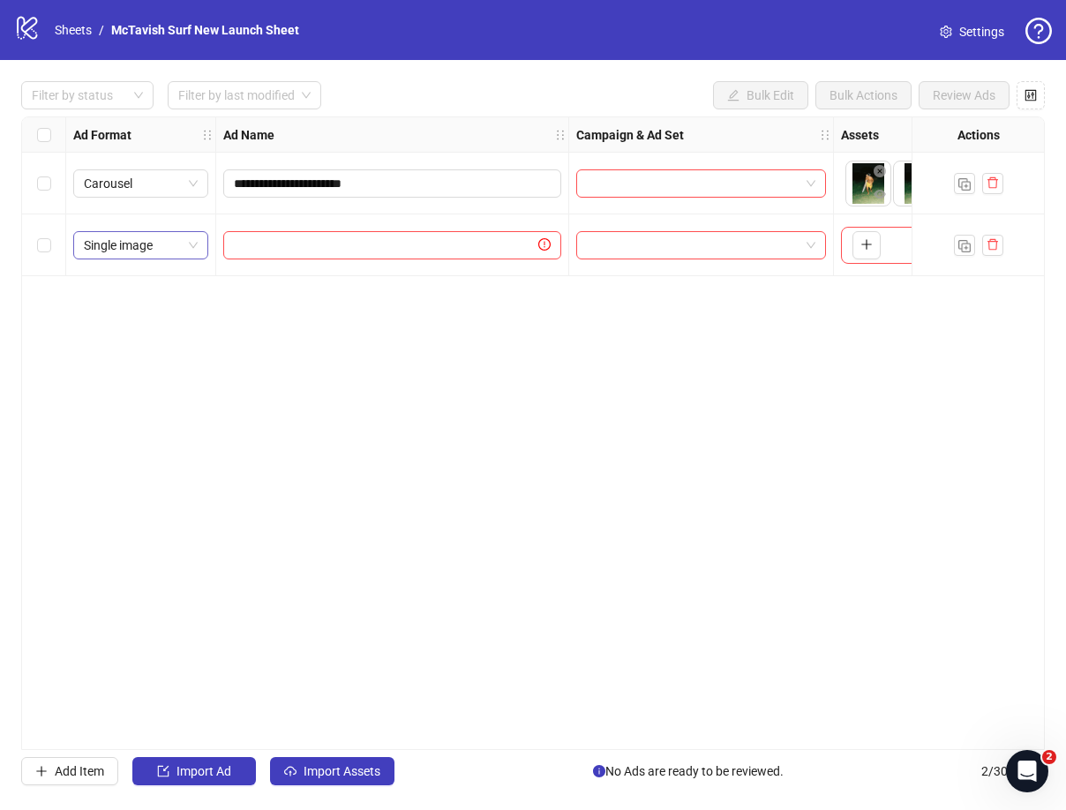
click at [171, 241] on span "Single image" at bounding box center [141, 245] width 114 height 26
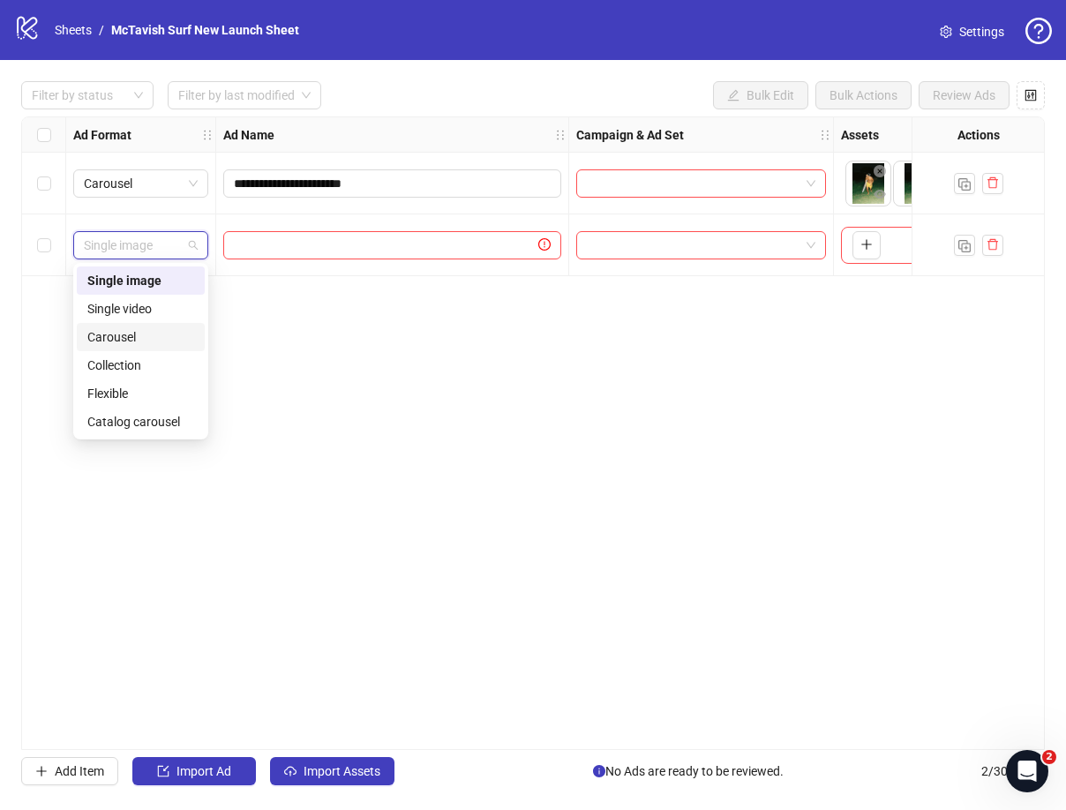
click at [146, 335] on div "Carousel" at bounding box center [140, 336] width 107 height 19
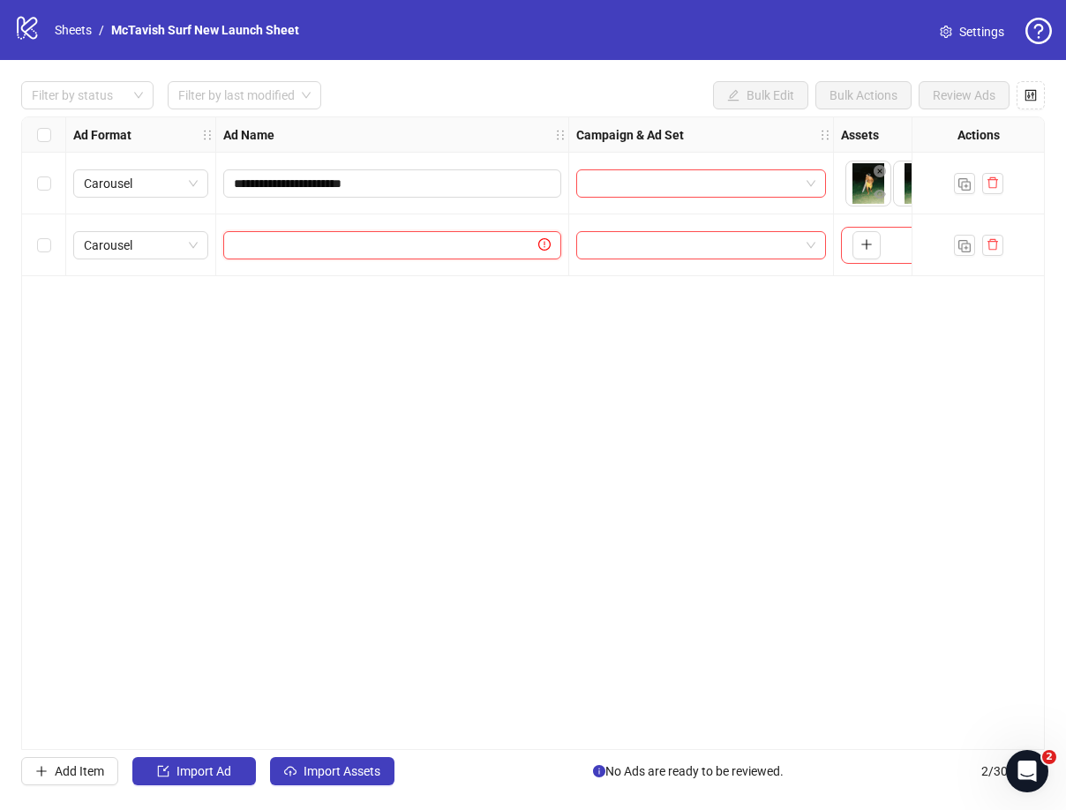
click at [499, 242] on input "text" at bounding box center [384, 245] width 301 height 19
click at [421, 182] on input "**********" at bounding box center [390, 183] width 313 height 19
click at [397, 252] on input "text" at bounding box center [384, 245] width 301 height 19
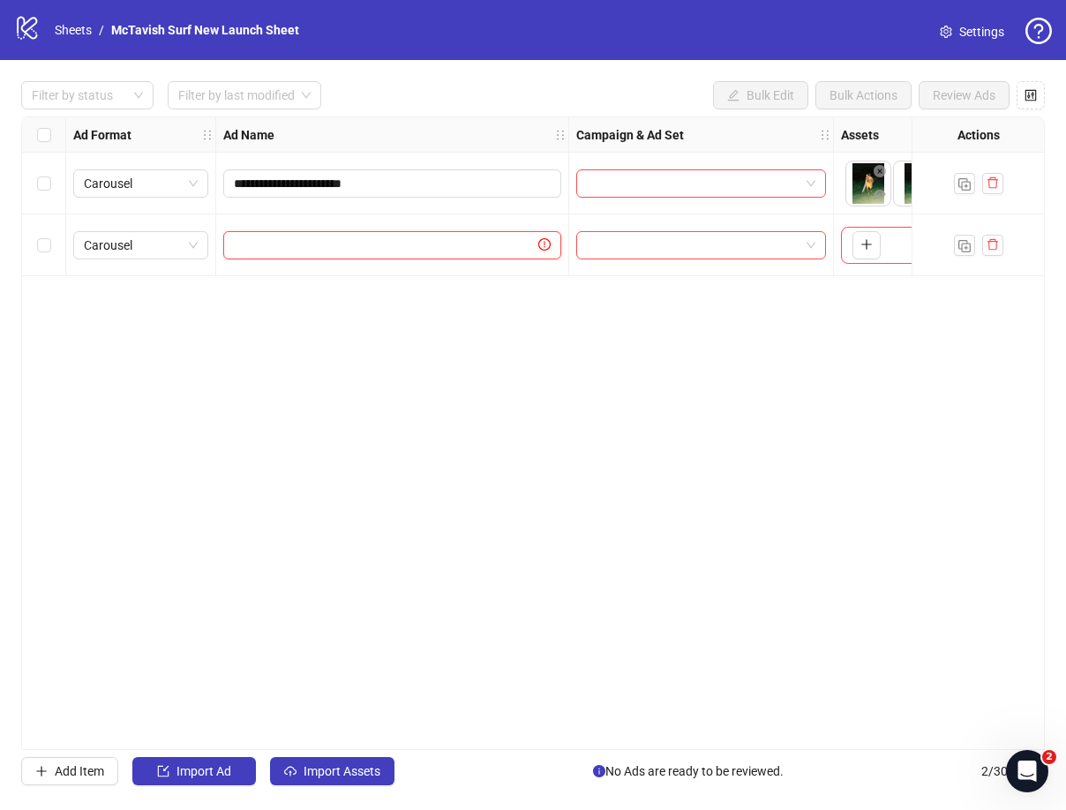
paste input "**********"
type input "**********"
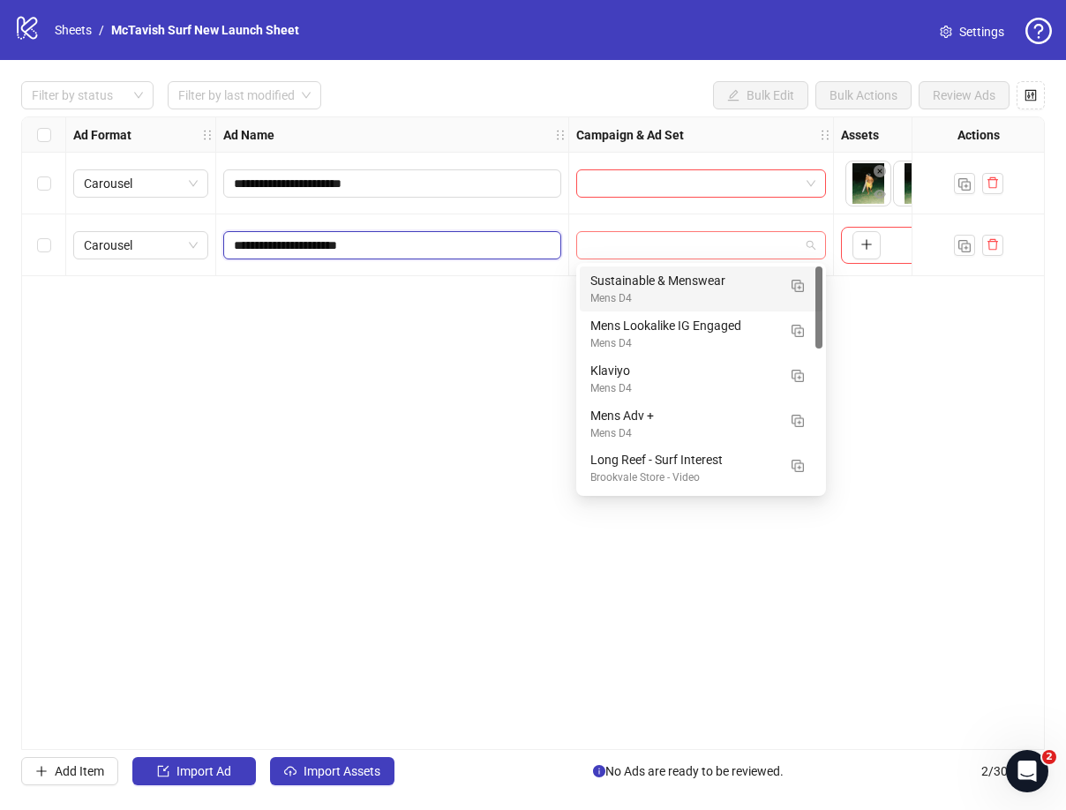
click at [817, 250] on div at bounding box center [701, 245] width 250 height 28
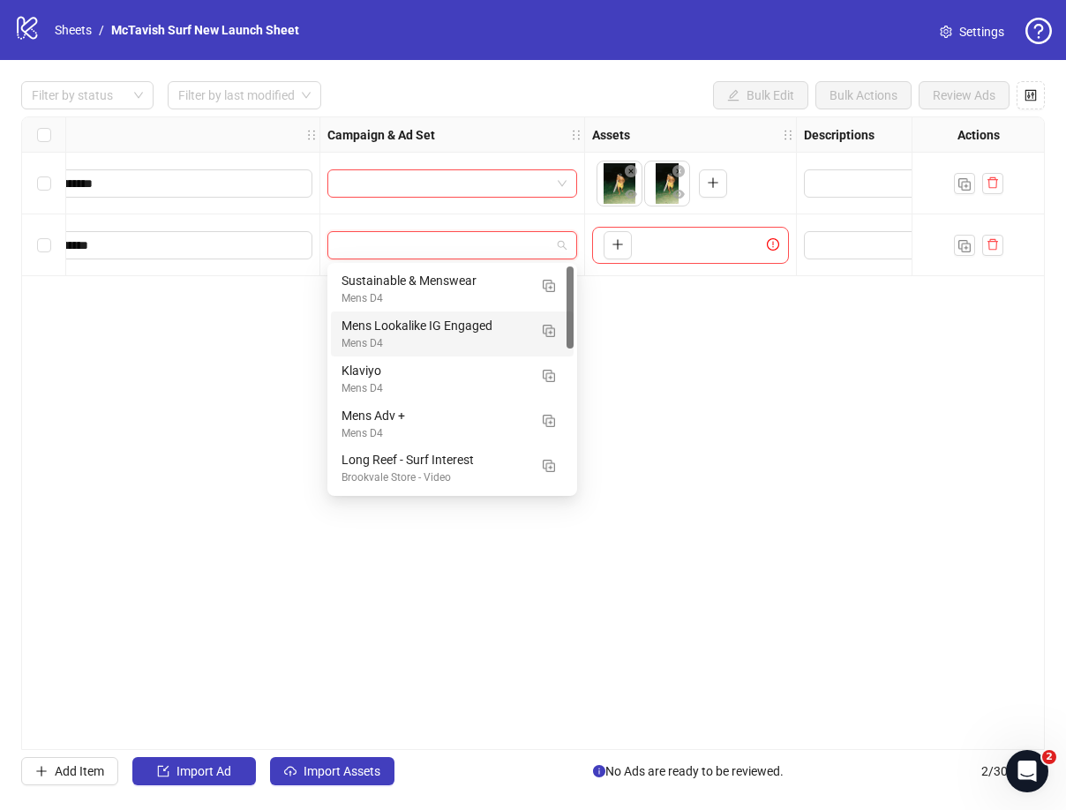
scroll to position [0, 258]
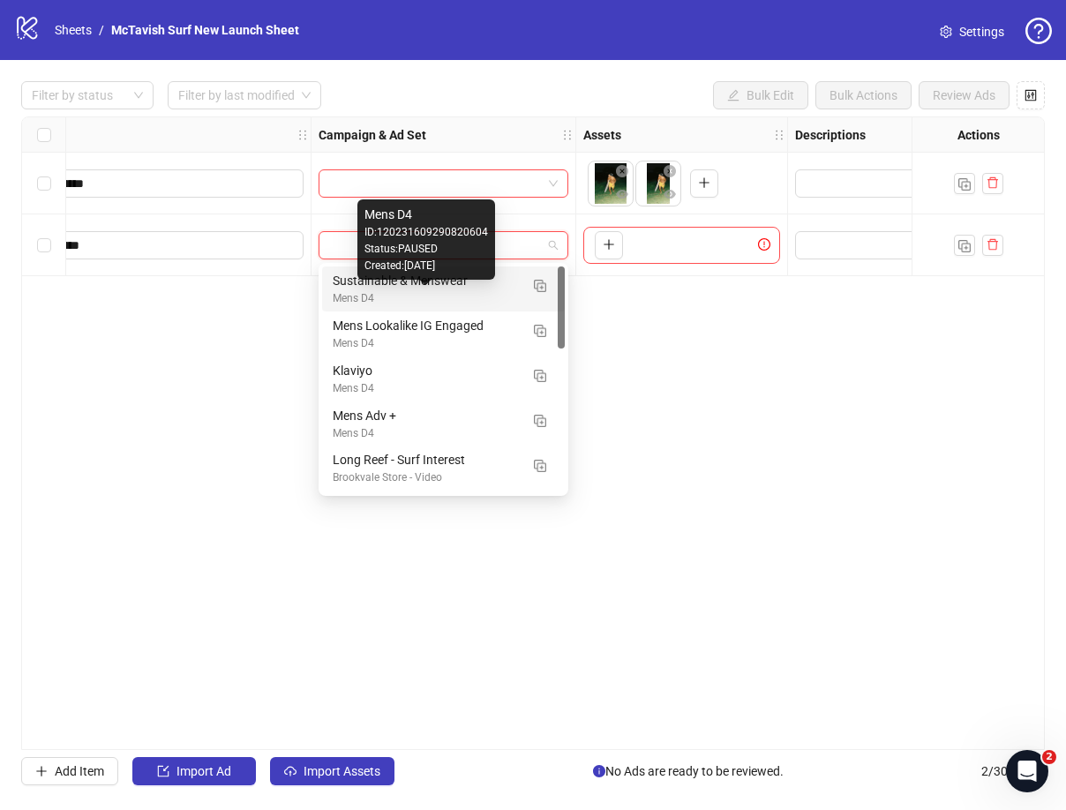
click at [466, 296] on div "Mens D4" at bounding box center [426, 298] width 186 height 17
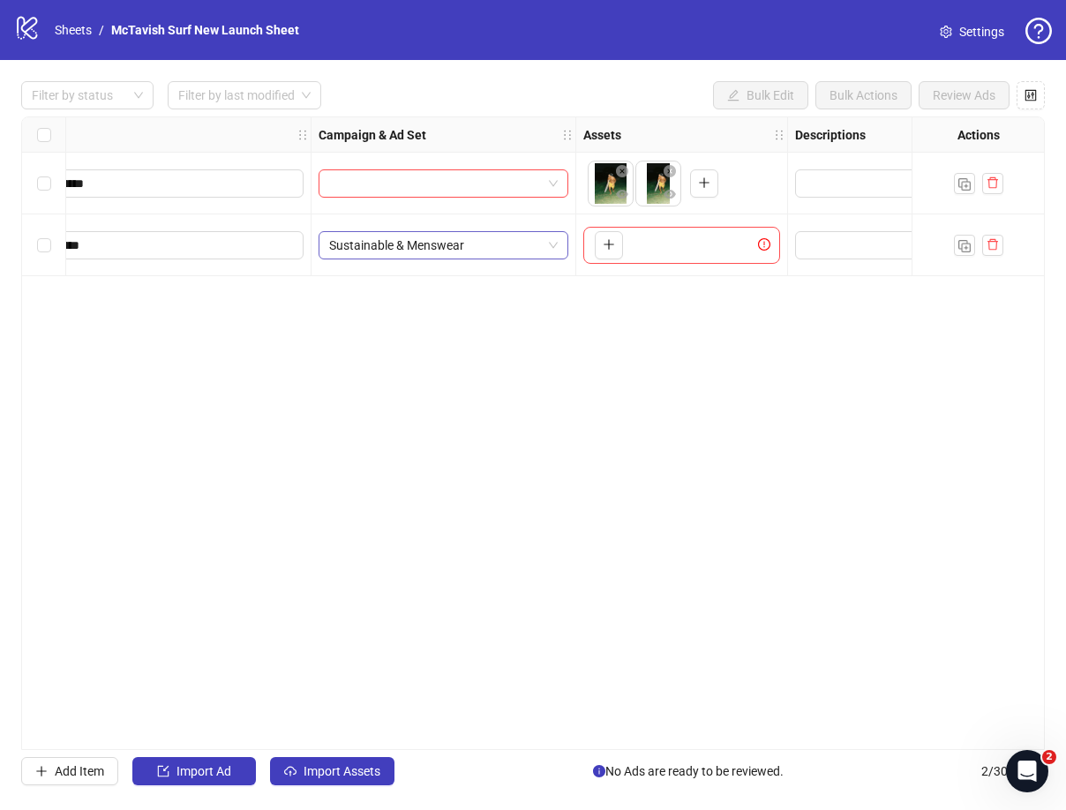
click at [490, 238] on span "Sustainable & Menswear" at bounding box center [443, 245] width 228 height 26
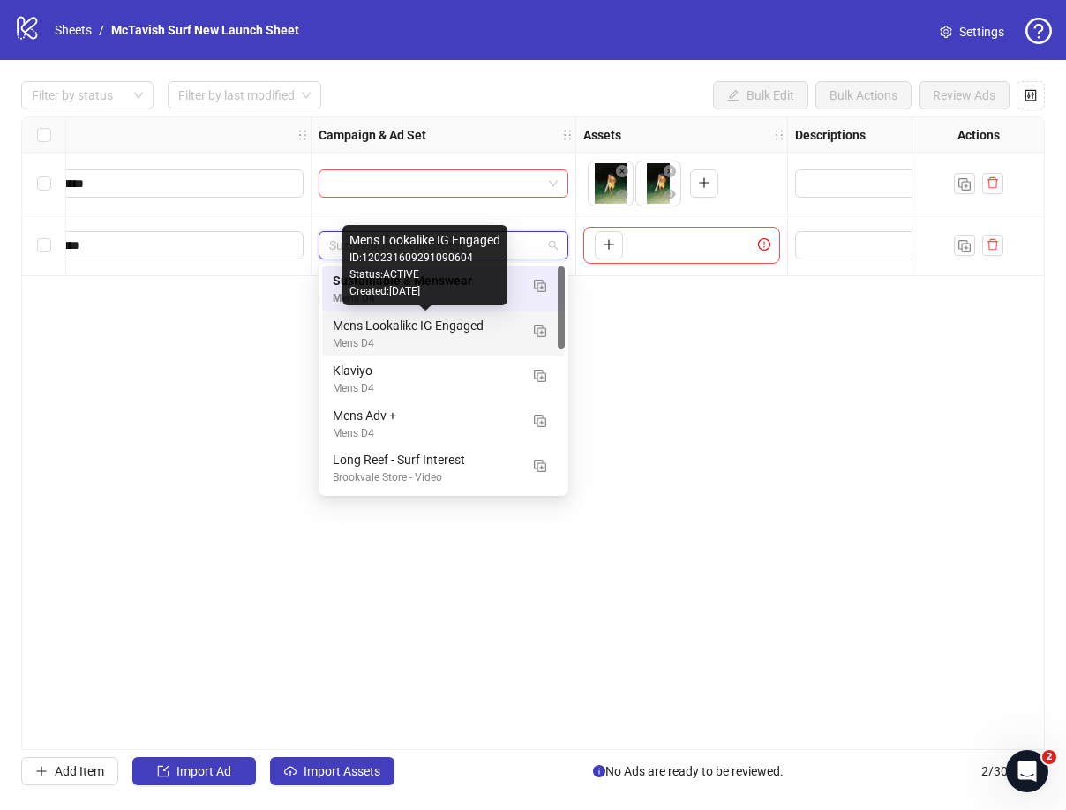
click at [475, 326] on div "Mens Lookalike IG Engaged" at bounding box center [426, 325] width 186 height 19
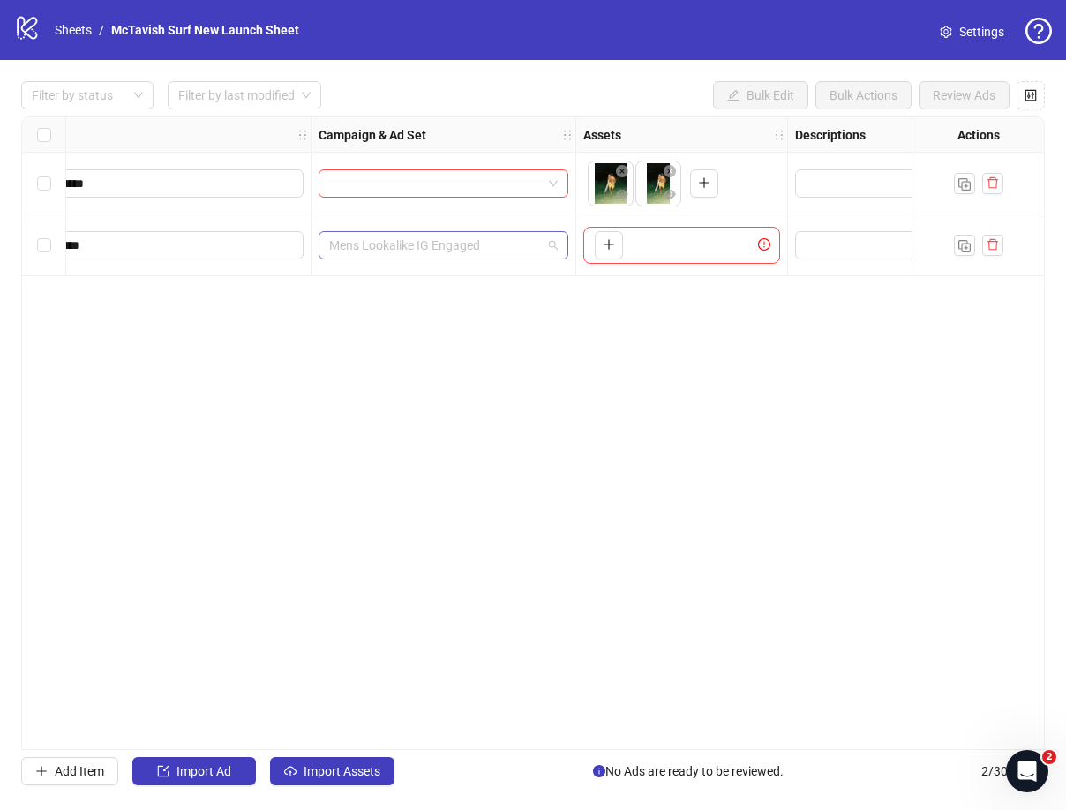
click at [514, 242] on span "Mens Lookalike IG Engaged" at bounding box center [443, 245] width 228 height 26
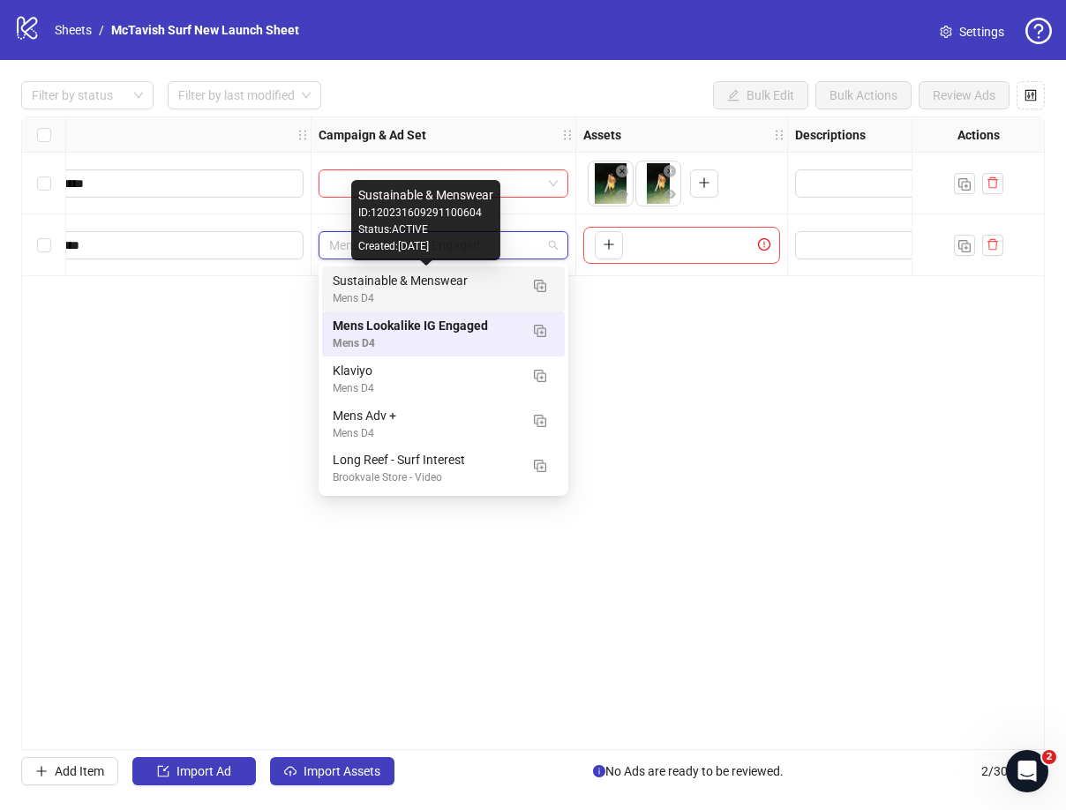
click at [433, 285] on div "Sustainable & Menswear" at bounding box center [426, 280] width 186 height 19
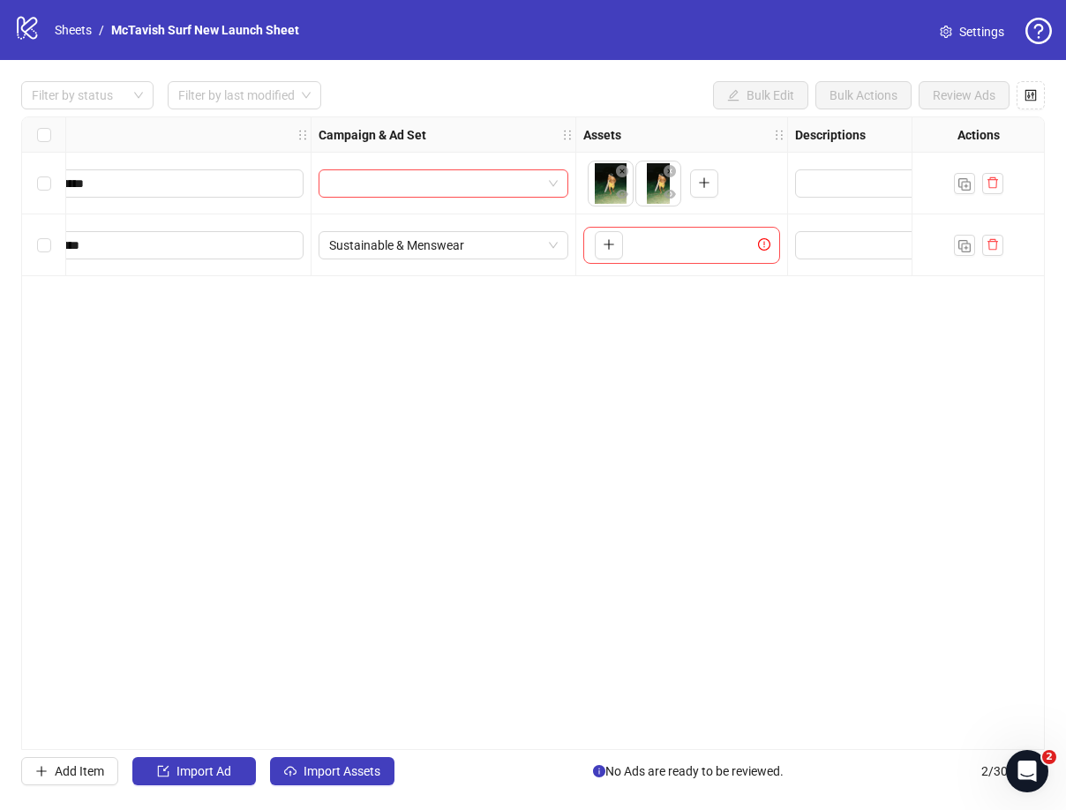
click at [718, 325] on div "**********" at bounding box center [532, 432] width 1023 height 633
click at [609, 245] on icon "plus" at bounding box center [608, 245] width 1 height 10
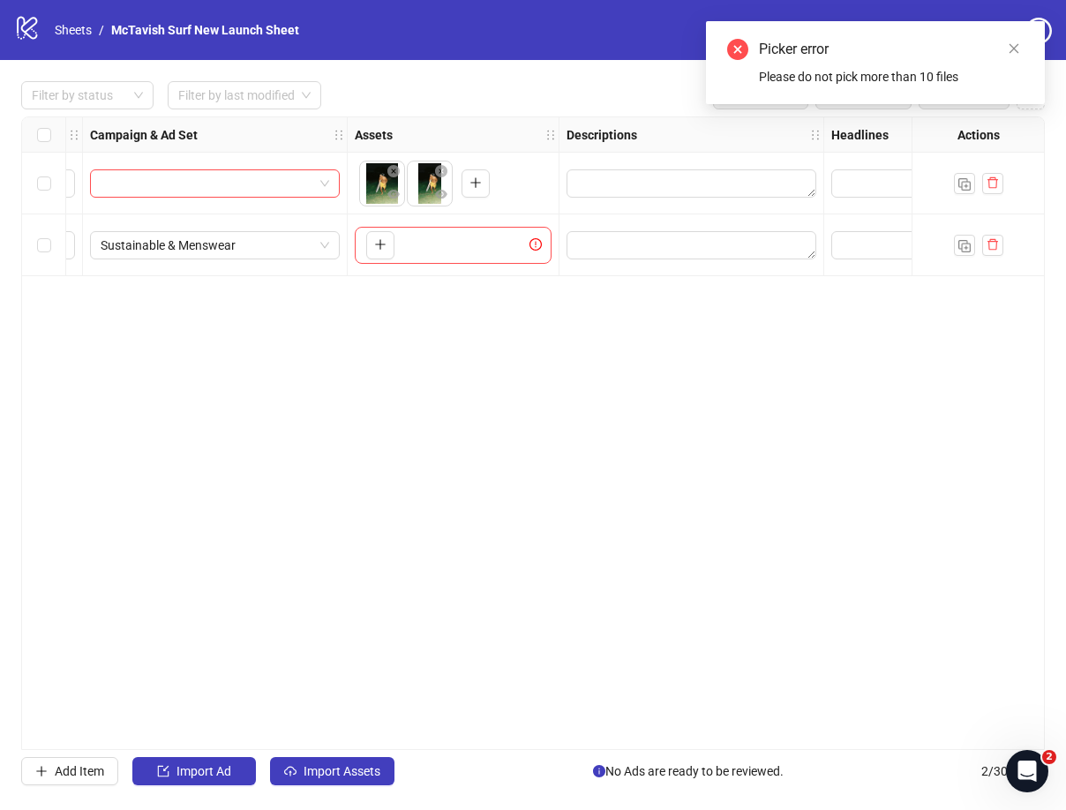
scroll to position [0, 488]
click at [535, 243] on icon "exclamation-circle" at bounding box center [533, 244] width 12 height 12
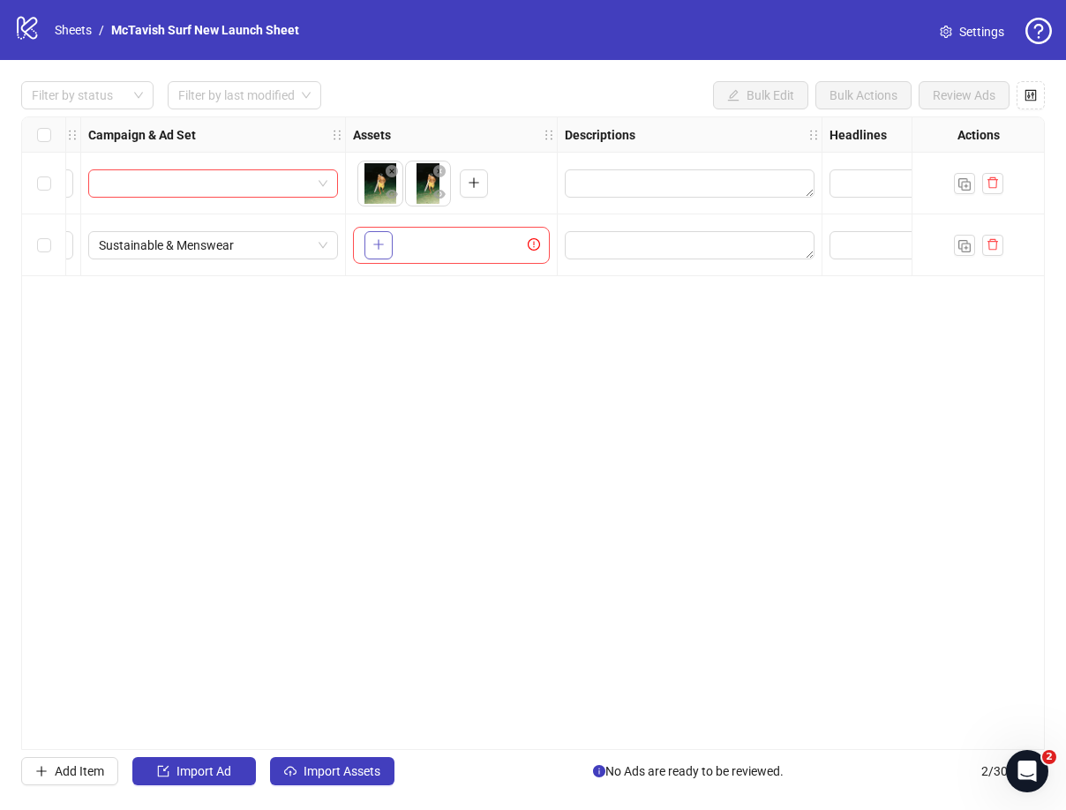
click at [378, 247] on icon "plus" at bounding box center [378, 244] width 12 height 12
click at [1022, 771] on icon "Open Intercom Messenger" at bounding box center [1024, 768] width 12 height 14
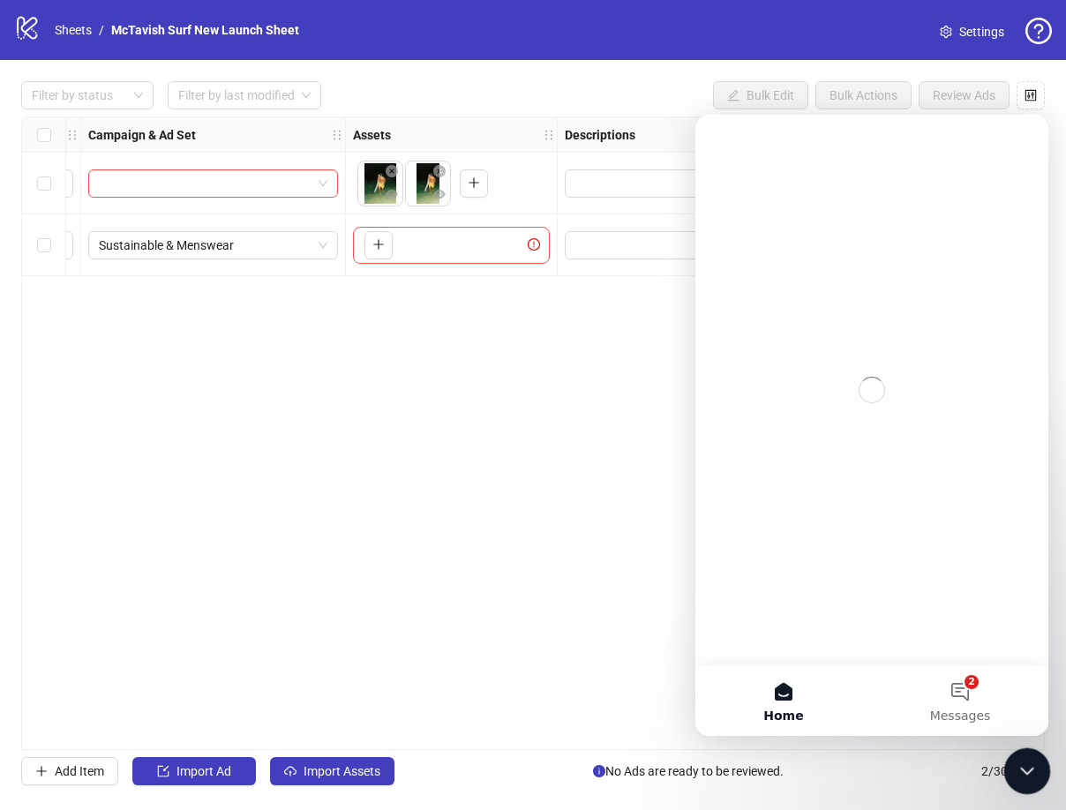
scroll to position [0, 0]
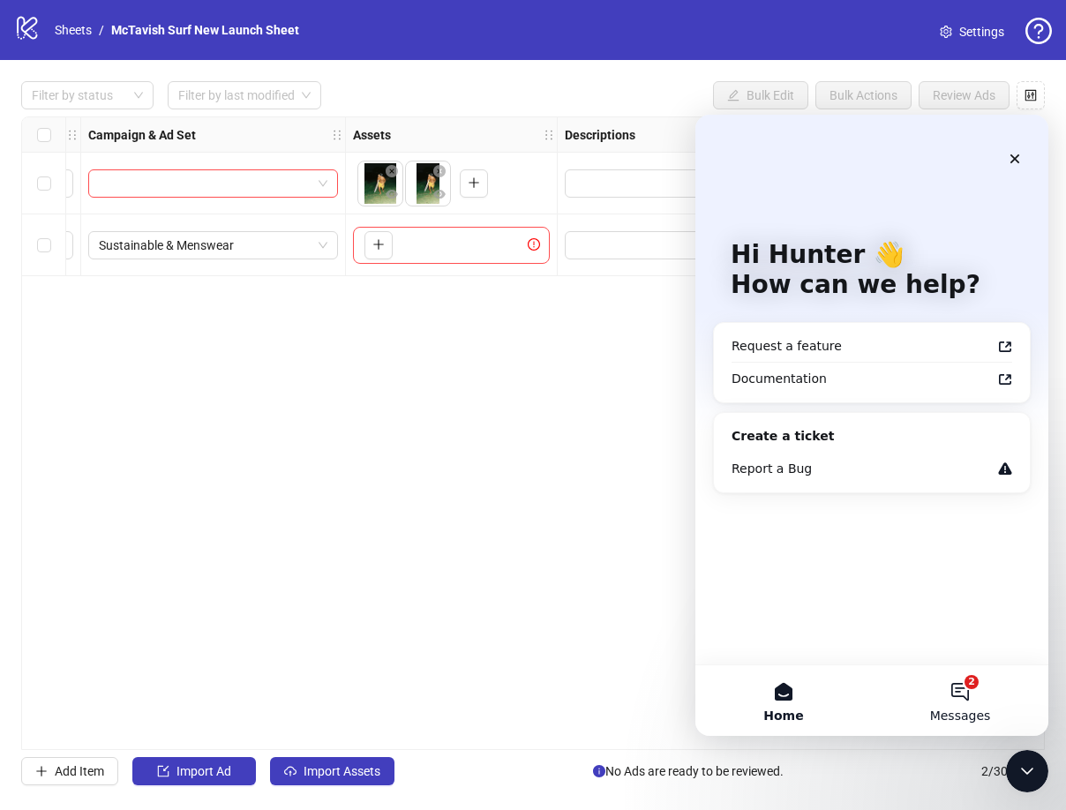
click at [964, 684] on button "2 Messages" at bounding box center [960, 700] width 176 height 71
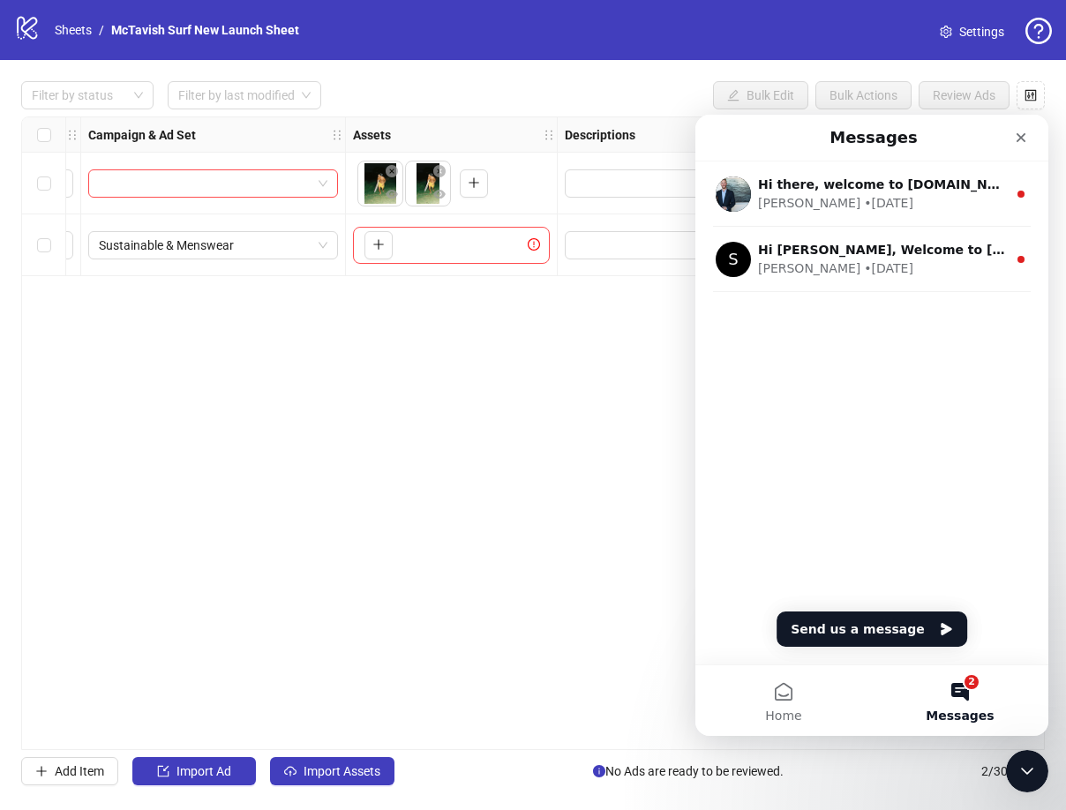
drag, startPoint x: 462, startPoint y: 362, endPoint x: 476, endPoint y: 355, distance: 15.8
click at [462, 362] on div "**********" at bounding box center [532, 432] width 1023 height 633
click at [1021, 137] on icon "Close" at bounding box center [1021, 138] width 10 height 10
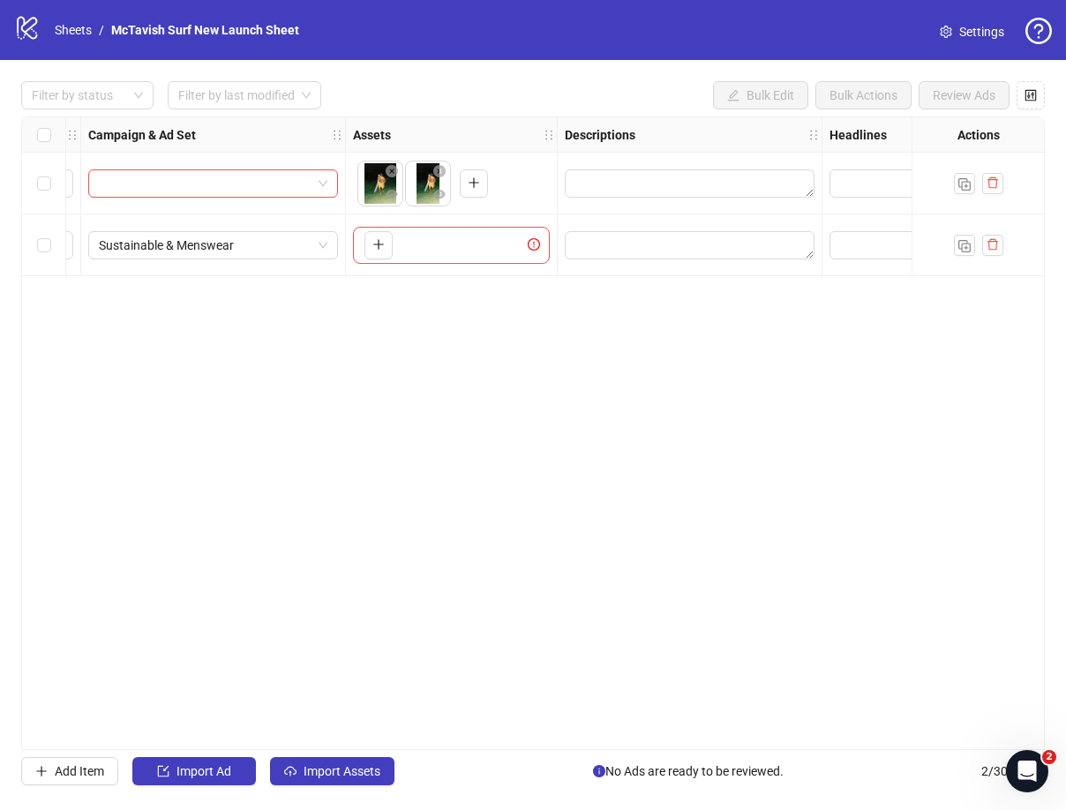
click at [476, 414] on div "**********" at bounding box center [532, 432] width 1023 height 633
click at [1042, 26] on icon "question-circle" at bounding box center [1039, 31] width 10 height 15
